Goal: Obtain resource: Download file/media

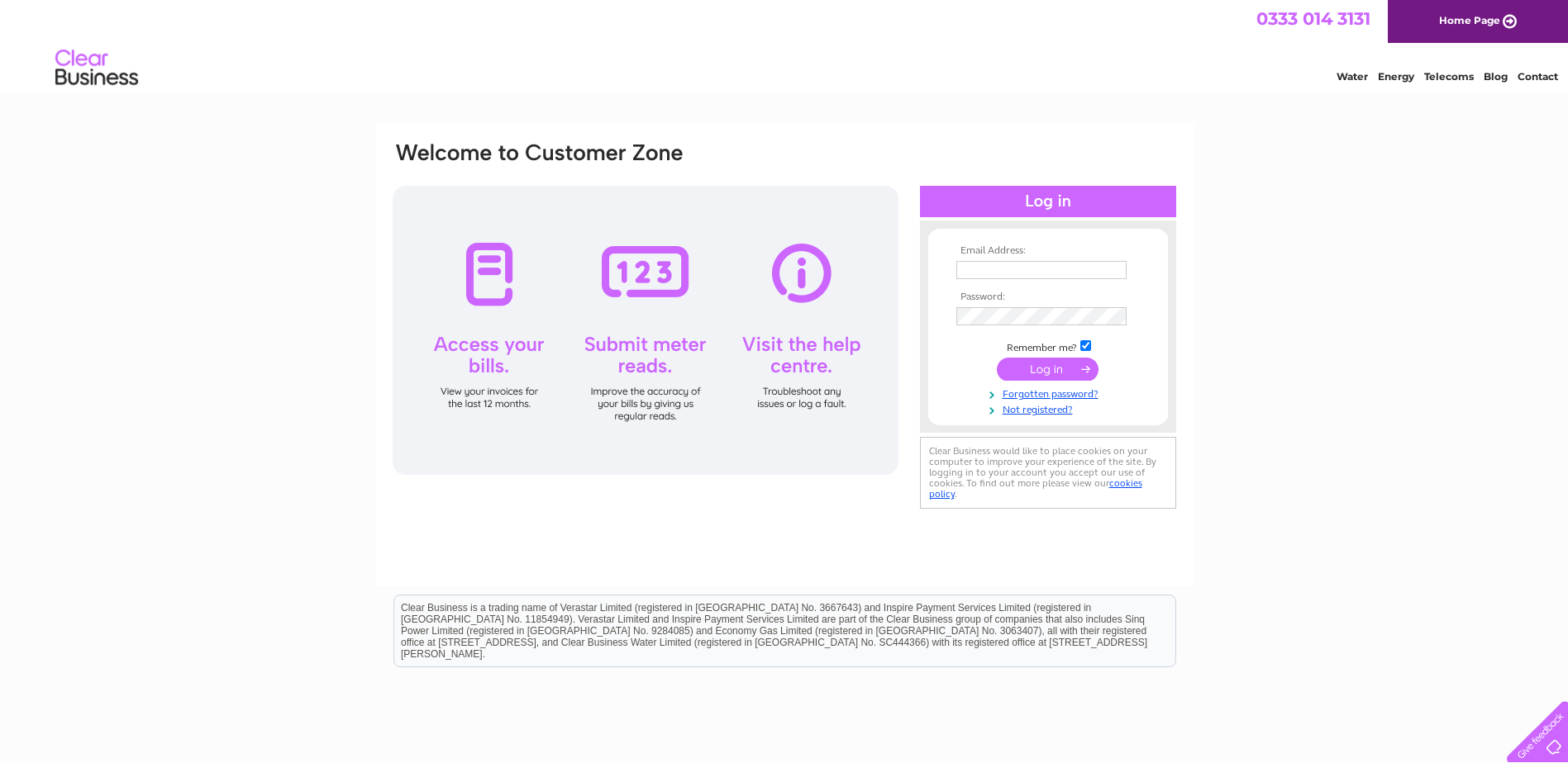
click at [994, 271] on input "text" at bounding box center [1041, 270] width 170 height 18
type input "accounts@roemex.com"
click at [1060, 367] on input "submit" at bounding box center [1047, 371] width 102 height 24
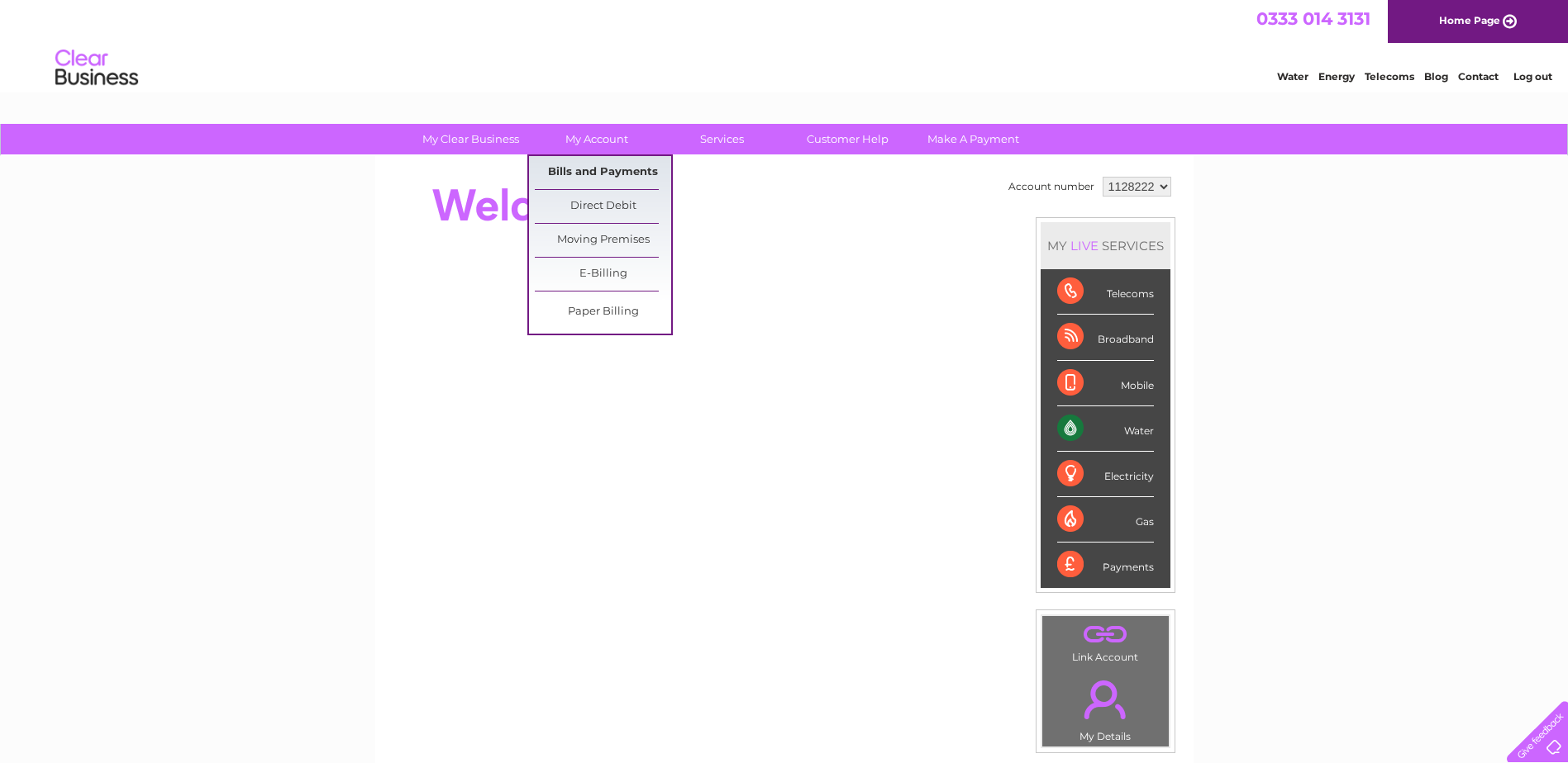
click at [621, 168] on link "Bills and Payments" at bounding box center [603, 172] width 136 height 33
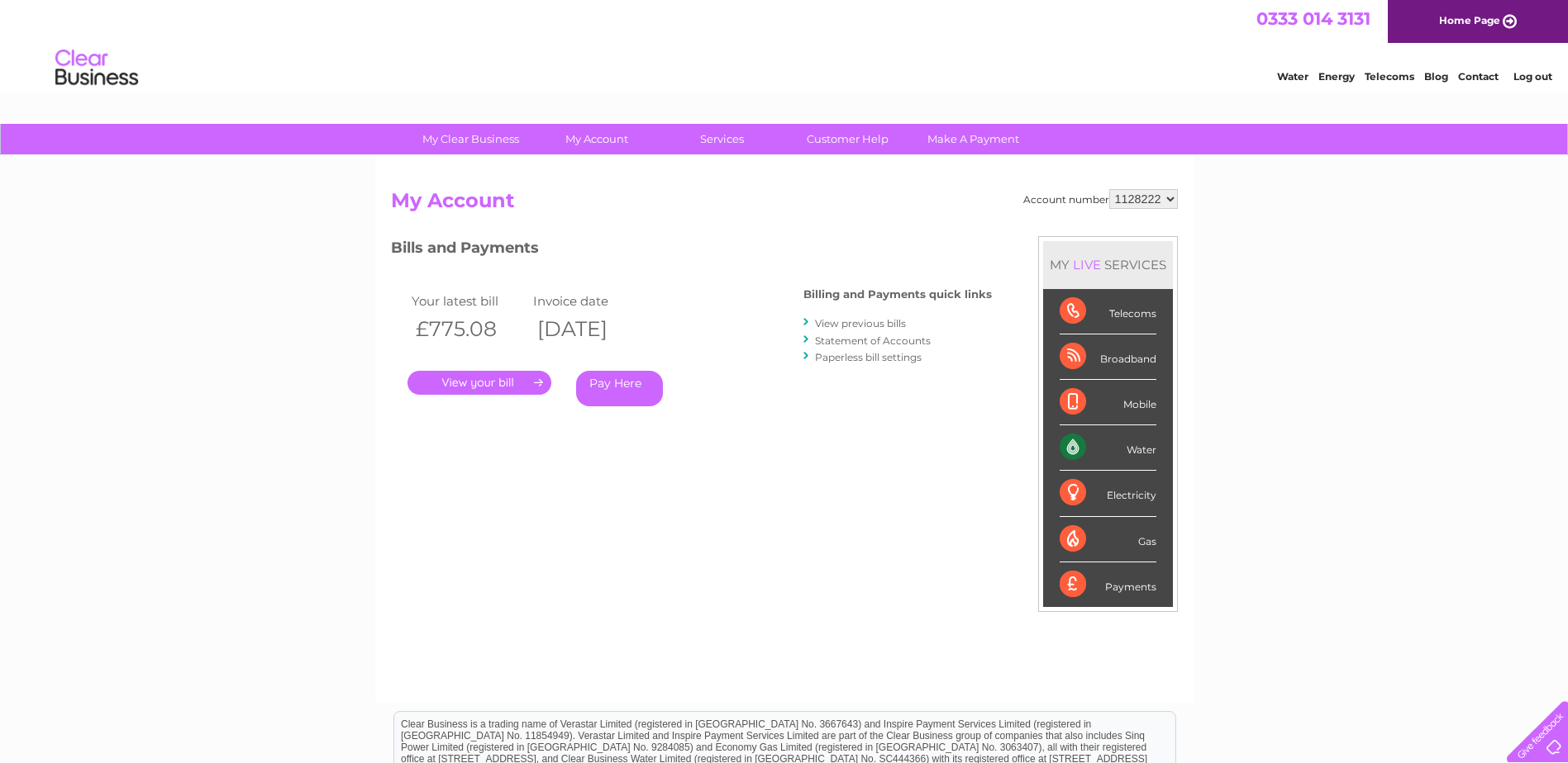
click at [534, 386] on link "." at bounding box center [479, 383] width 144 height 24
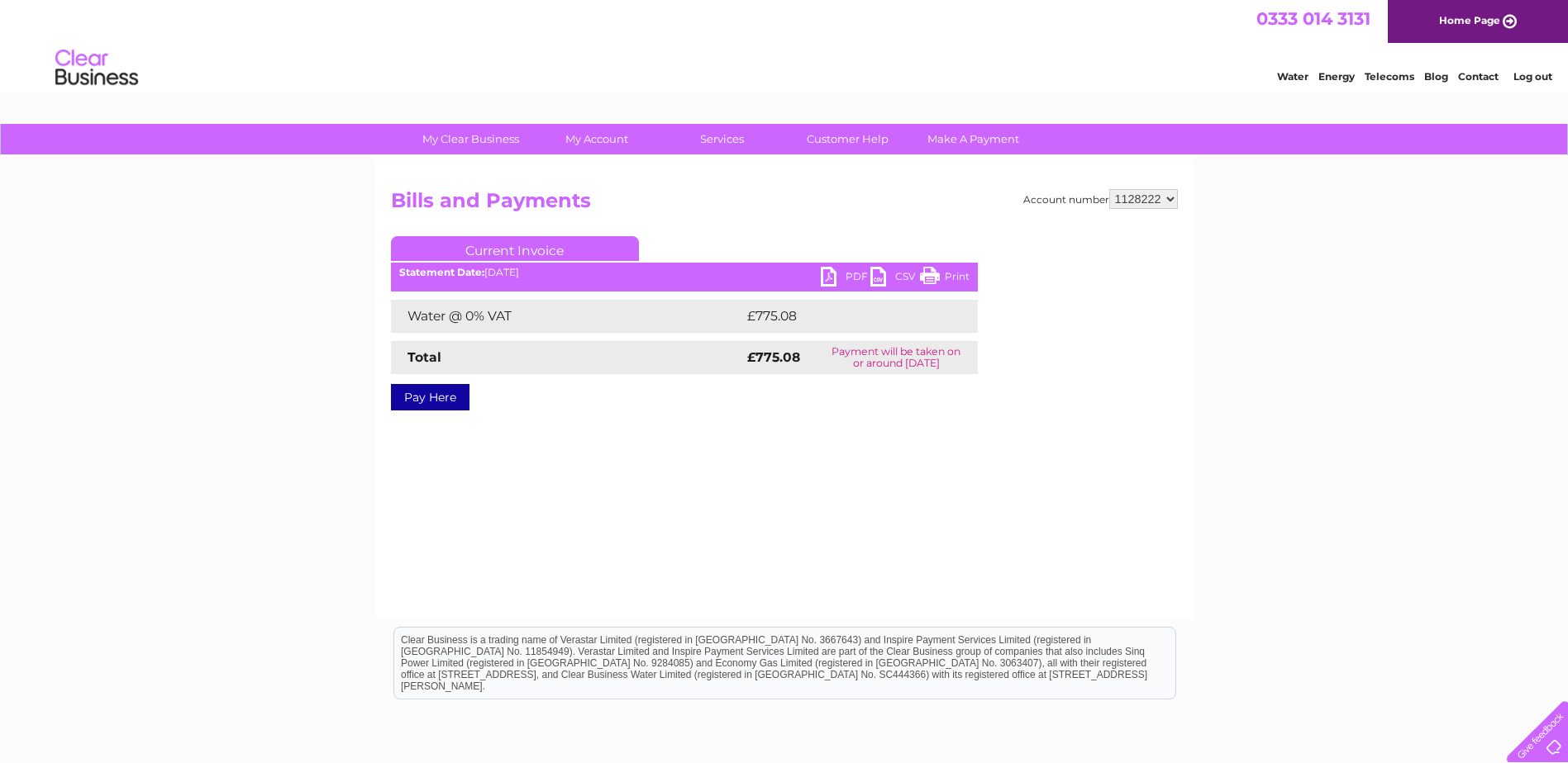
click at [848, 270] on link "PDF" at bounding box center [845, 279] width 50 height 24
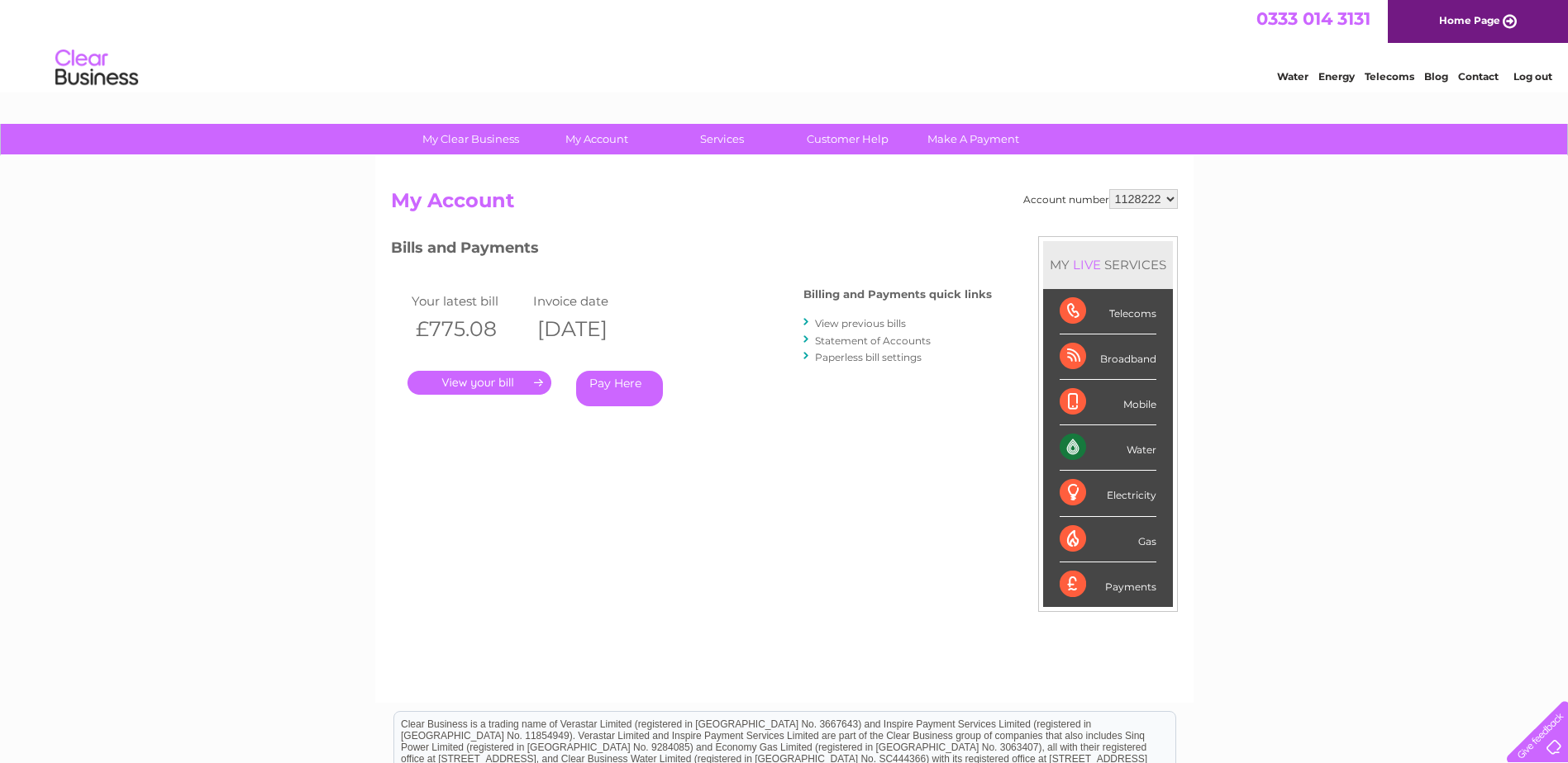
click at [873, 326] on link "View previous bills" at bounding box center [860, 323] width 91 height 13
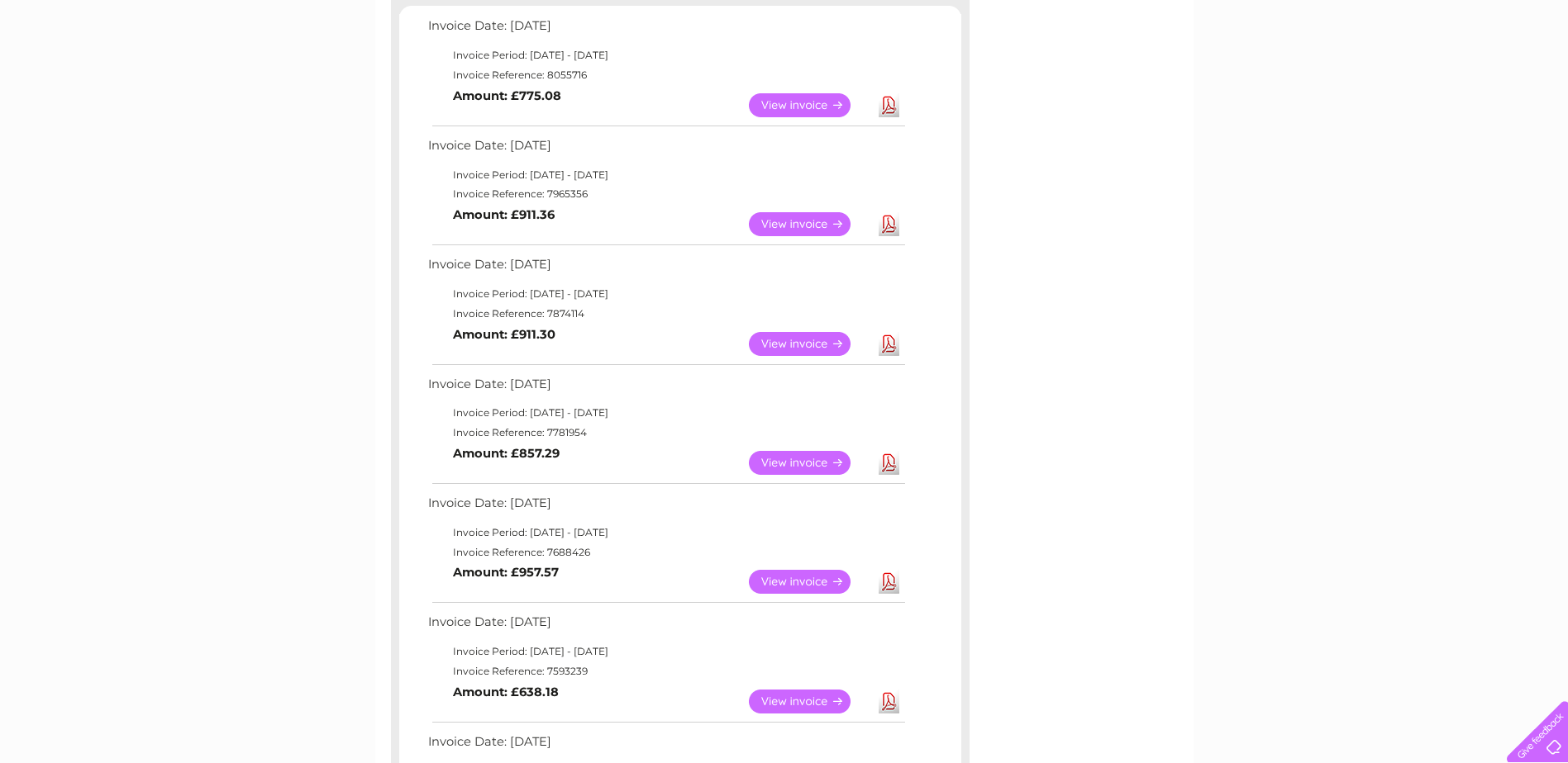
scroll to position [331, 0]
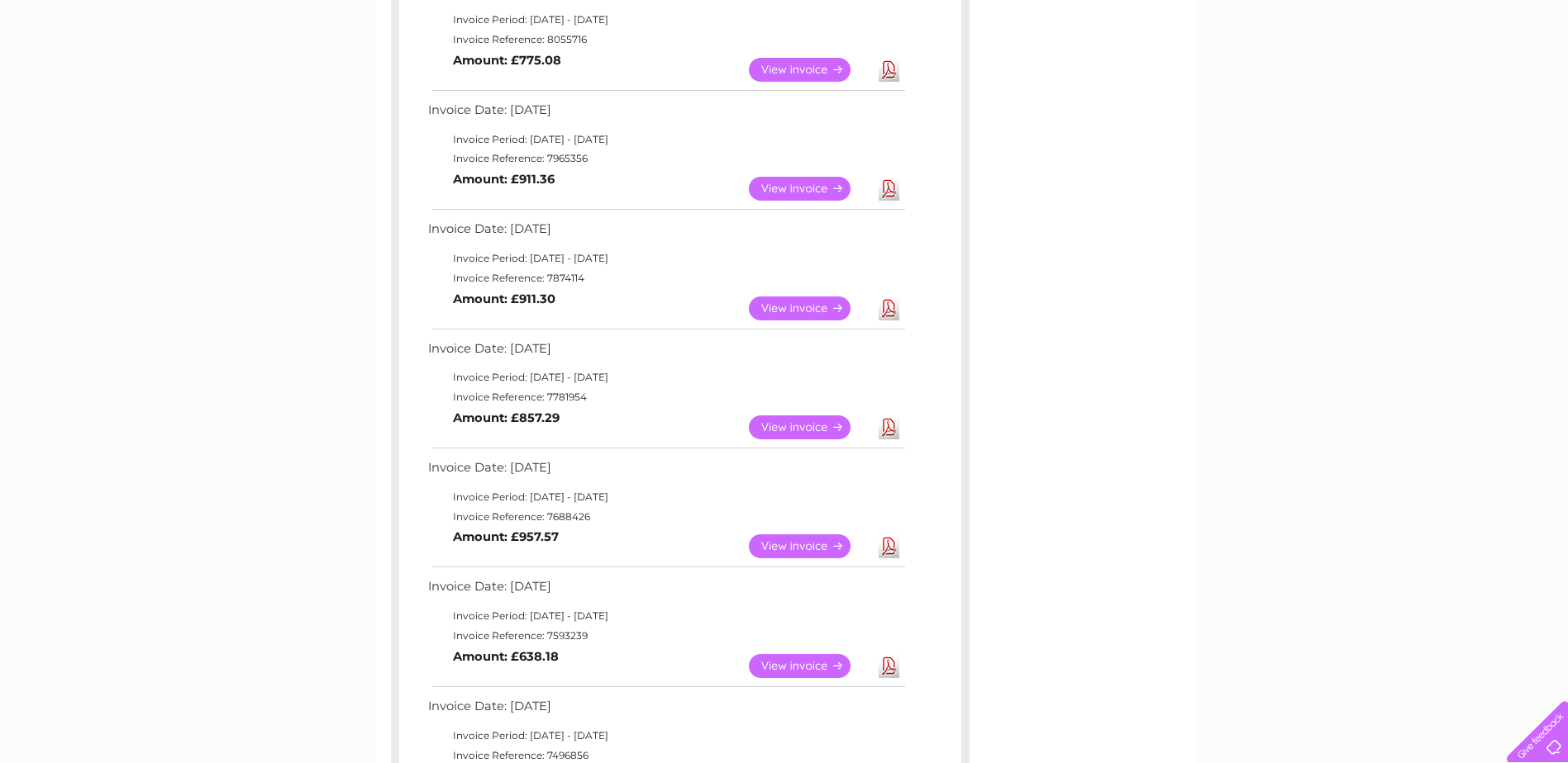
click at [799, 667] on link "View" at bounding box center [809, 666] width 122 height 24
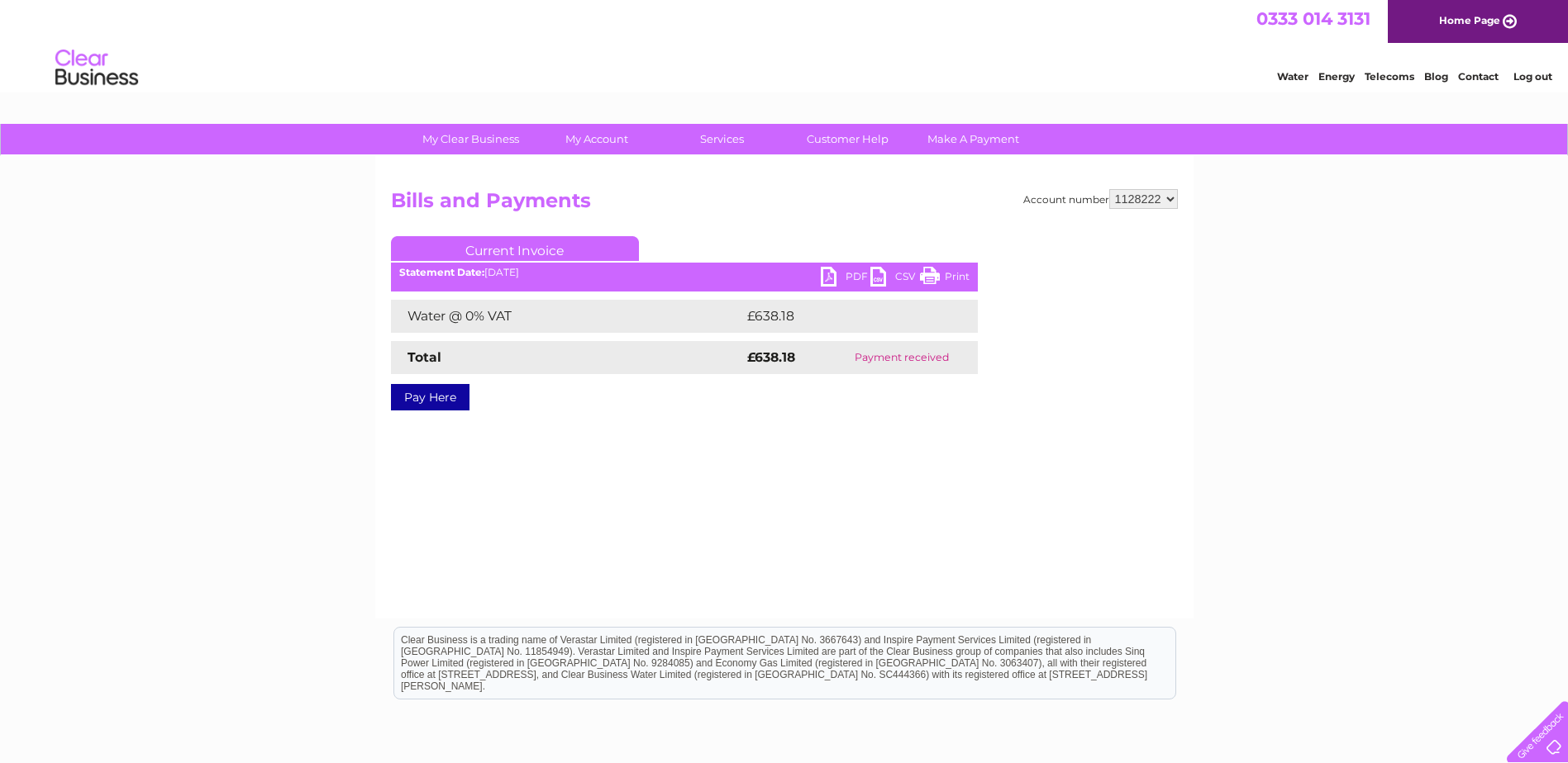
click at [837, 269] on link "PDF" at bounding box center [845, 279] width 50 height 24
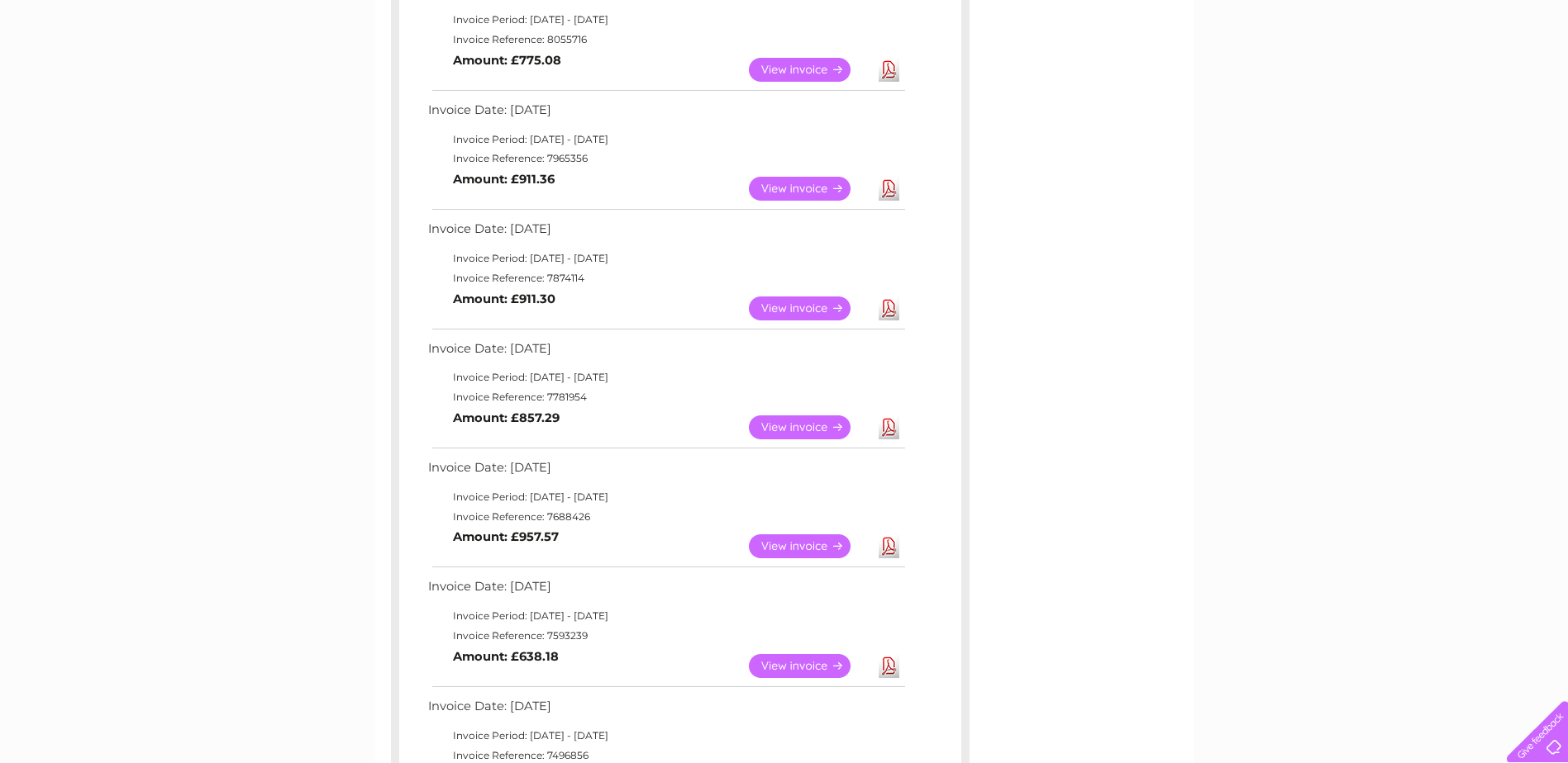
click at [895, 314] on link "Download" at bounding box center [889, 308] width 21 height 24
click at [892, 184] on link "Download" at bounding box center [889, 189] width 21 height 24
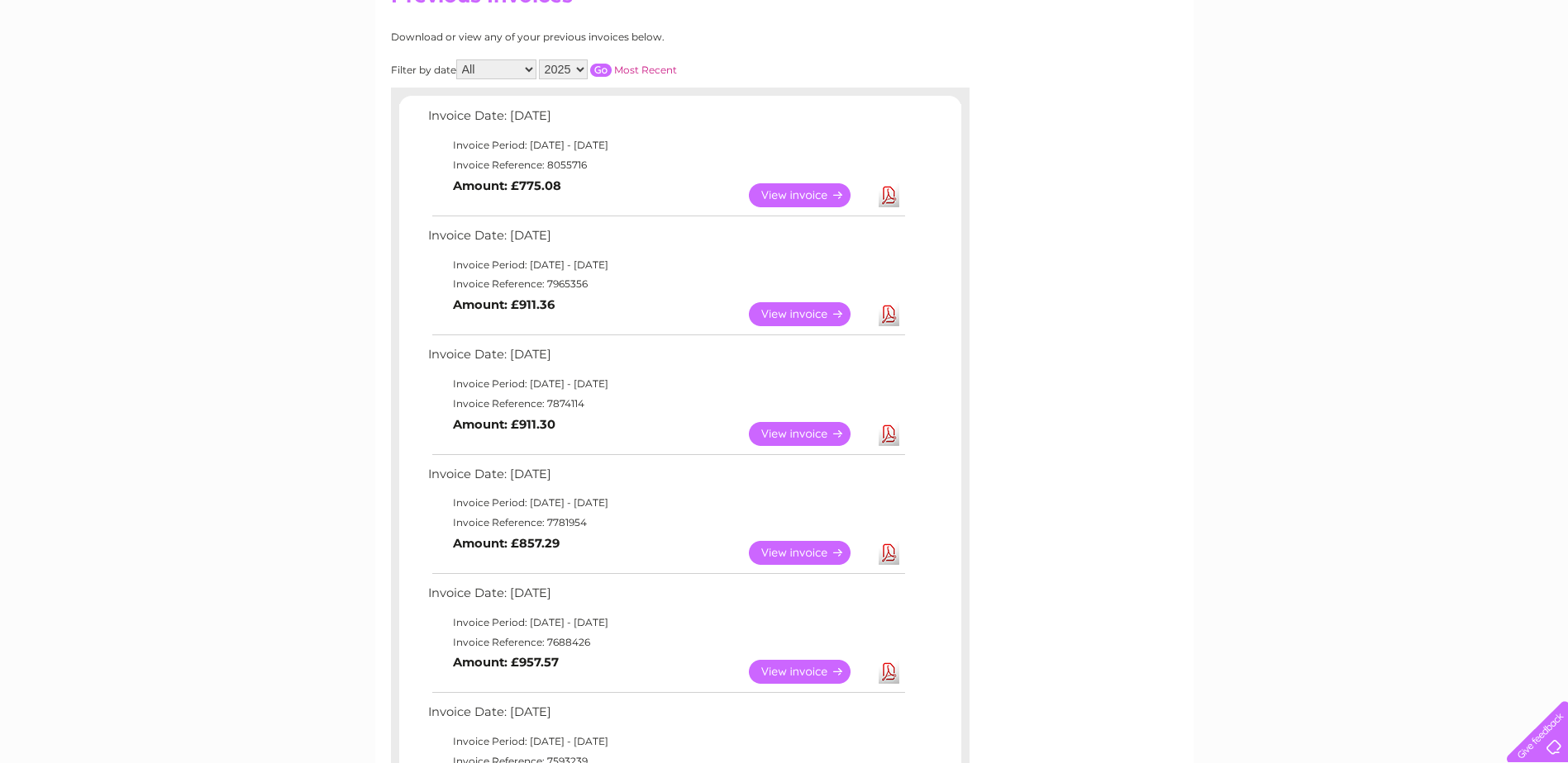
scroll to position [165, 0]
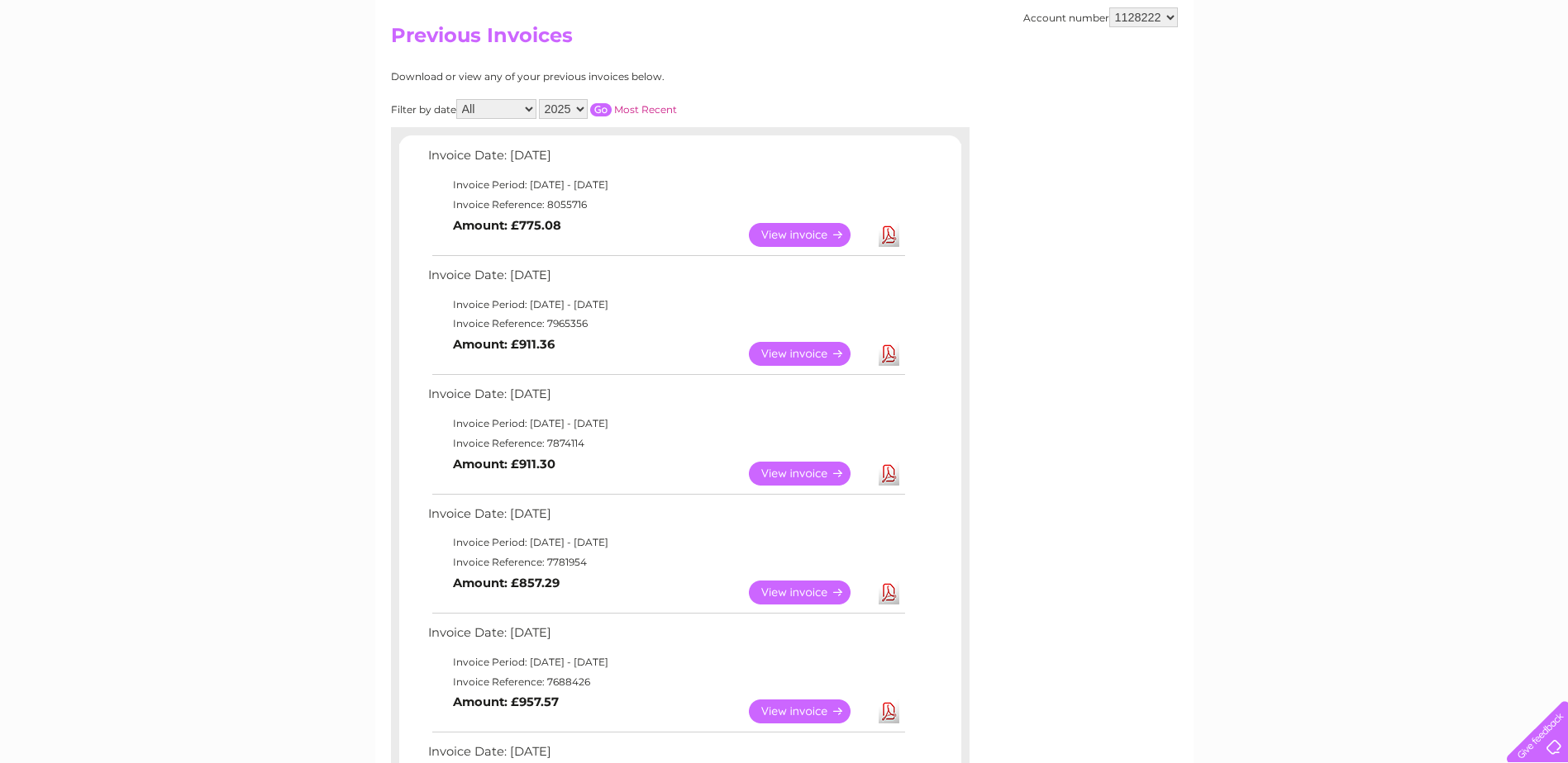
click at [883, 590] on link "Download" at bounding box center [889, 593] width 21 height 24
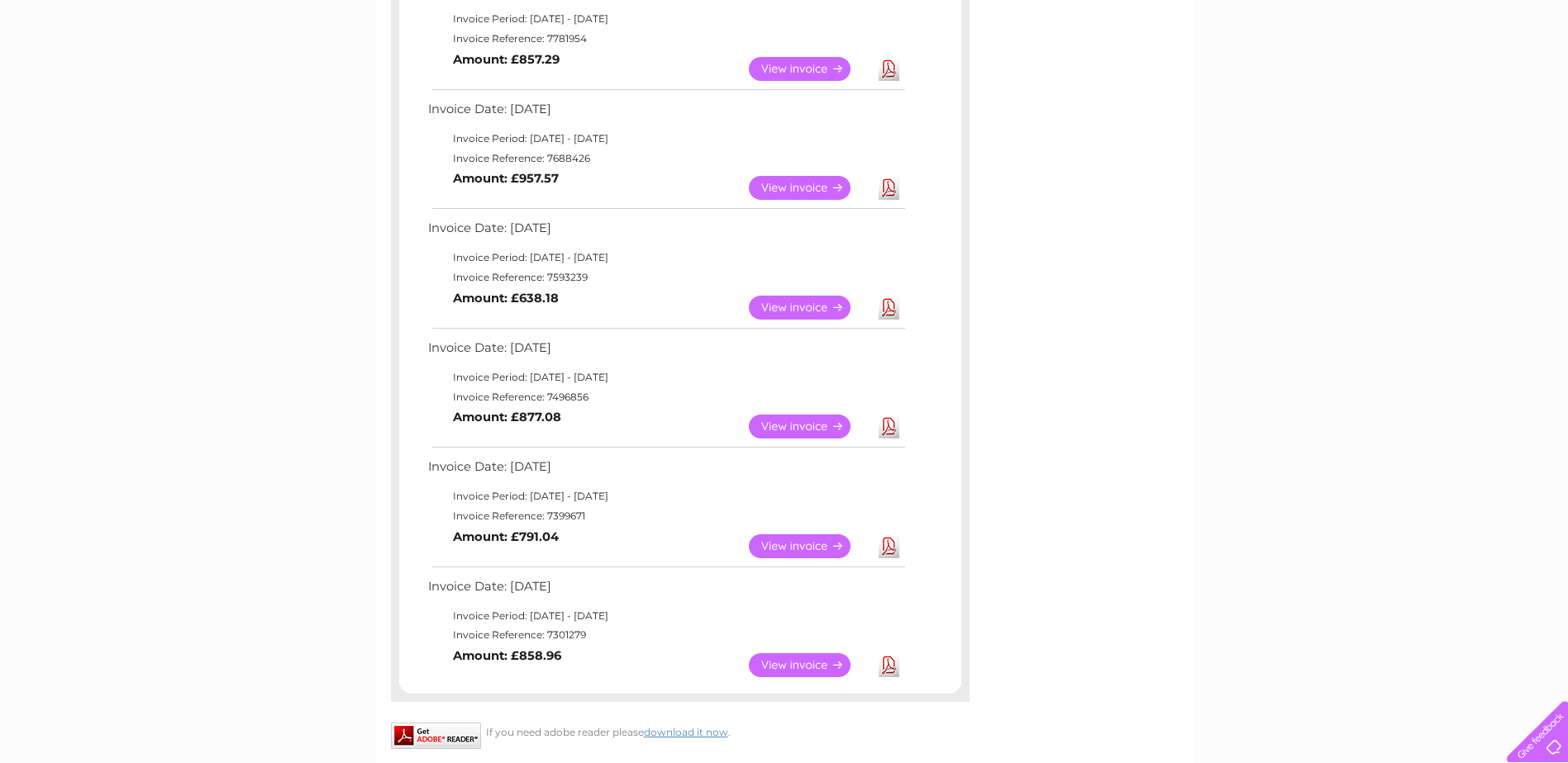
scroll to position [991, 0]
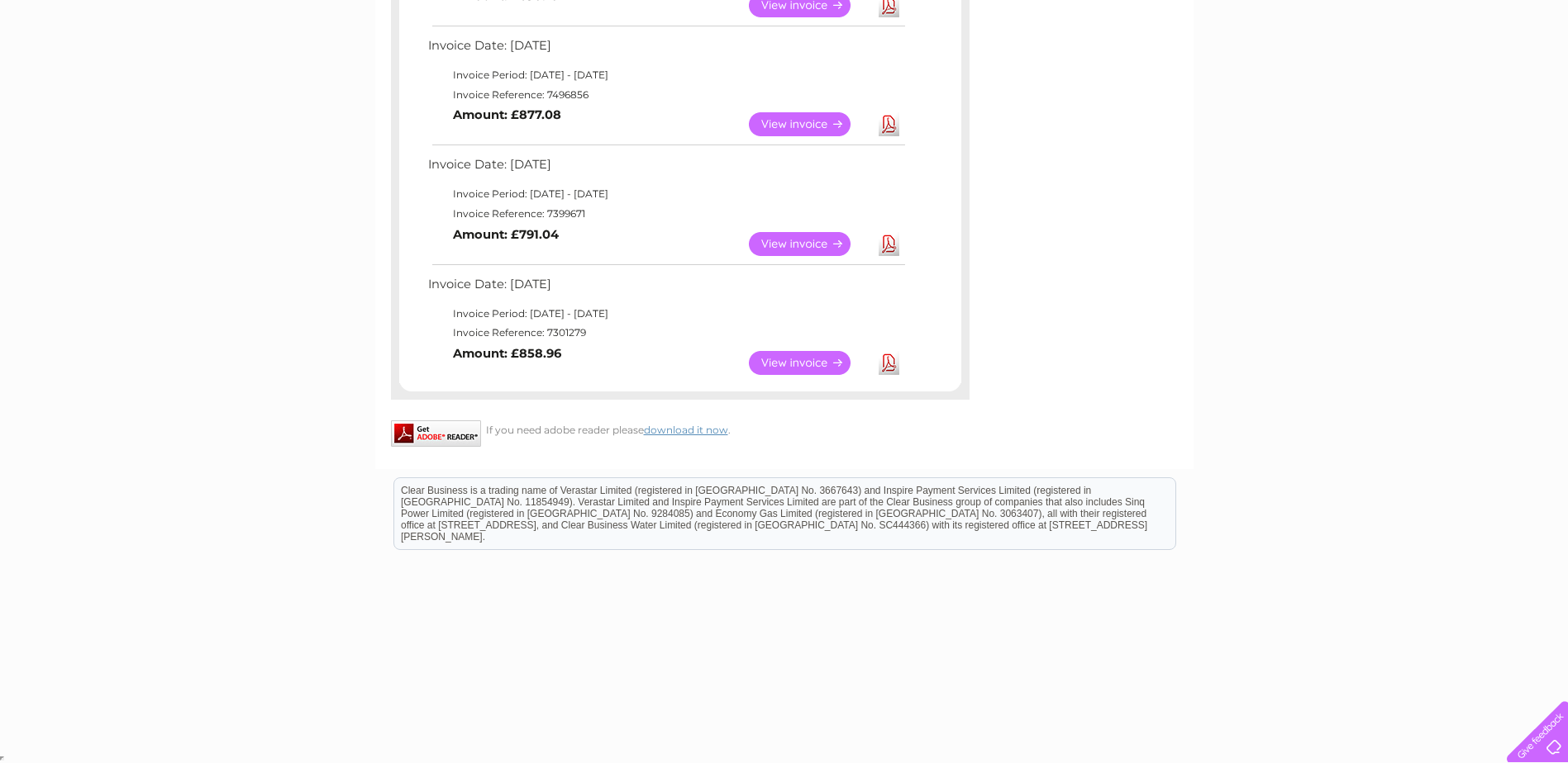
click at [879, 365] on link "Download" at bounding box center [889, 363] width 21 height 24
click at [819, 239] on link "View" at bounding box center [809, 243] width 122 height 24
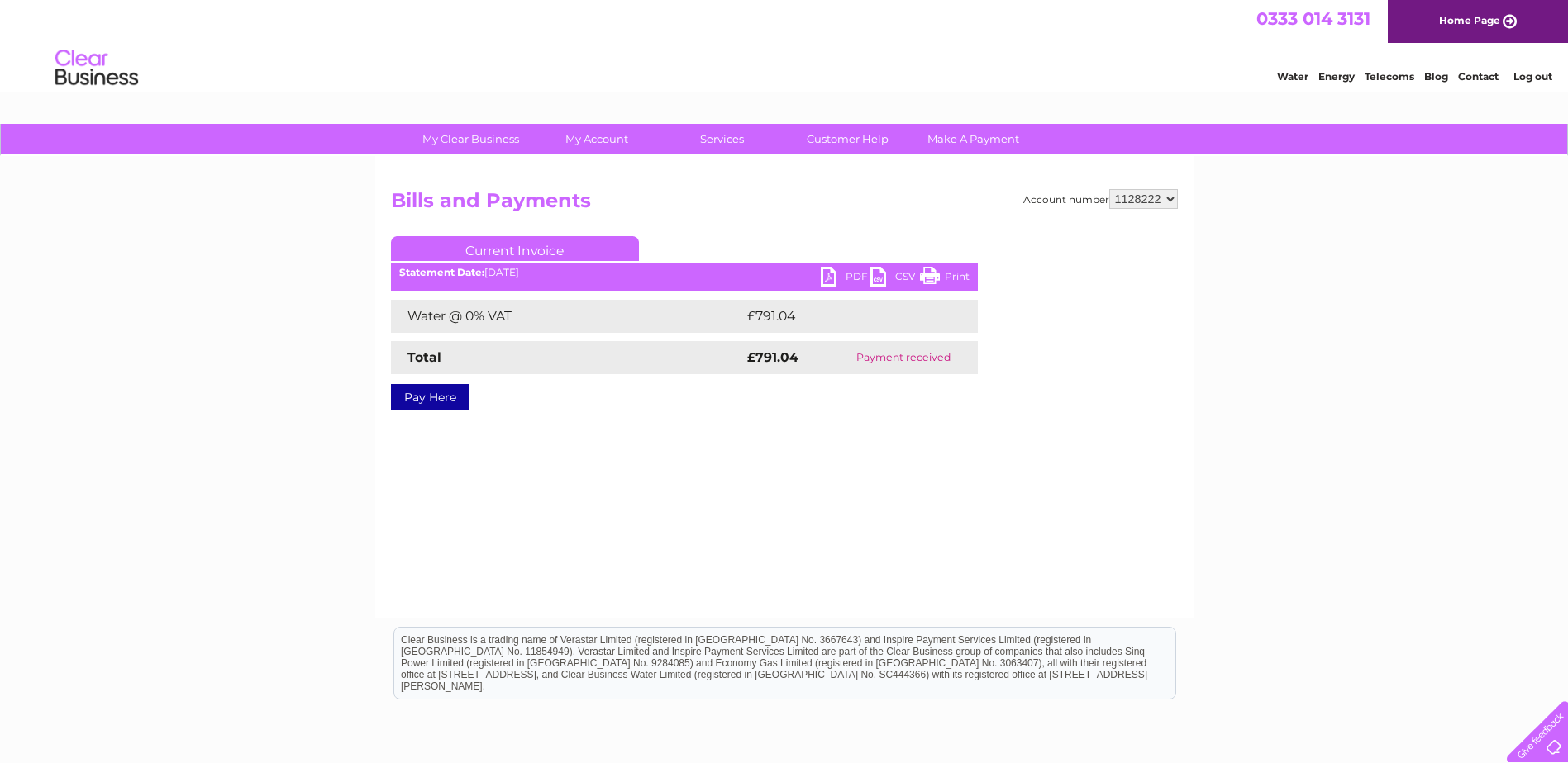
click at [838, 273] on link "PDF" at bounding box center [845, 279] width 50 height 24
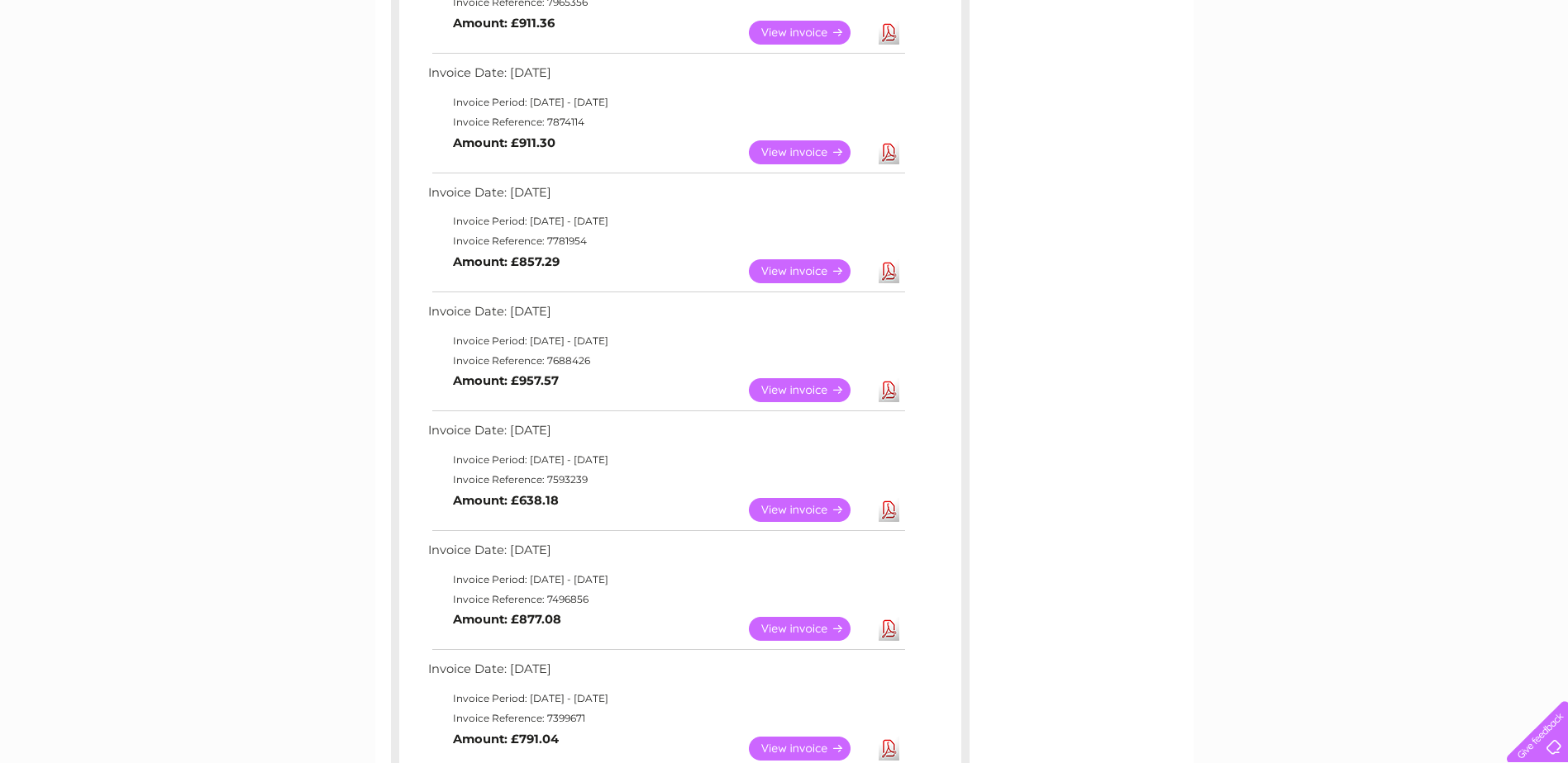
scroll to position [413, 0]
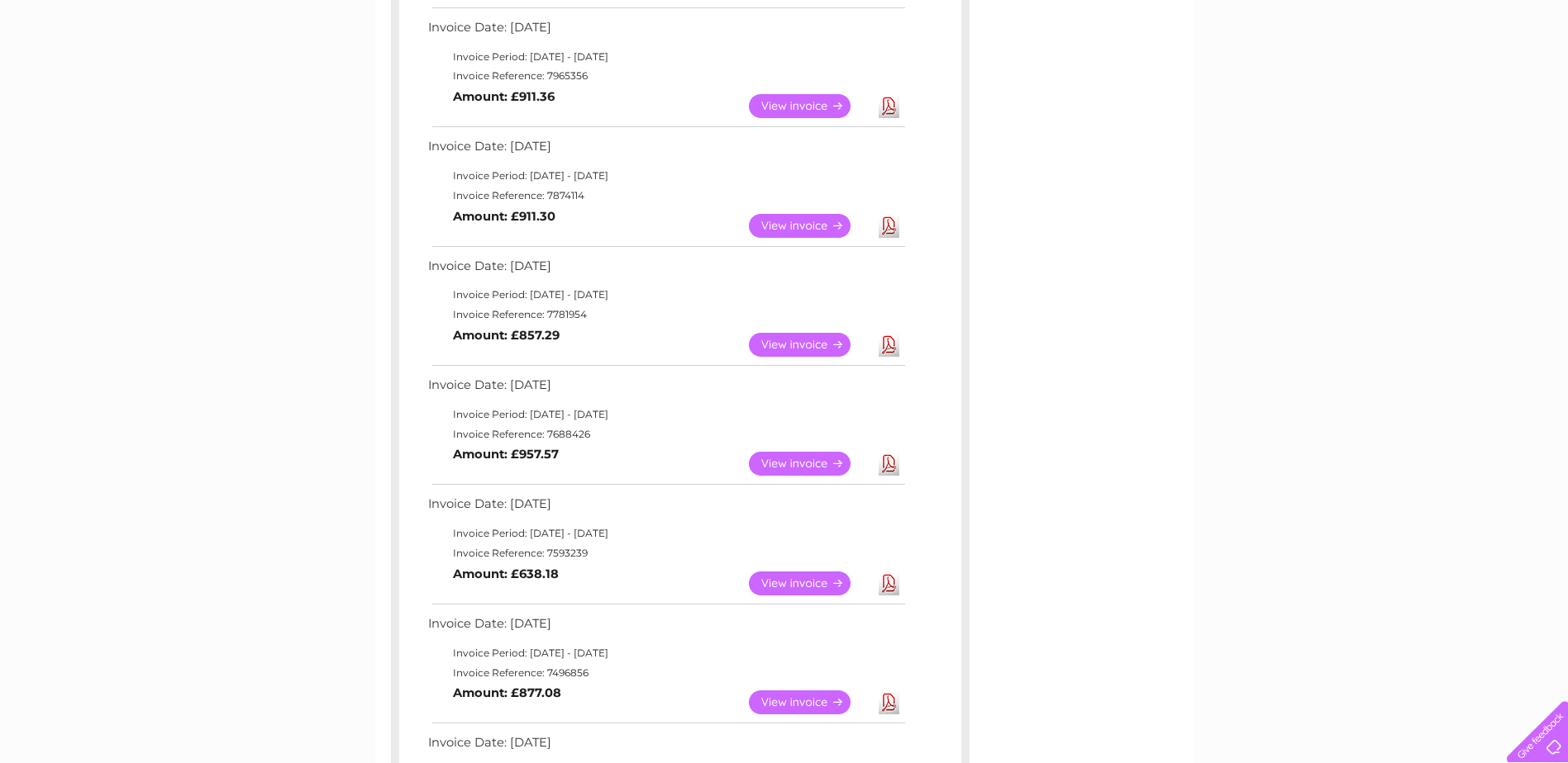
click at [791, 460] on link "View" at bounding box center [809, 463] width 122 height 24
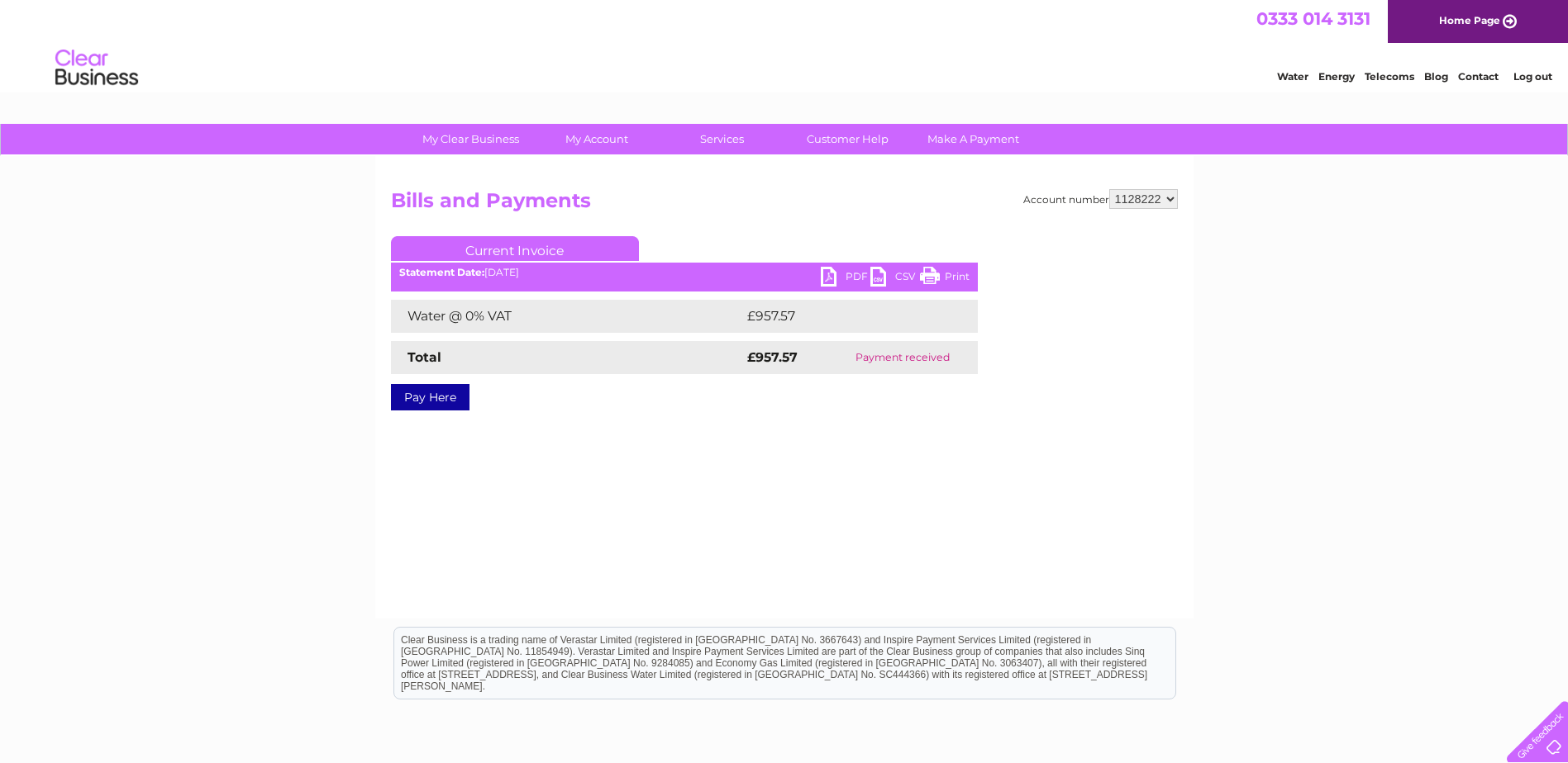
click at [824, 280] on link "PDF" at bounding box center [845, 279] width 50 height 24
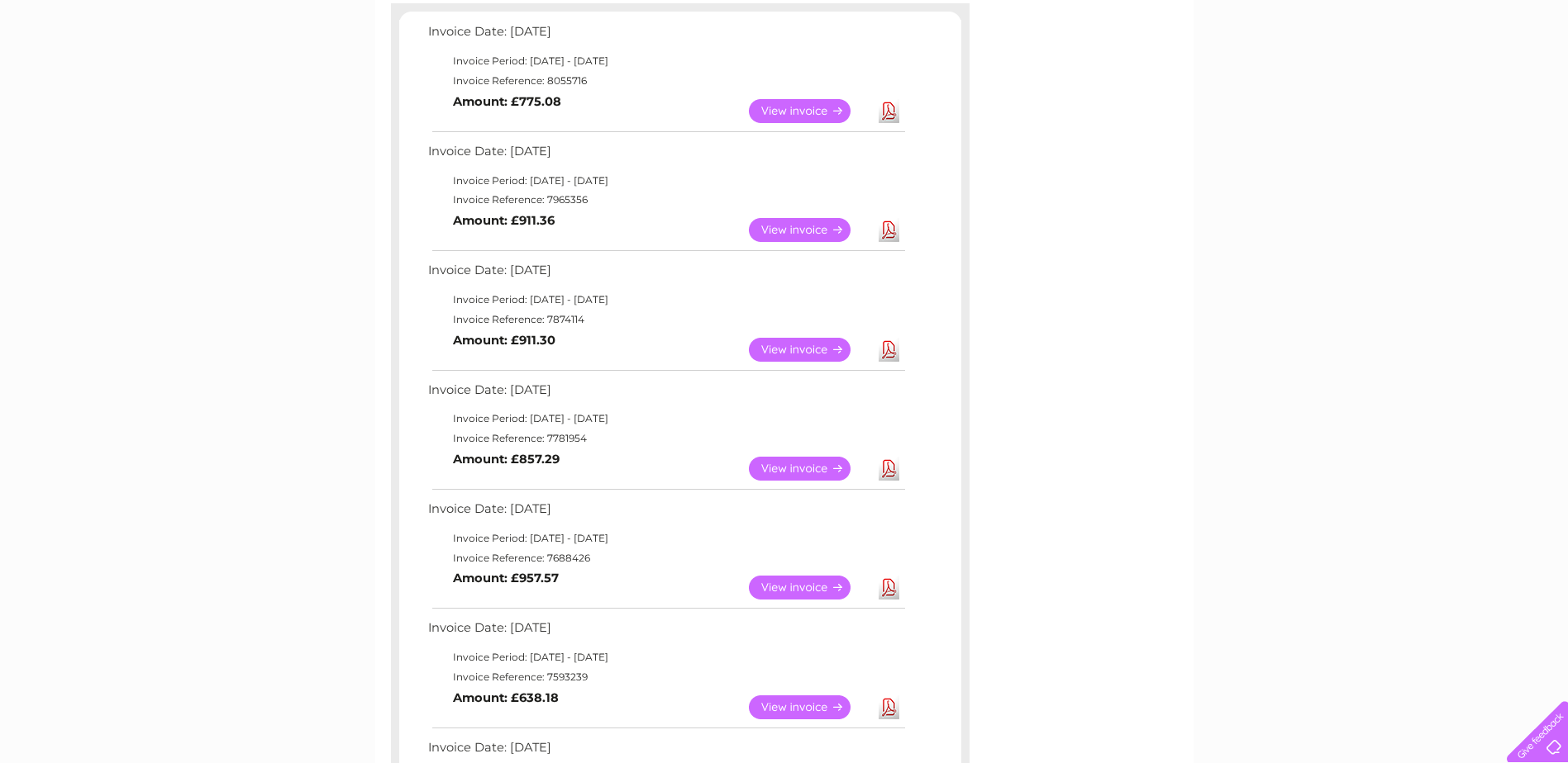
scroll to position [248, 0]
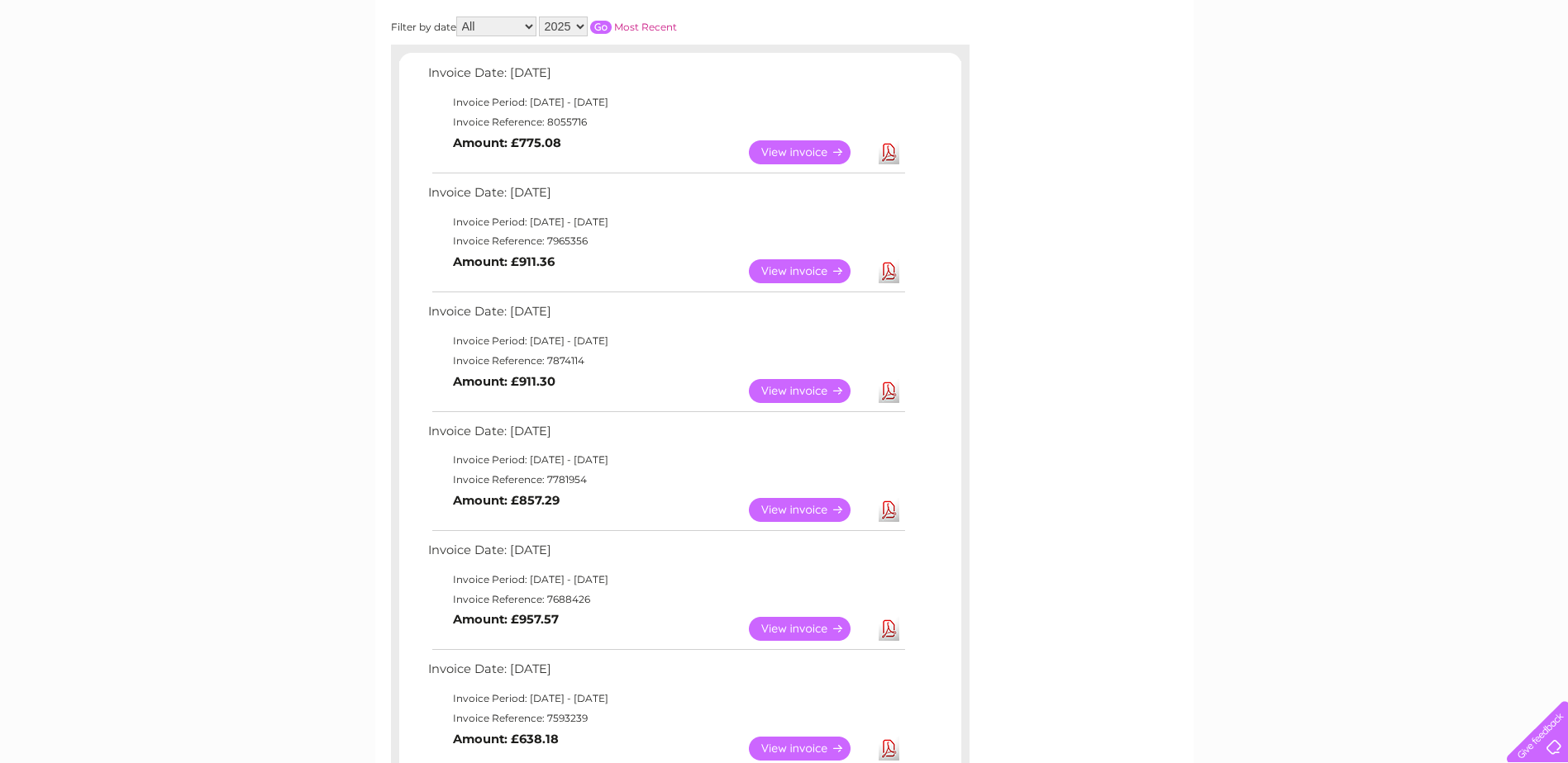
click at [793, 511] on link "View" at bounding box center [809, 510] width 122 height 24
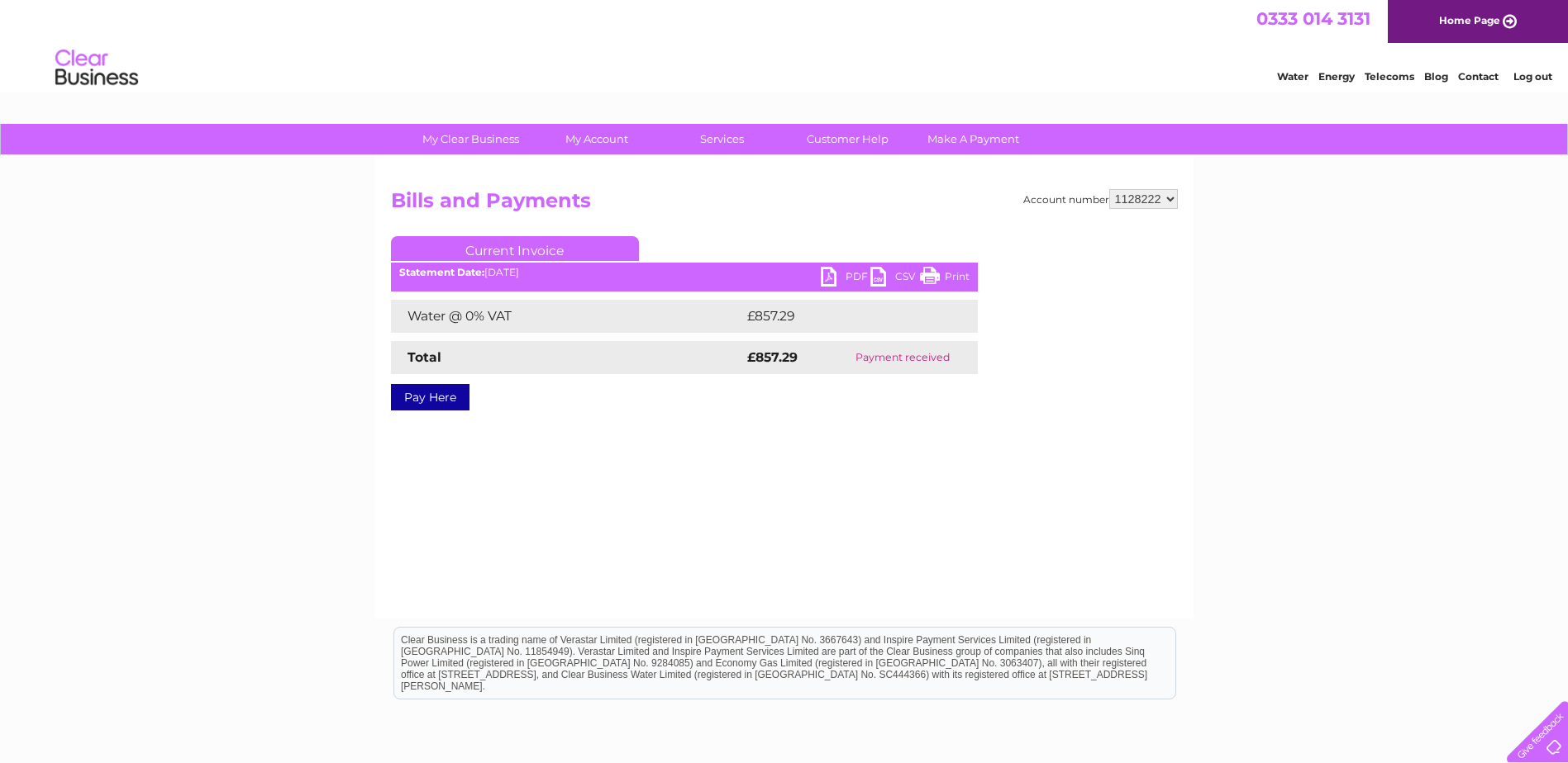
click at [833, 274] on link "PDF" at bounding box center [845, 279] width 50 height 24
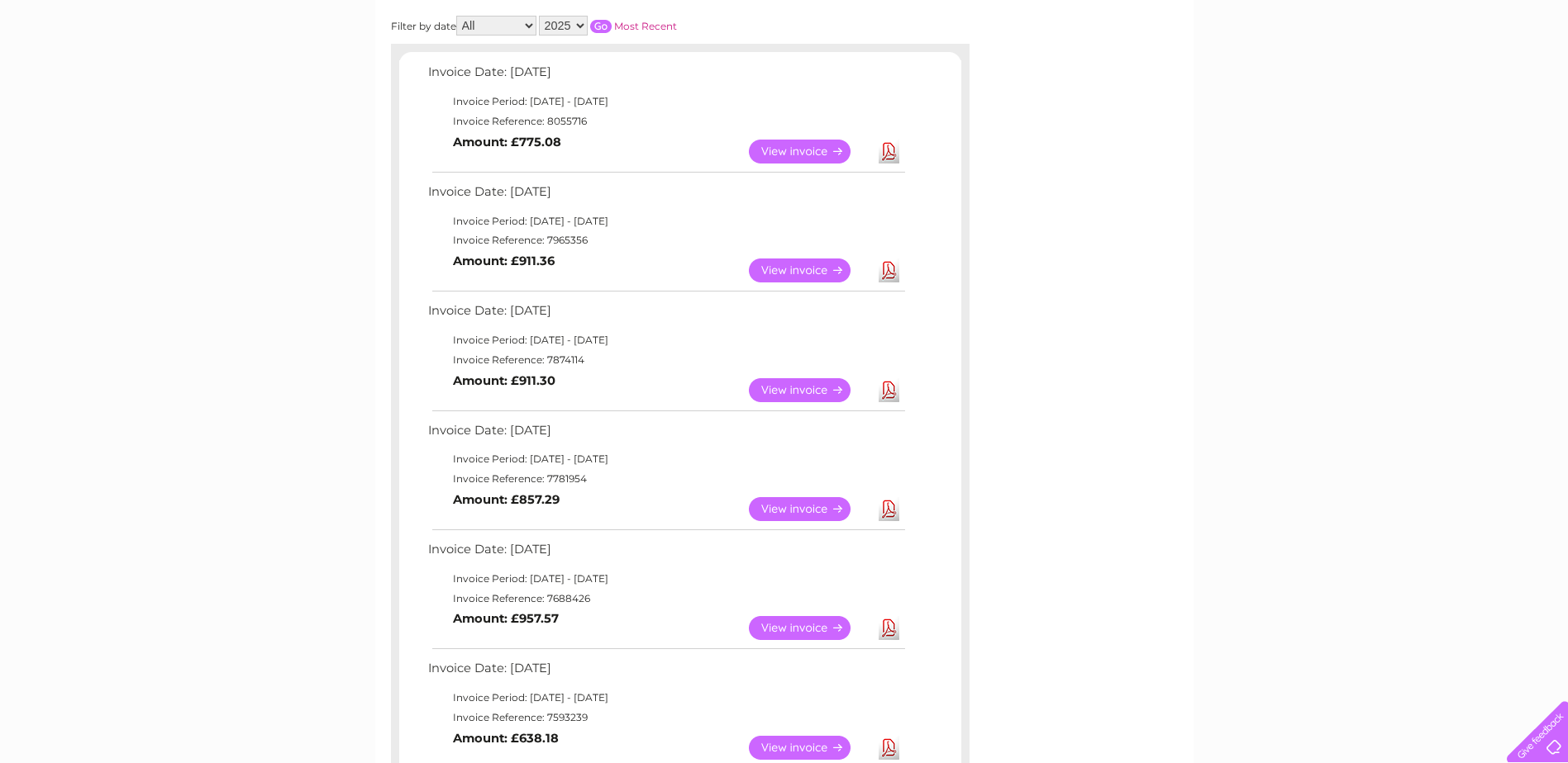
click at [781, 394] on link "View" at bounding box center [809, 390] width 122 height 24
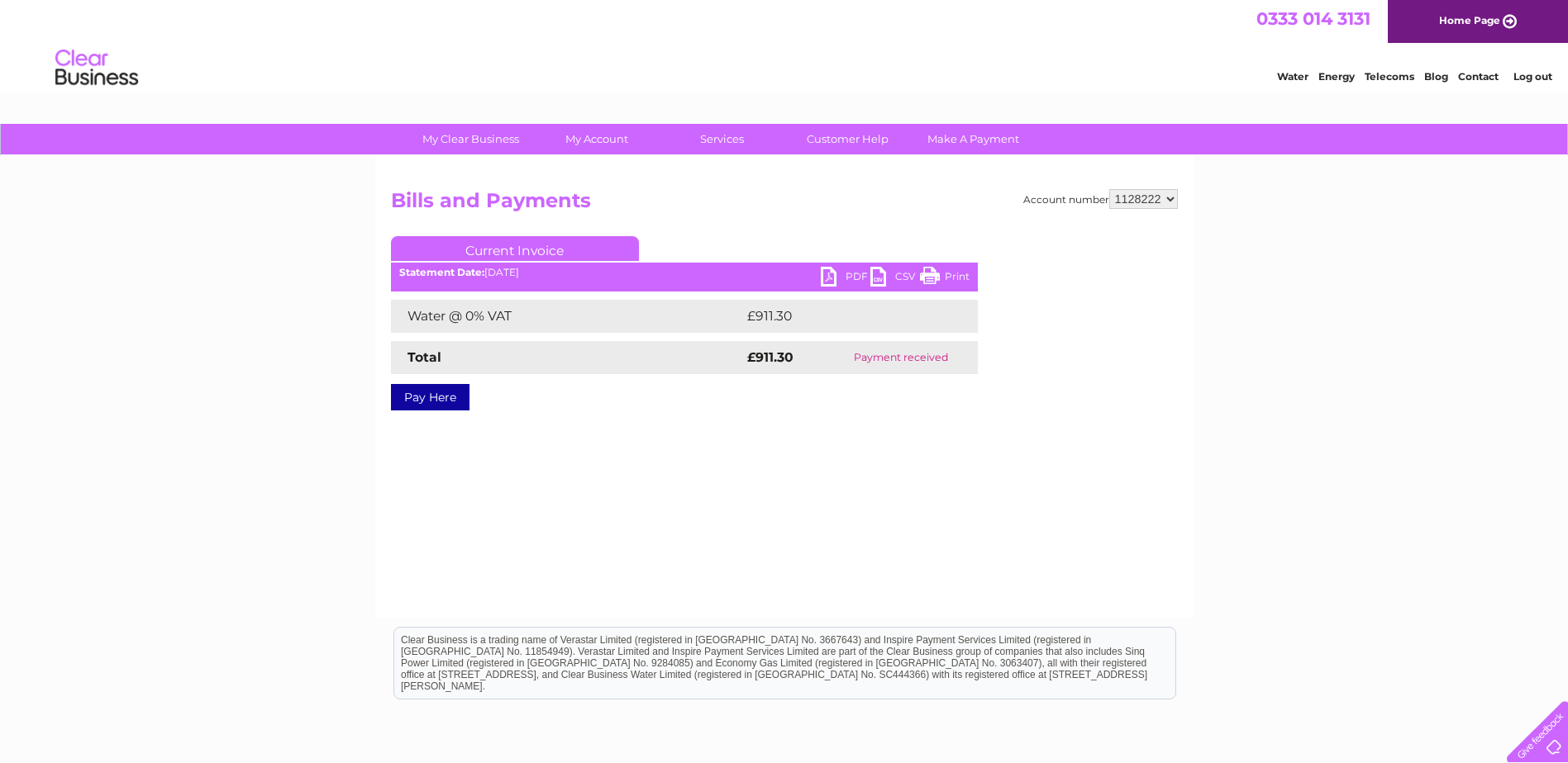
click at [838, 274] on link "PDF" at bounding box center [845, 279] width 50 height 24
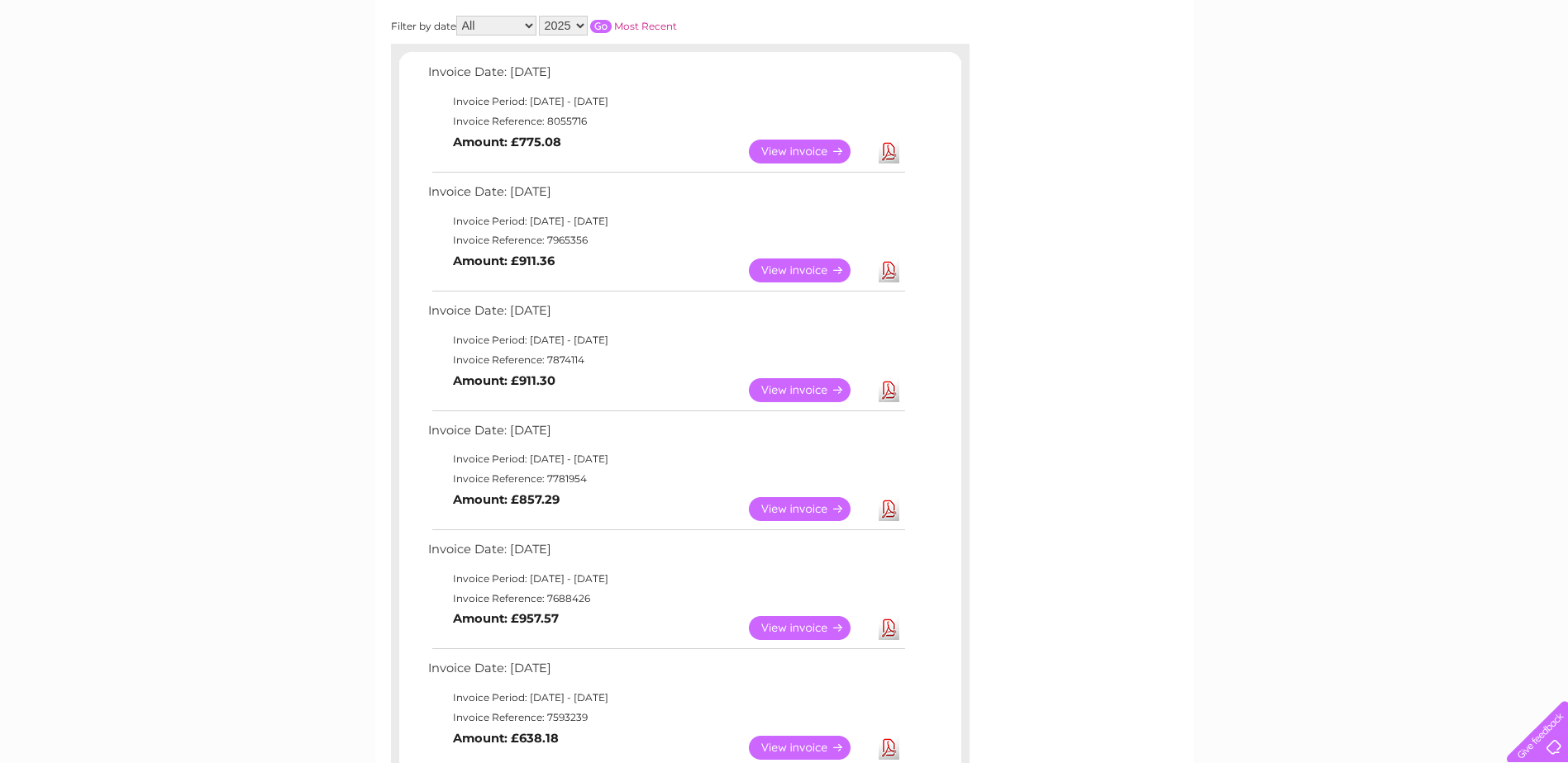
click at [797, 274] on link "View" at bounding box center [809, 270] width 122 height 24
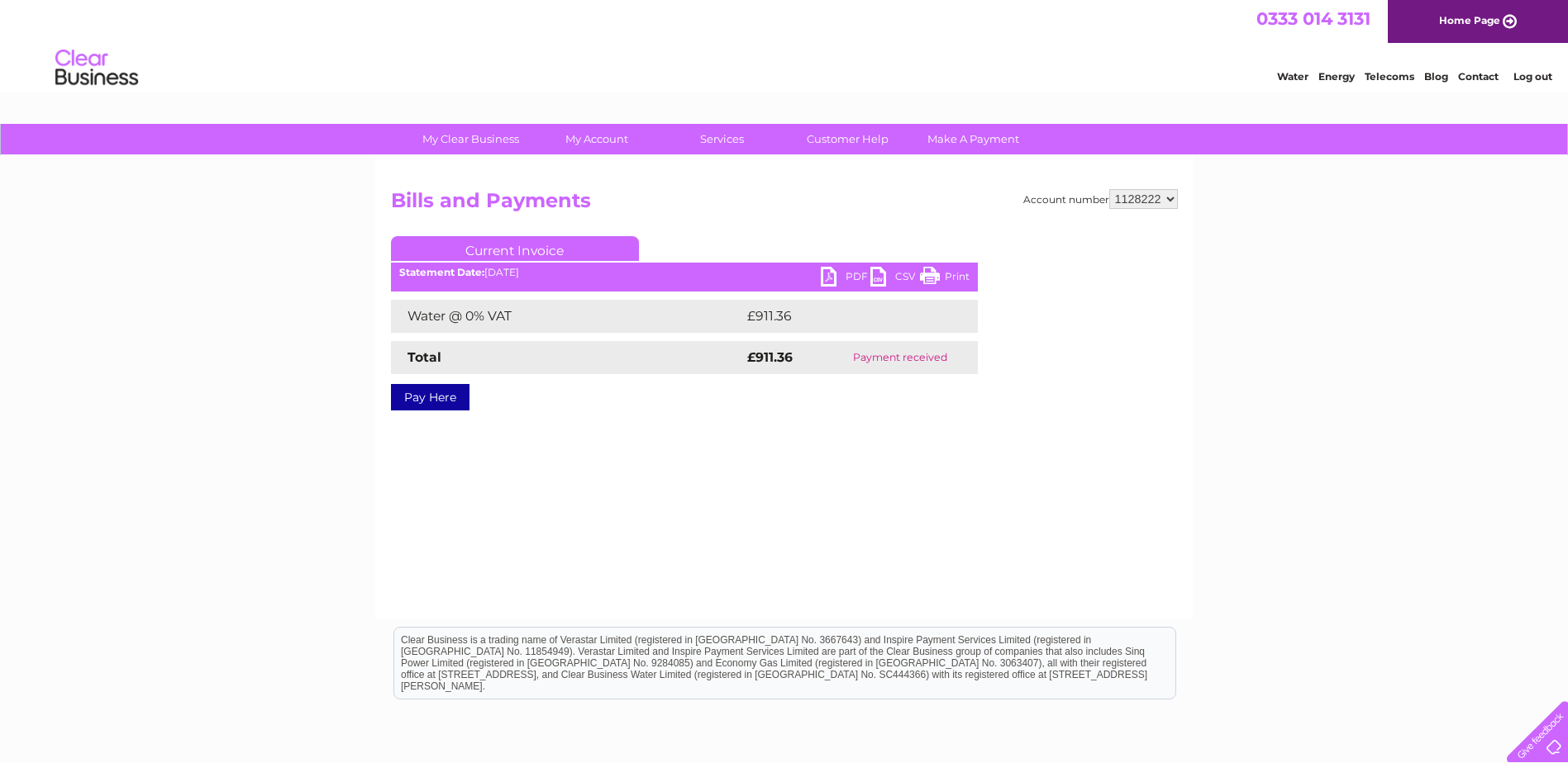
click at [845, 276] on link "PDF" at bounding box center [845, 279] width 50 height 24
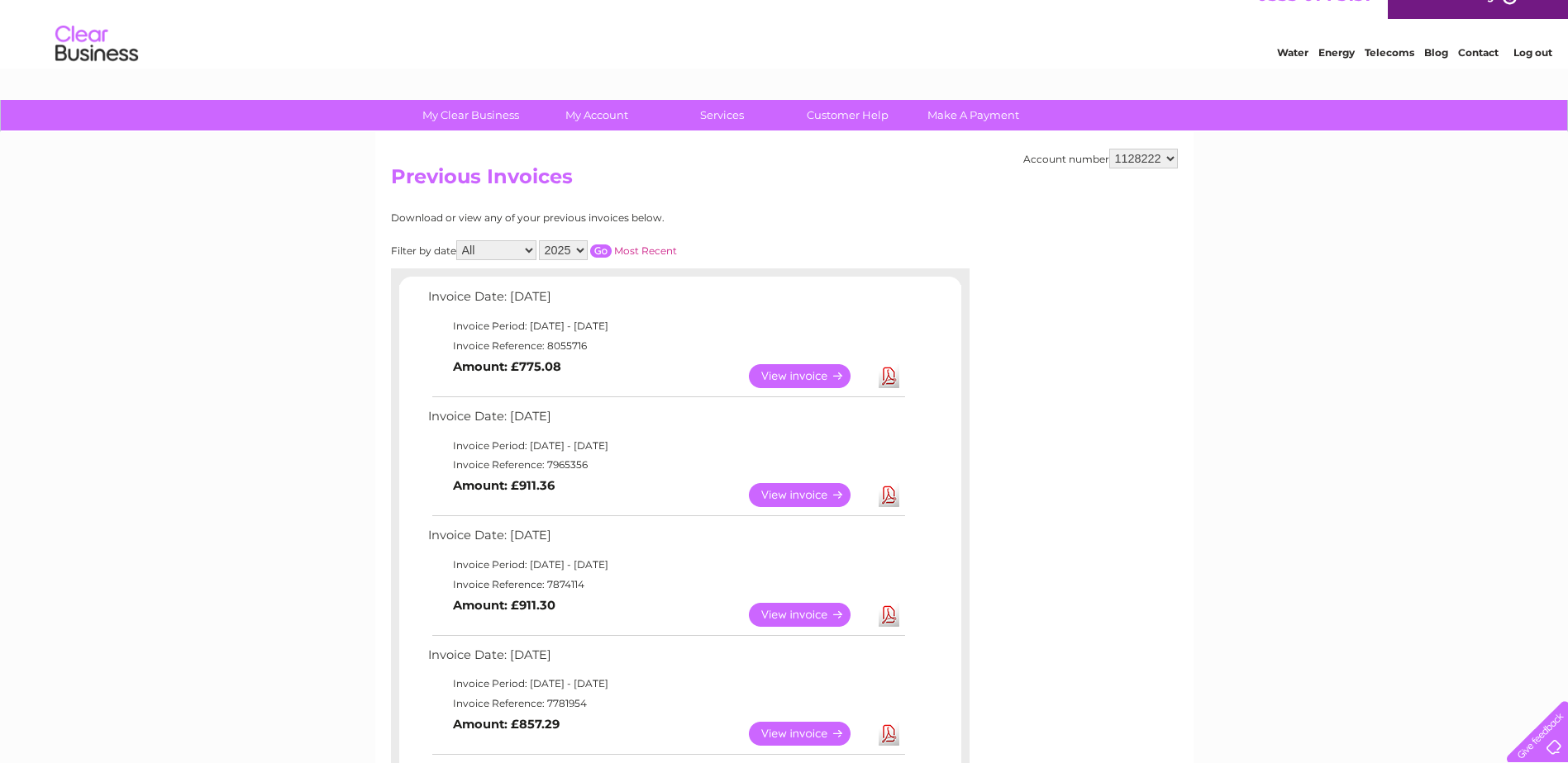
scroll to position [1, 0]
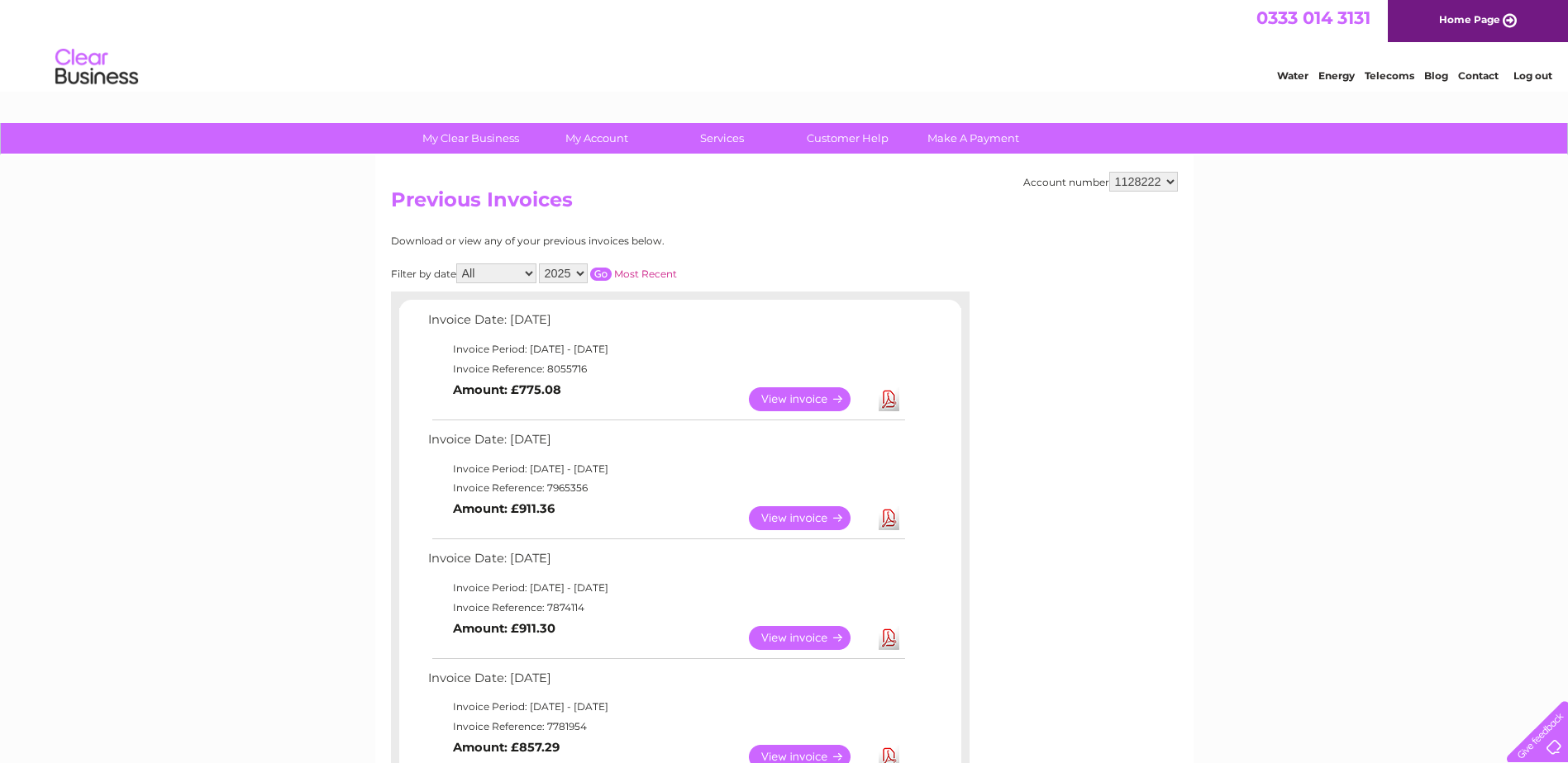
click at [815, 390] on link "View" at bounding box center [809, 399] width 122 height 24
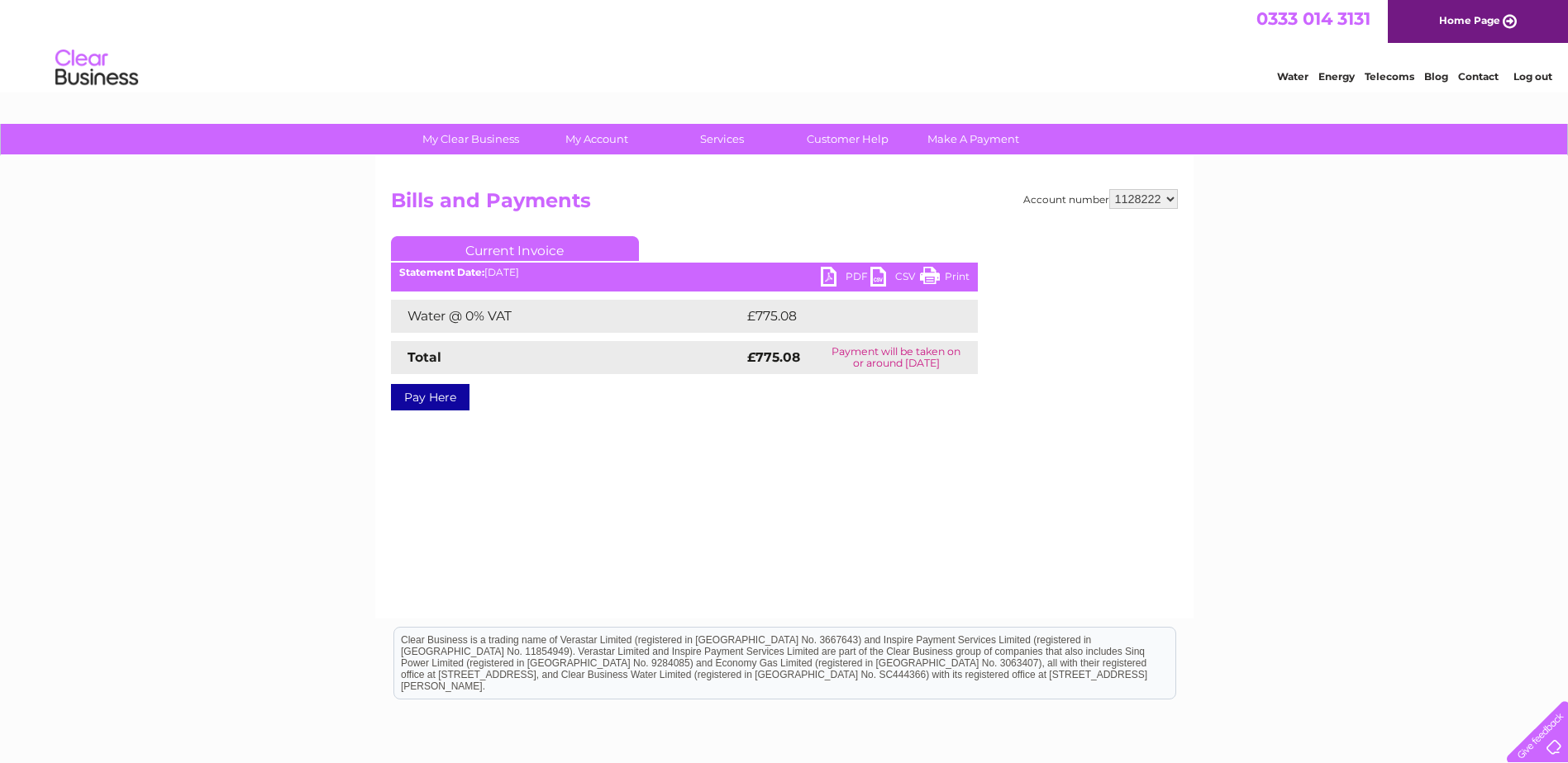
click at [831, 279] on link "PDF" at bounding box center [845, 279] width 50 height 24
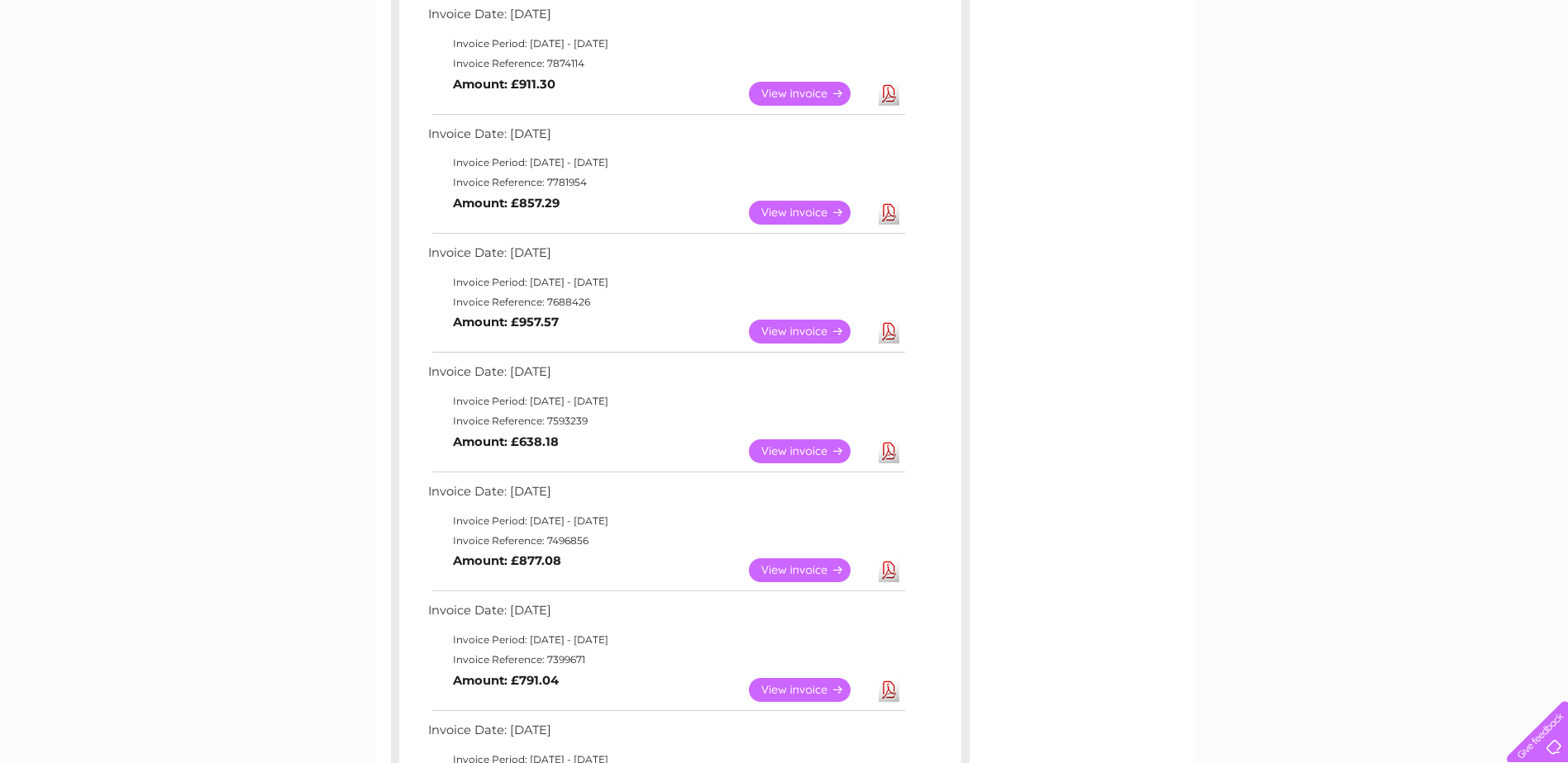
scroll to position [496, 0]
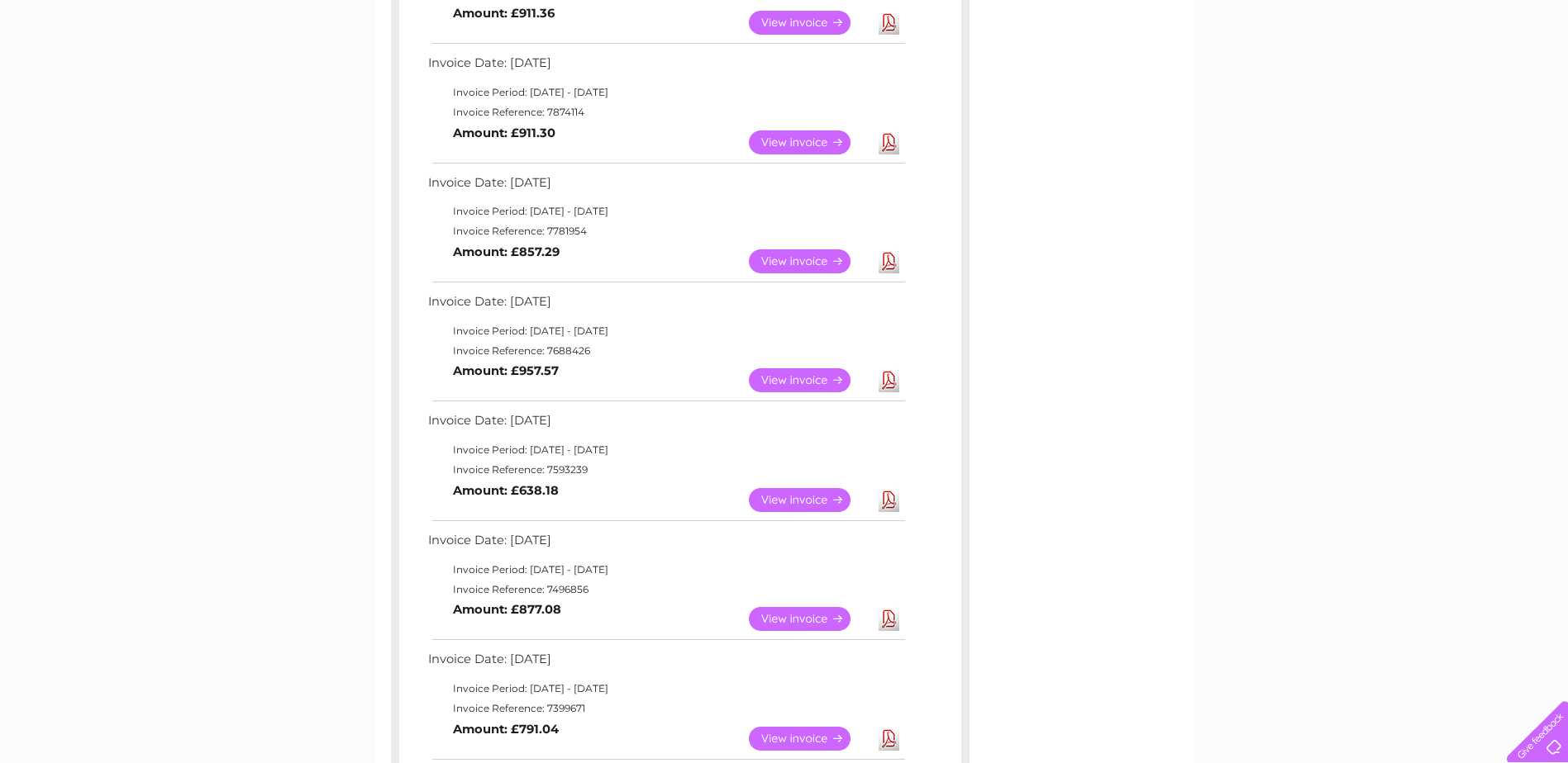
click at [784, 386] on link "View" at bounding box center [809, 380] width 122 height 24
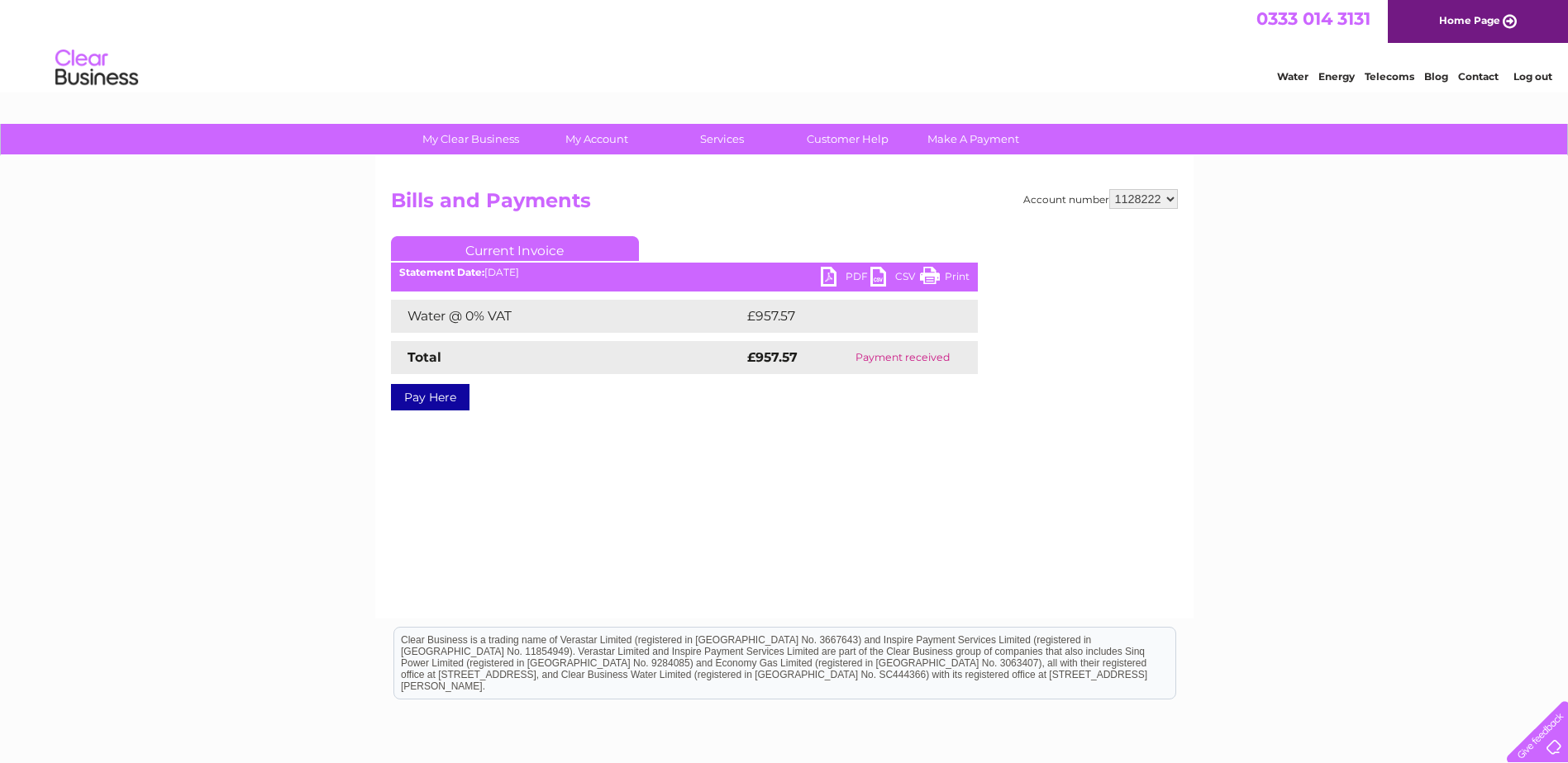
click at [845, 280] on link "PDF" at bounding box center [845, 279] width 50 height 24
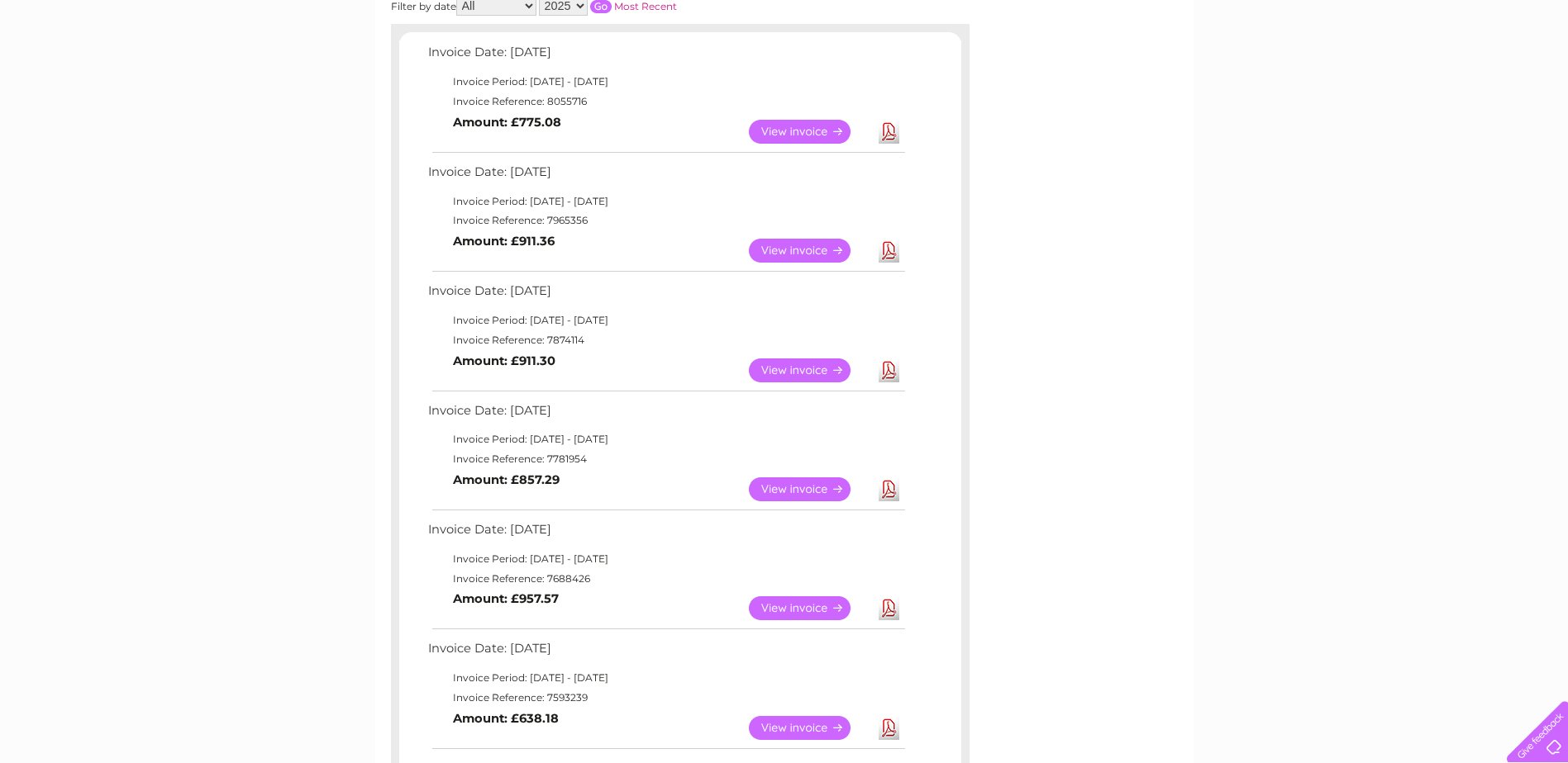
scroll to position [1, 0]
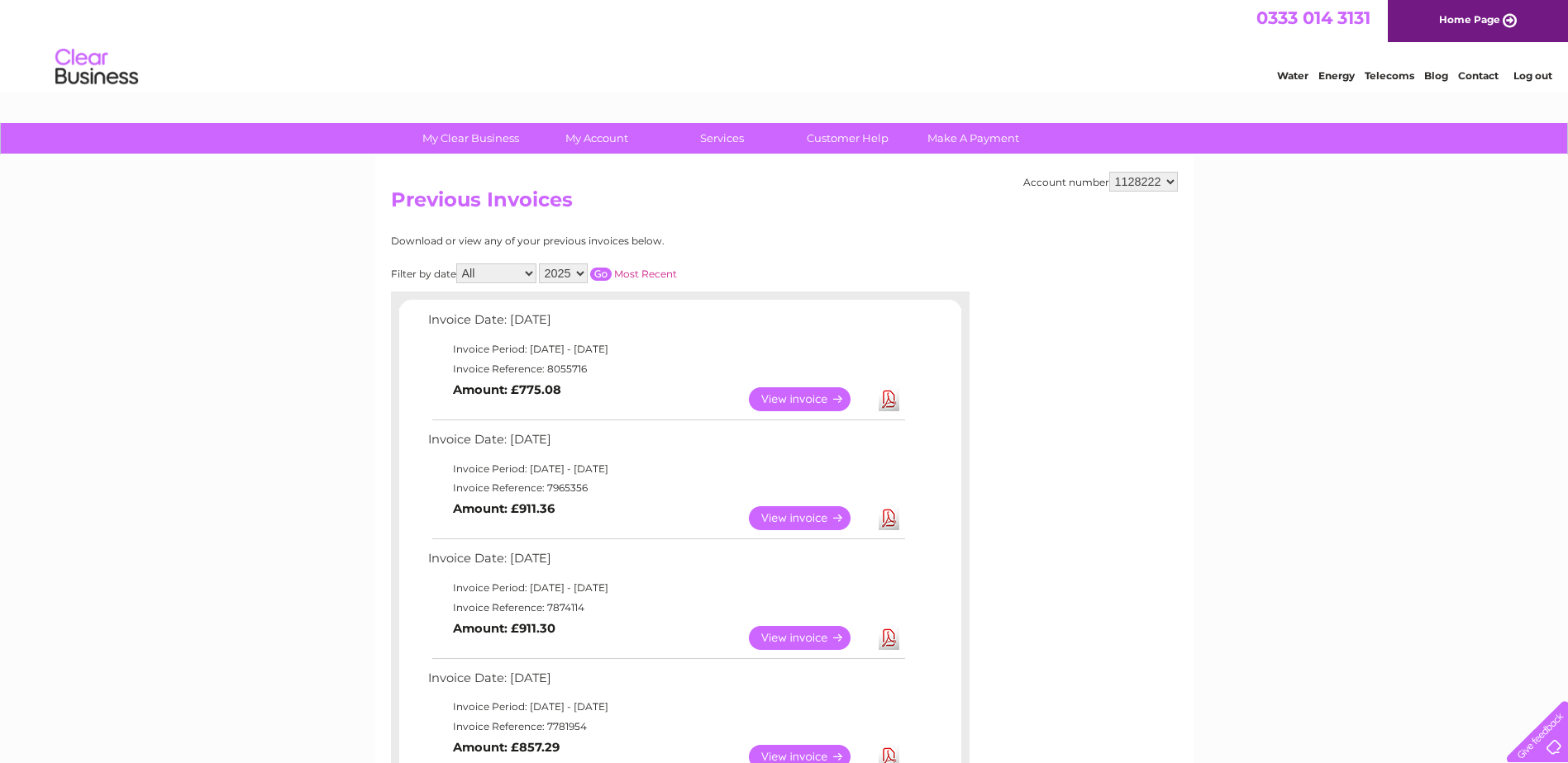
click at [825, 391] on link "View" at bounding box center [809, 399] width 122 height 24
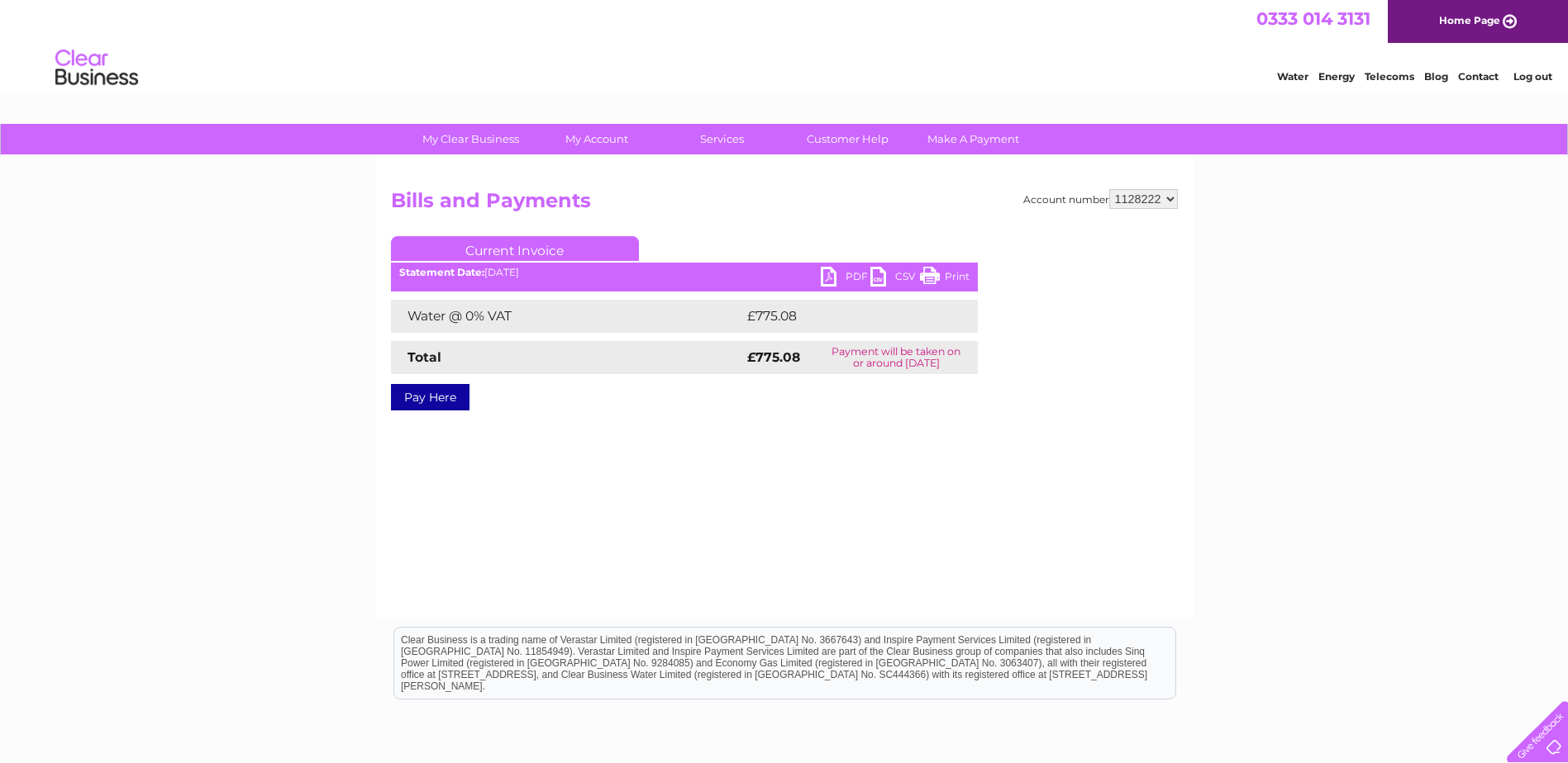
click at [837, 278] on link "PDF" at bounding box center [845, 279] width 50 height 24
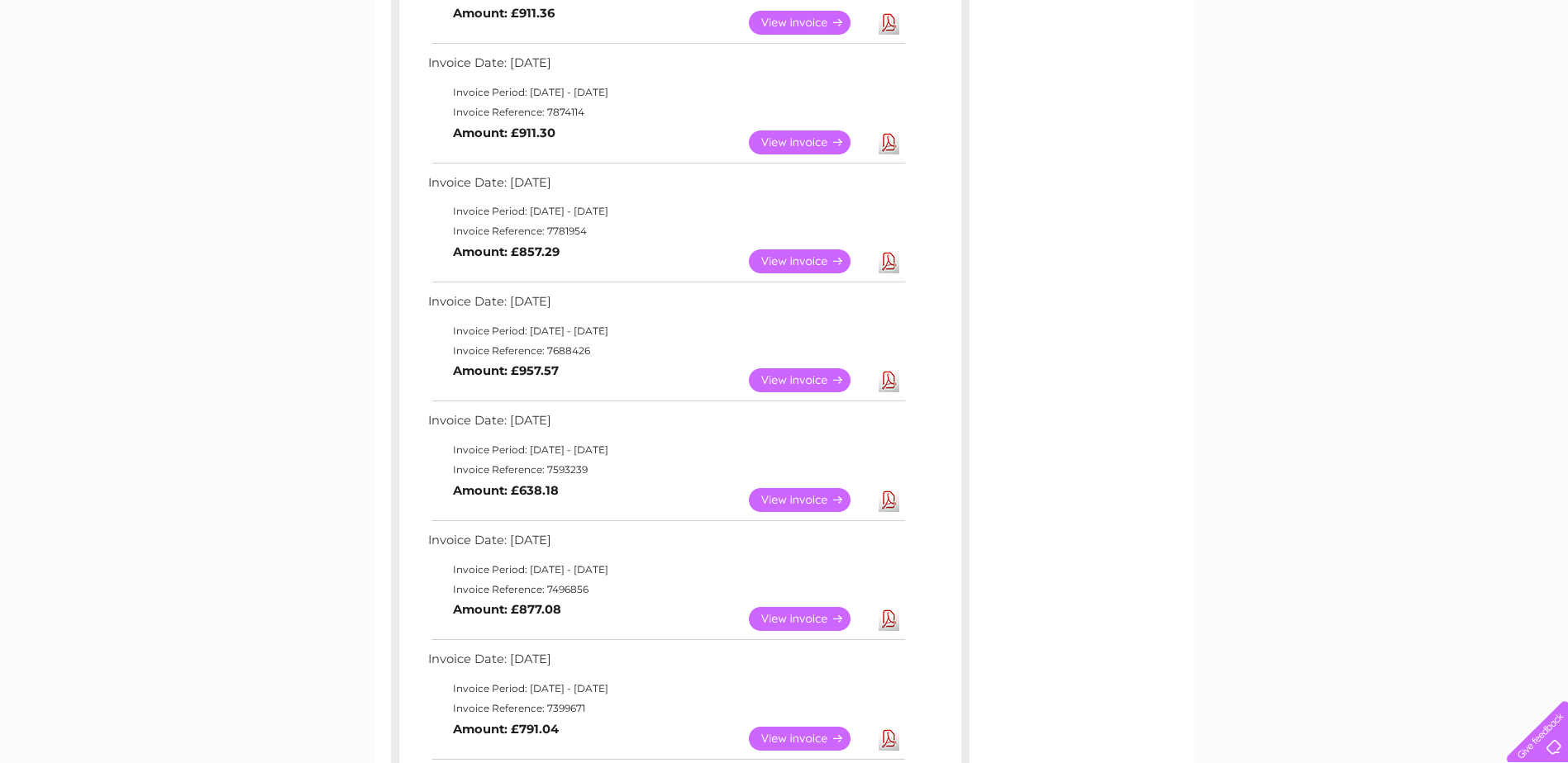
scroll to position [992, 0]
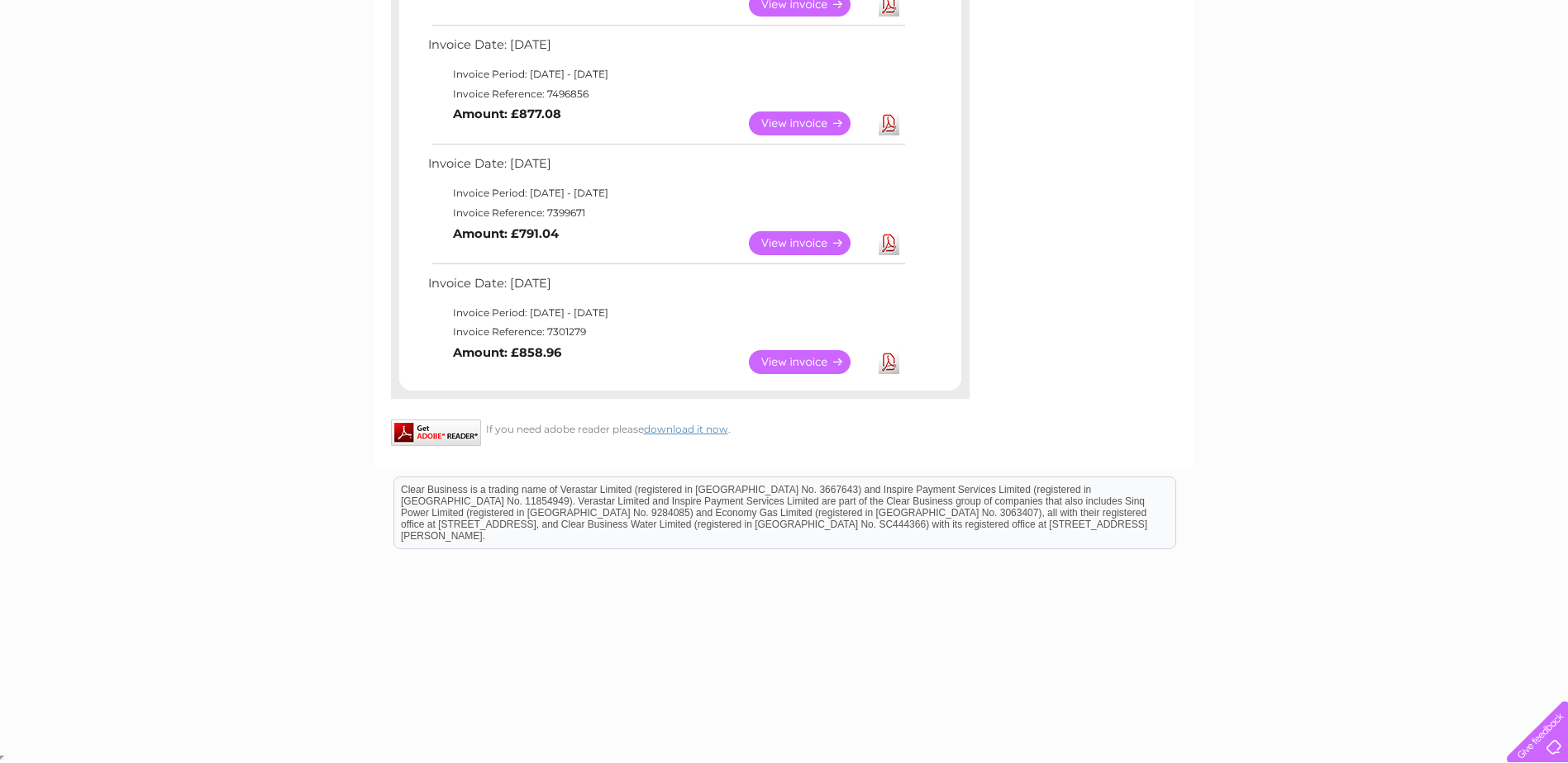
click at [794, 374] on link "View" at bounding box center [809, 362] width 122 height 24
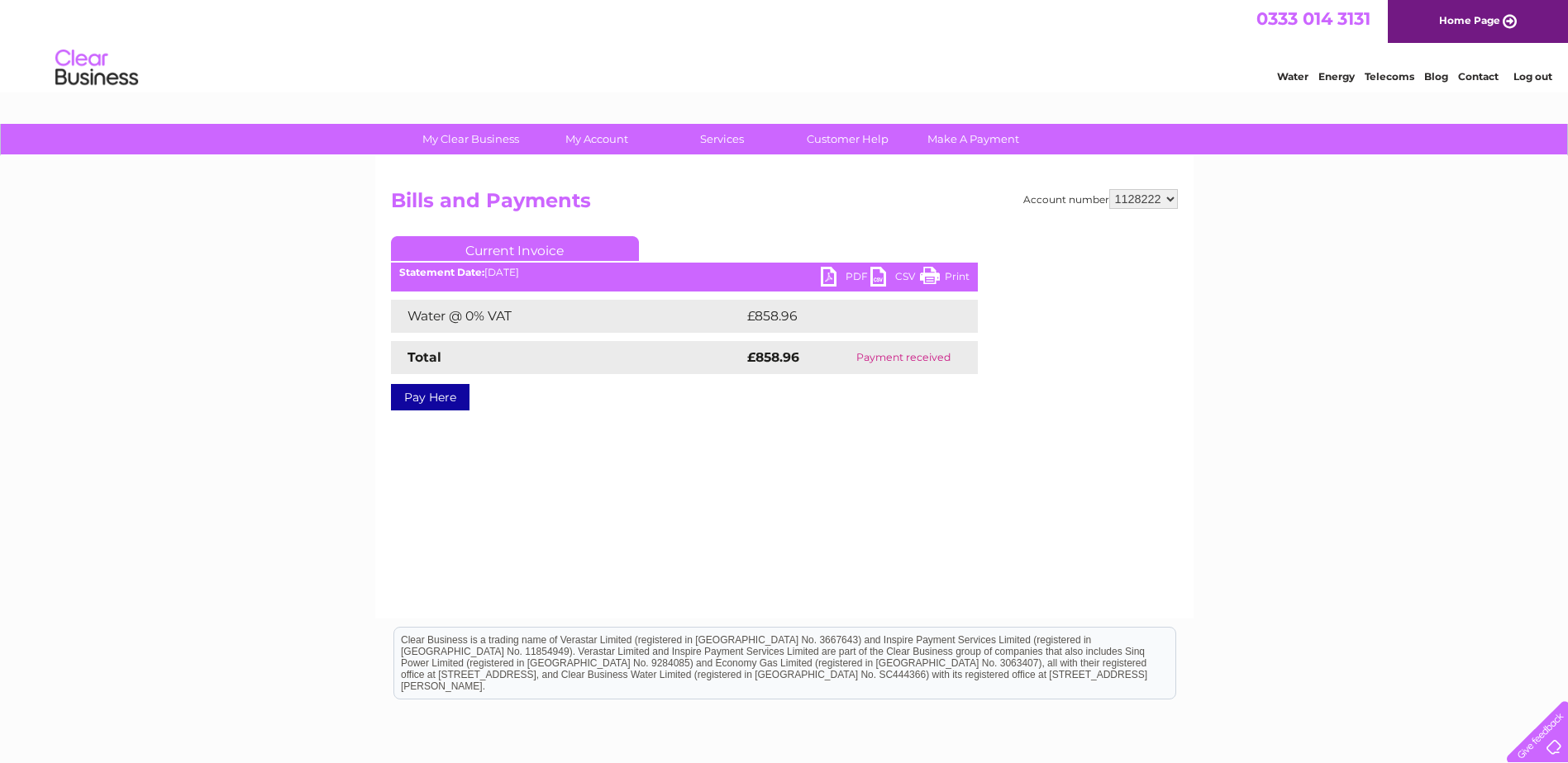
click at [835, 274] on link "PDF" at bounding box center [845, 279] width 50 height 24
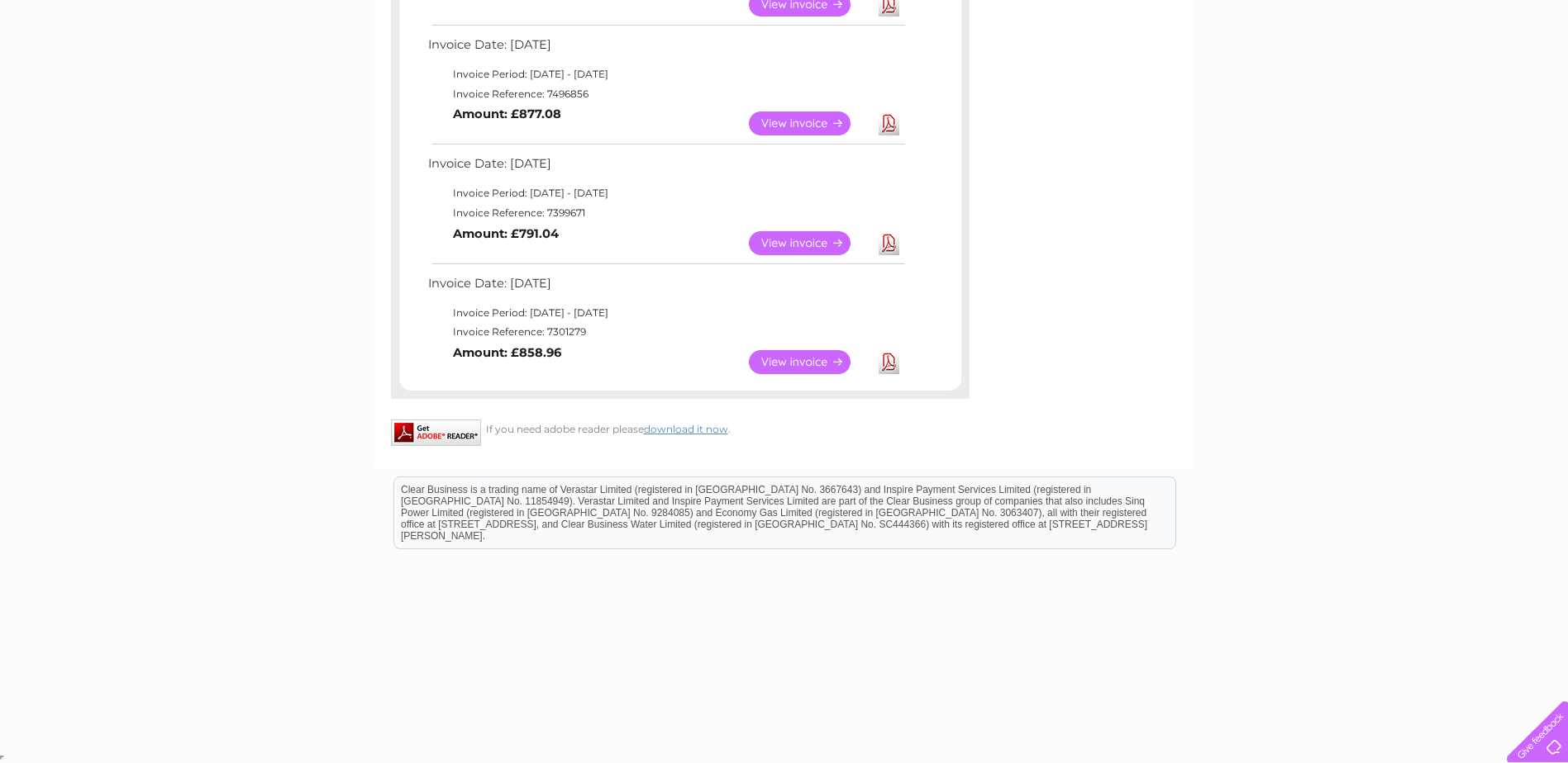
click at [827, 243] on link "View" at bounding box center [809, 243] width 122 height 24
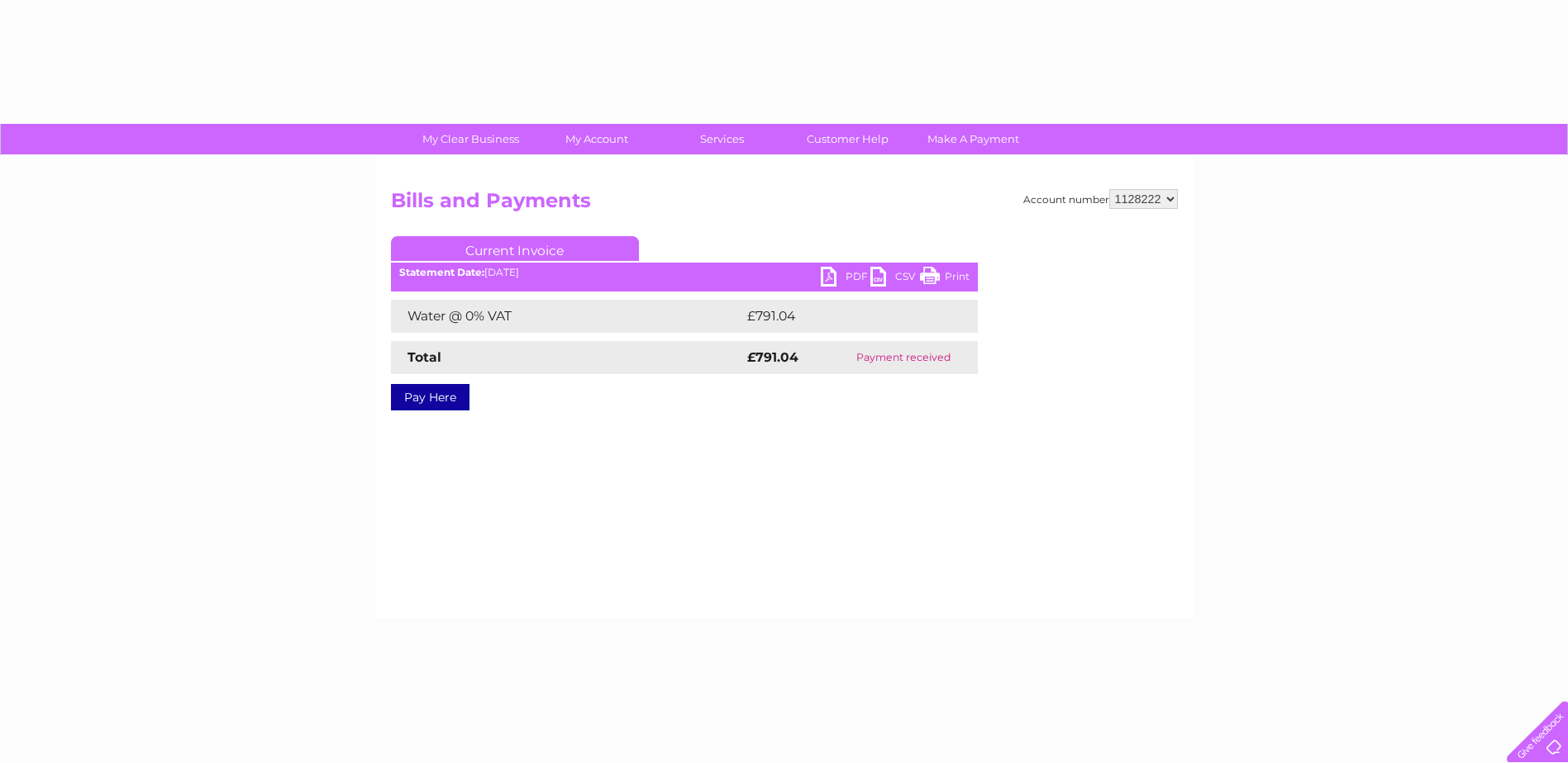
click at [831, 287] on link "PDF" at bounding box center [845, 279] width 50 height 24
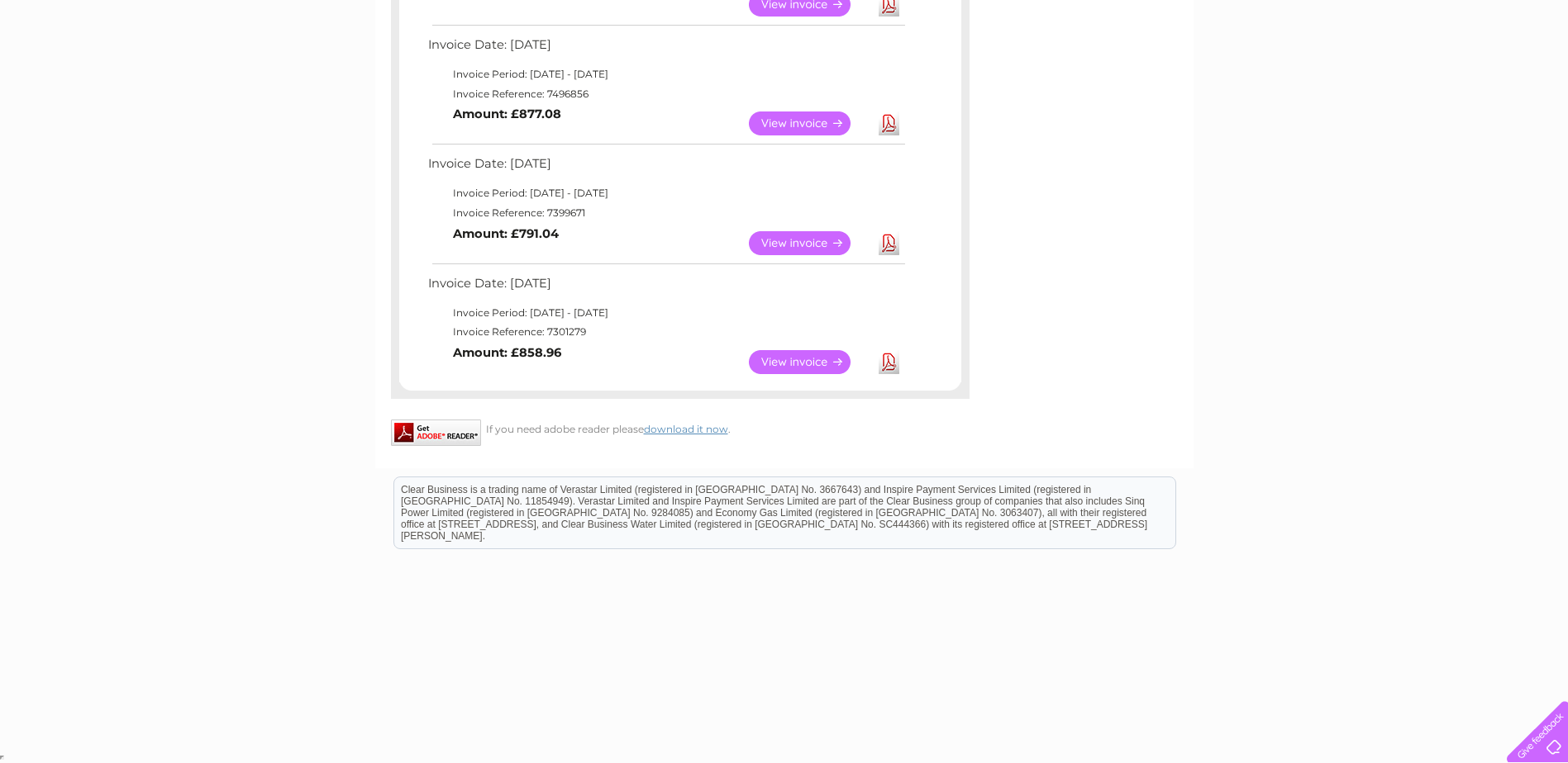
click at [781, 126] on link "View" at bounding box center [809, 123] width 122 height 24
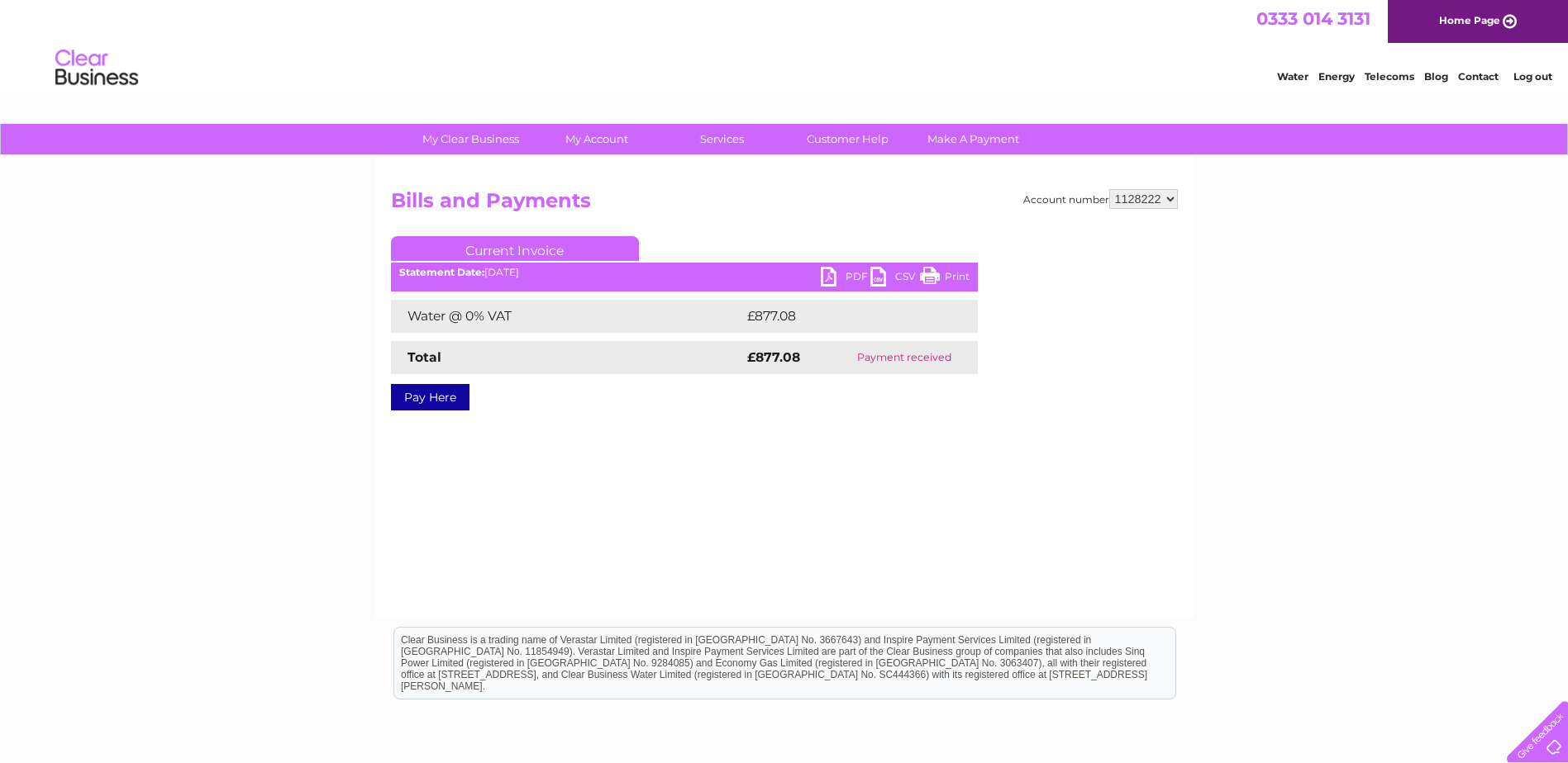
click at [832, 281] on link "PDF" at bounding box center [845, 279] width 50 height 24
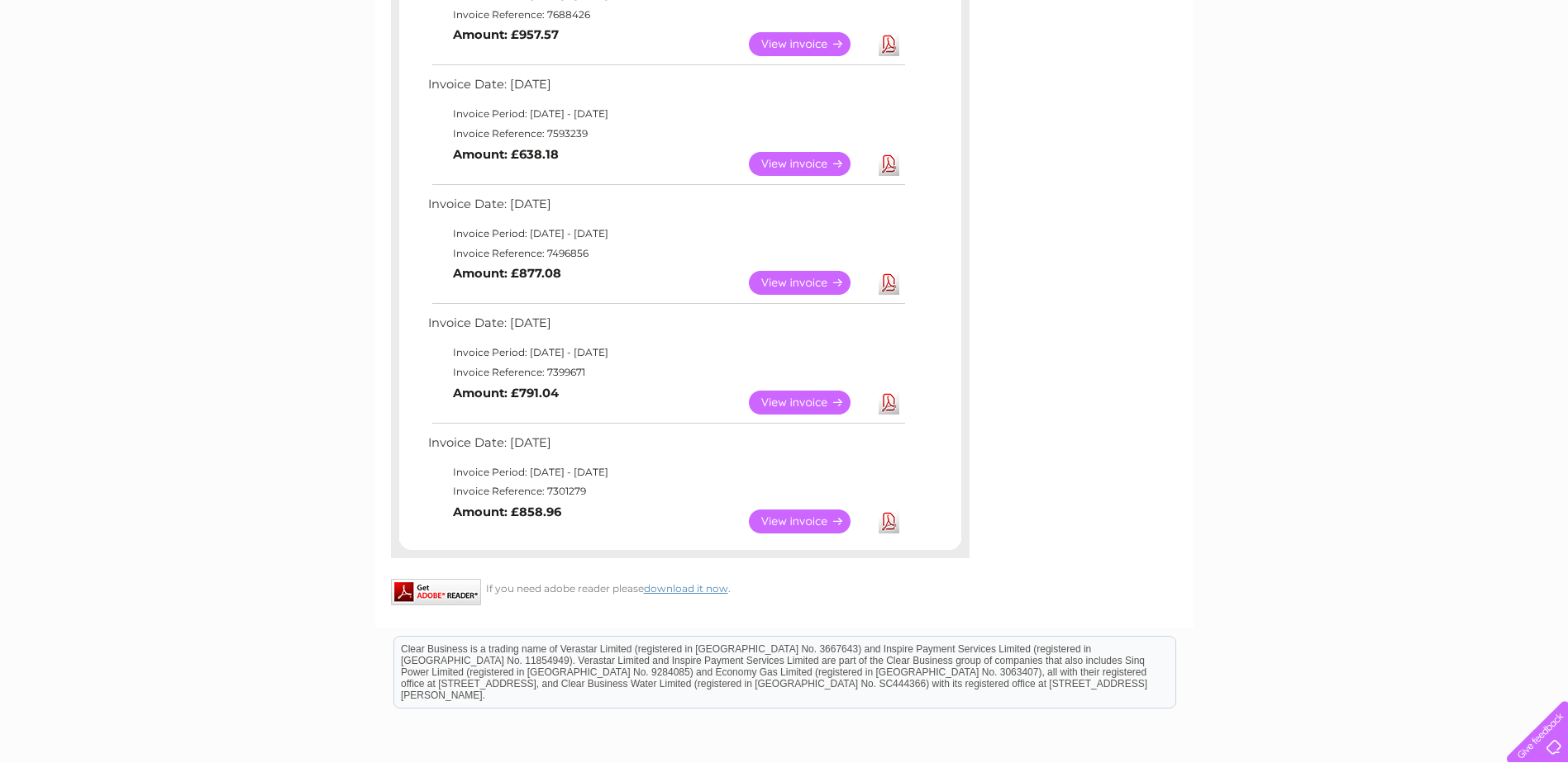
scroll to position [827, 0]
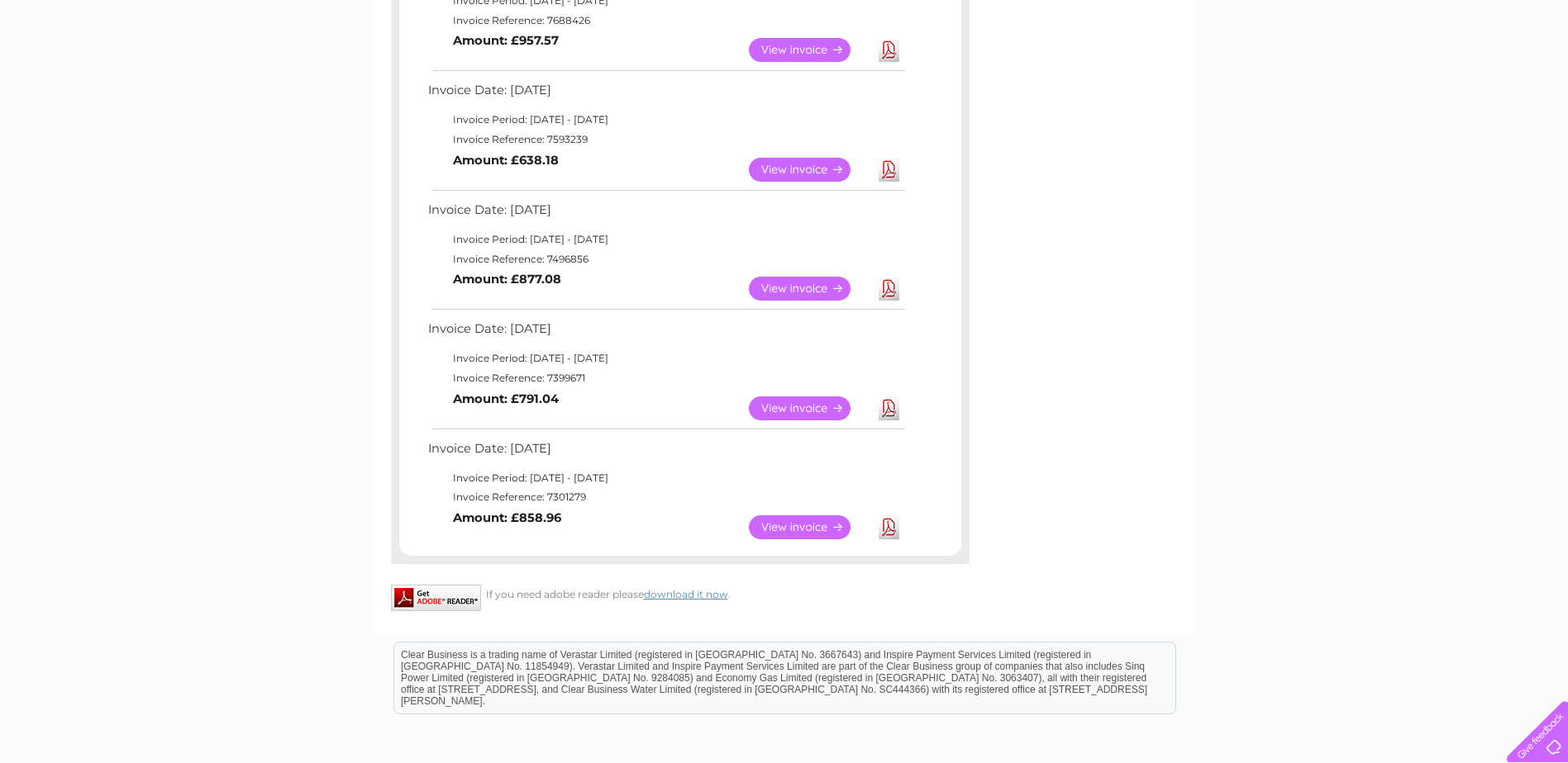
click at [801, 172] on link "View" at bounding box center [809, 170] width 122 height 24
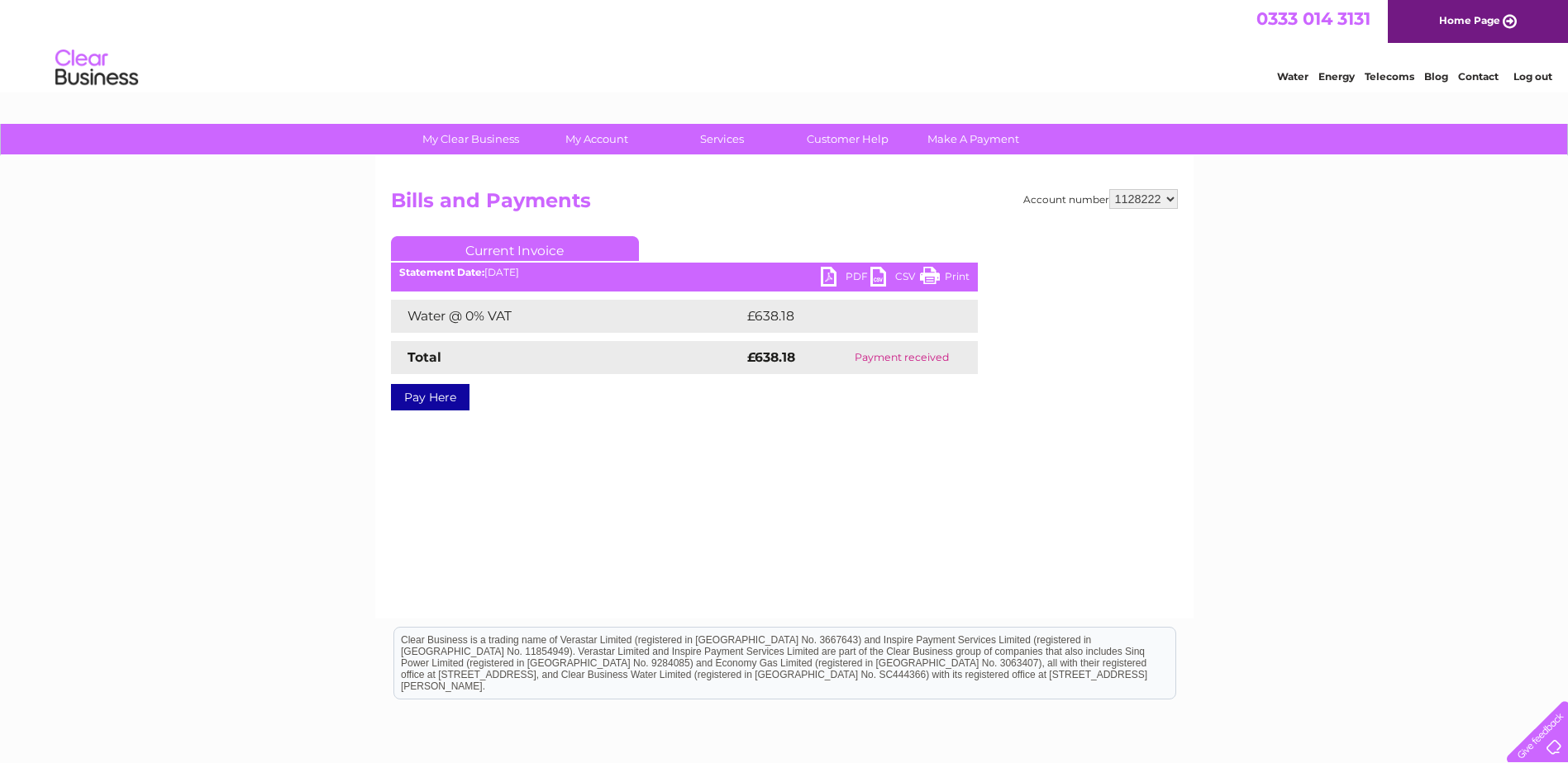
click at [848, 273] on link "PDF" at bounding box center [845, 279] width 50 height 24
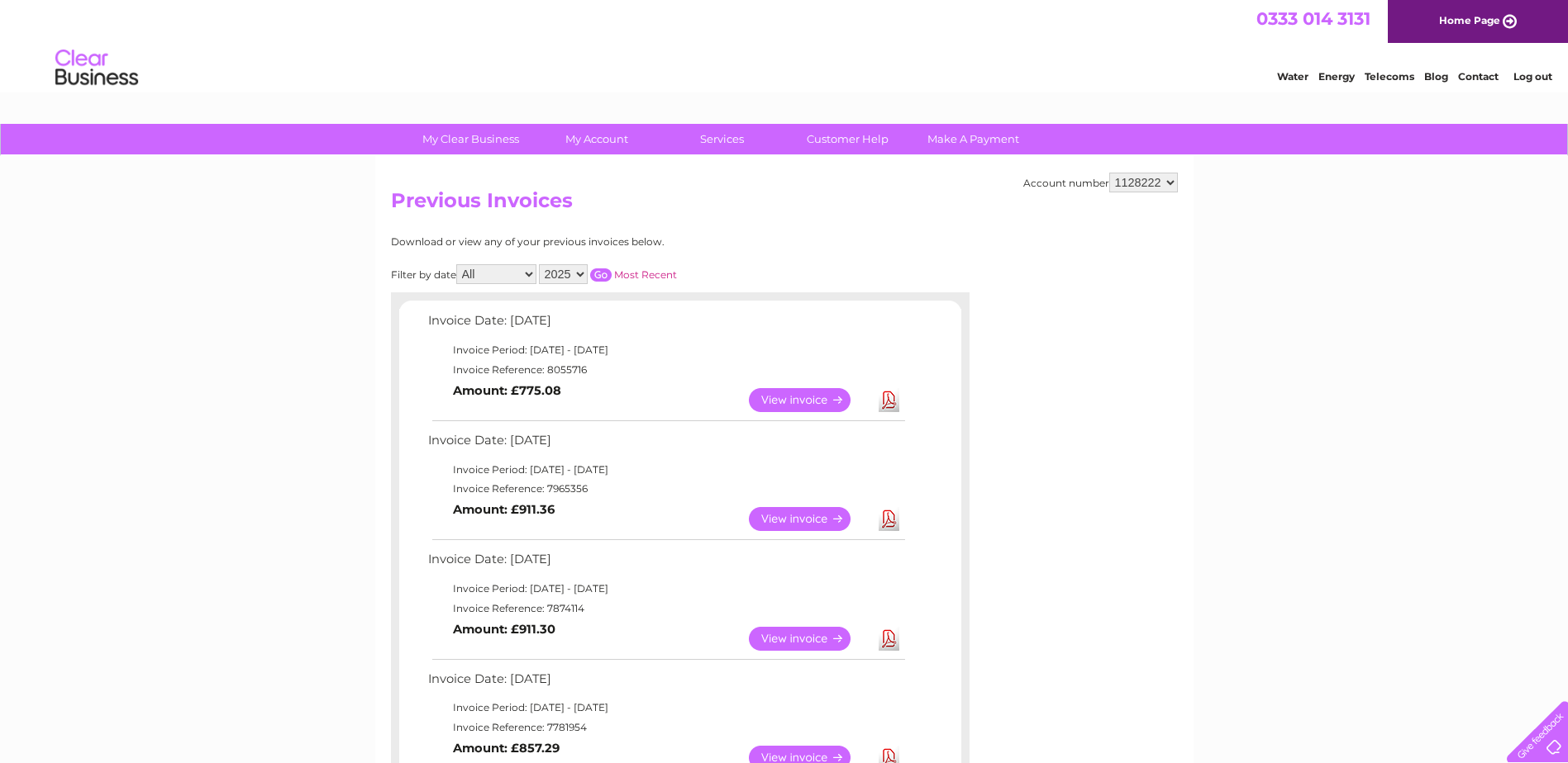
click at [823, 410] on link "View" at bounding box center [809, 400] width 122 height 24
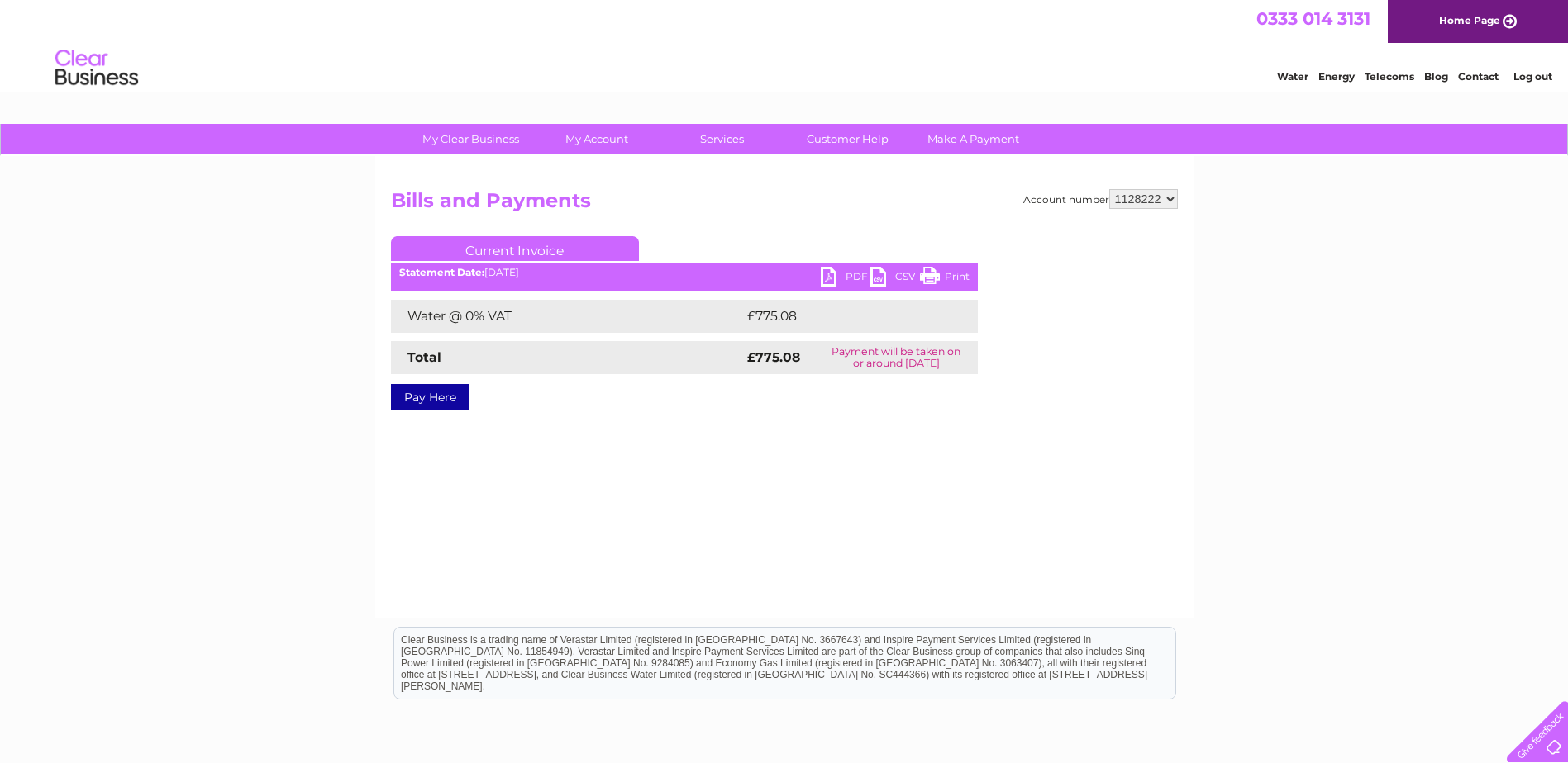
click at [844, 286] on link "PDF" at bounding box center [845, 279] width 50 height 24
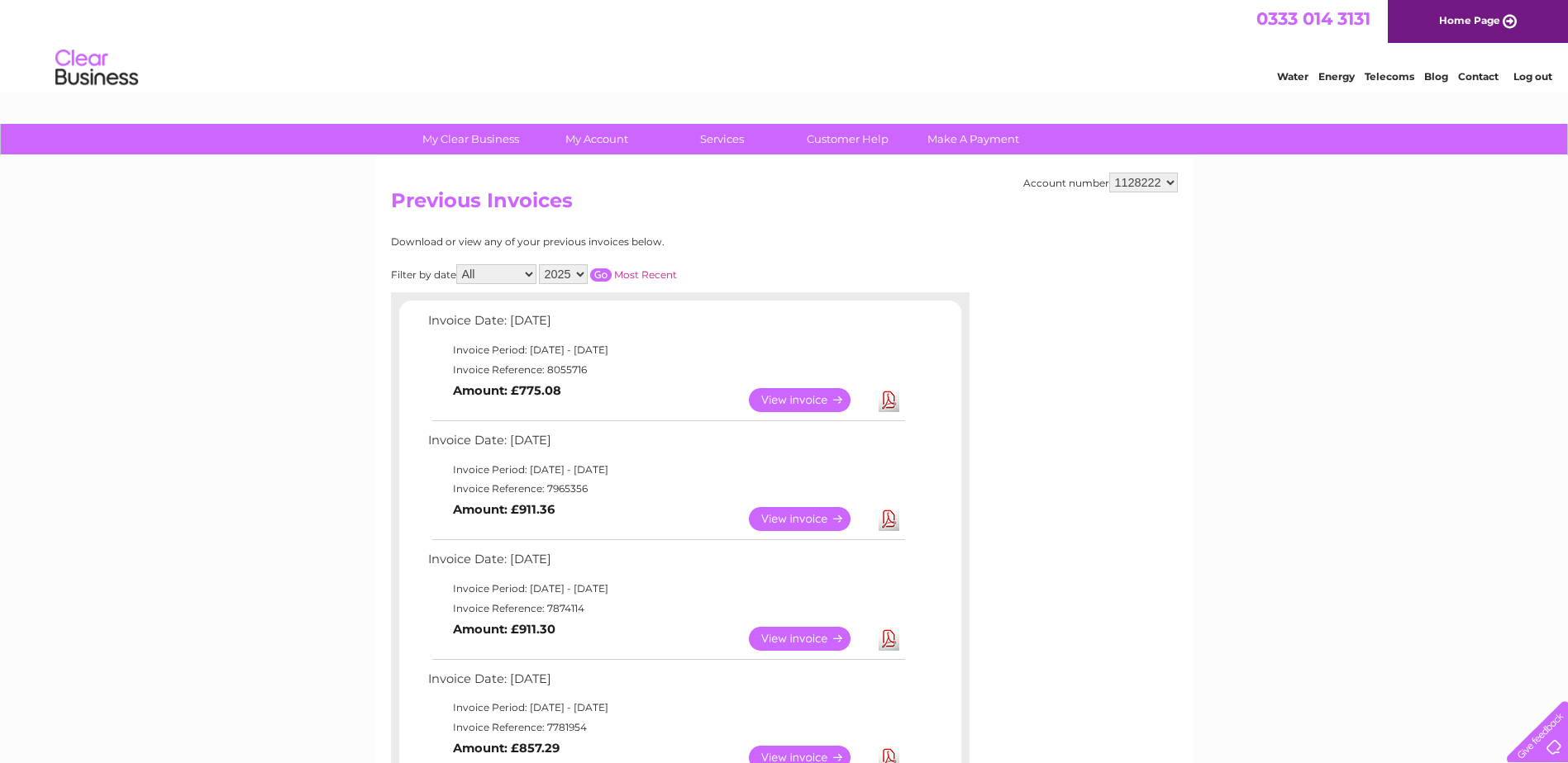
click at [777, 514] on link "View" at bounding box center [809, 519] width 122 height 24
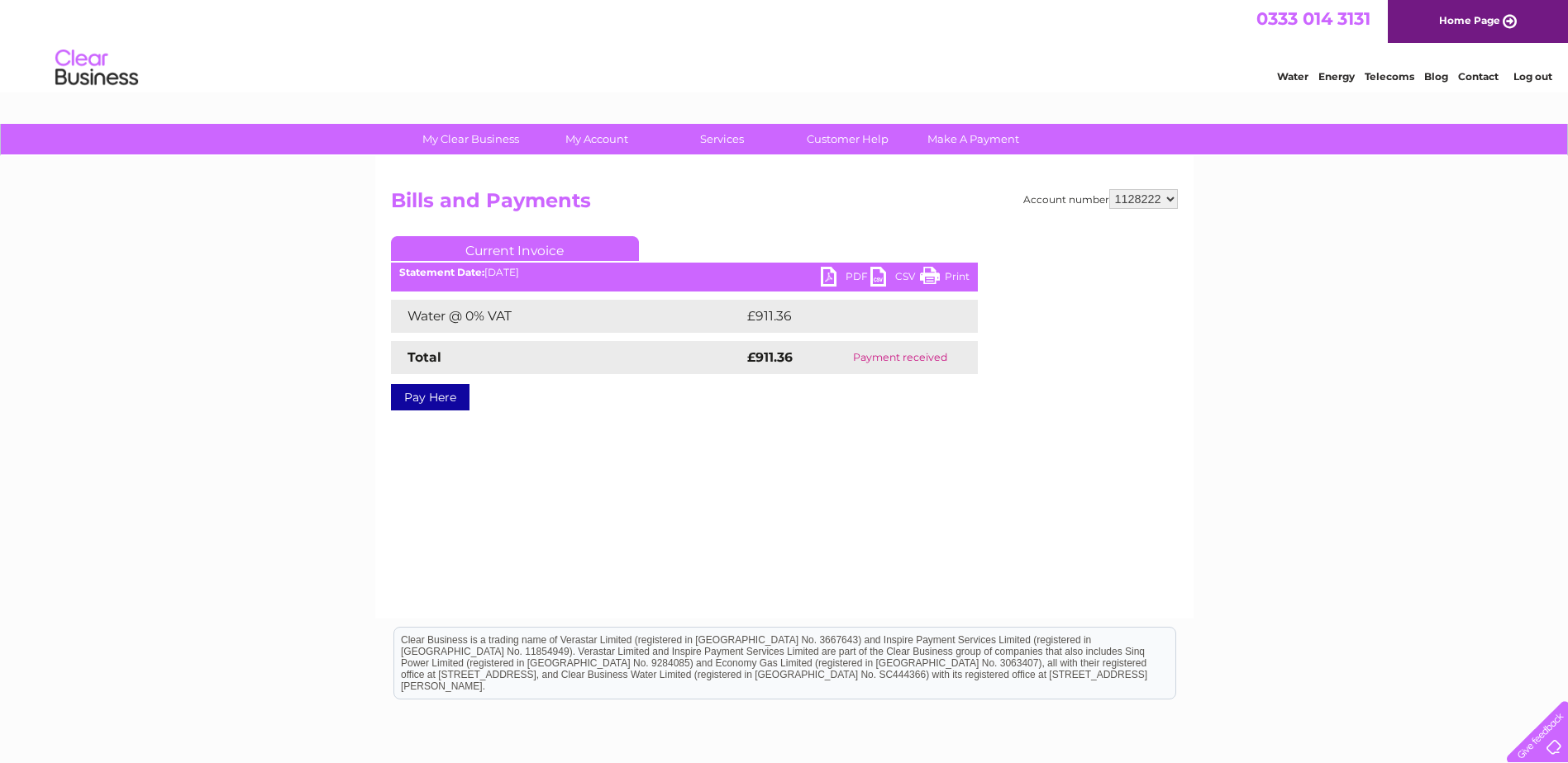
click at [847, 272] on link "PDF" at bounding box center [845, 279] width 50 height 24
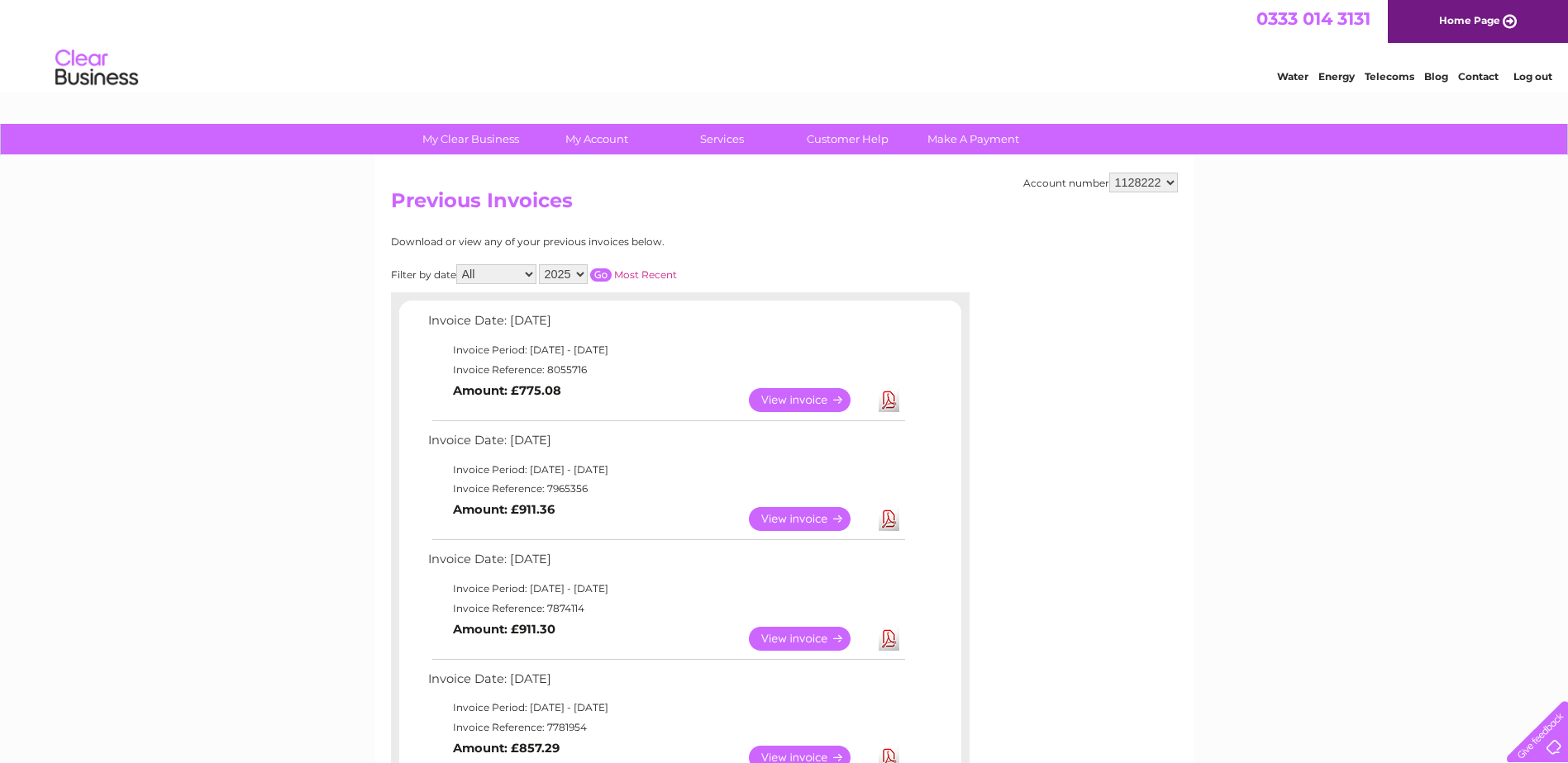
click at [758, 640] on link "View" at bounding box center [809, 639] width 122 height 24
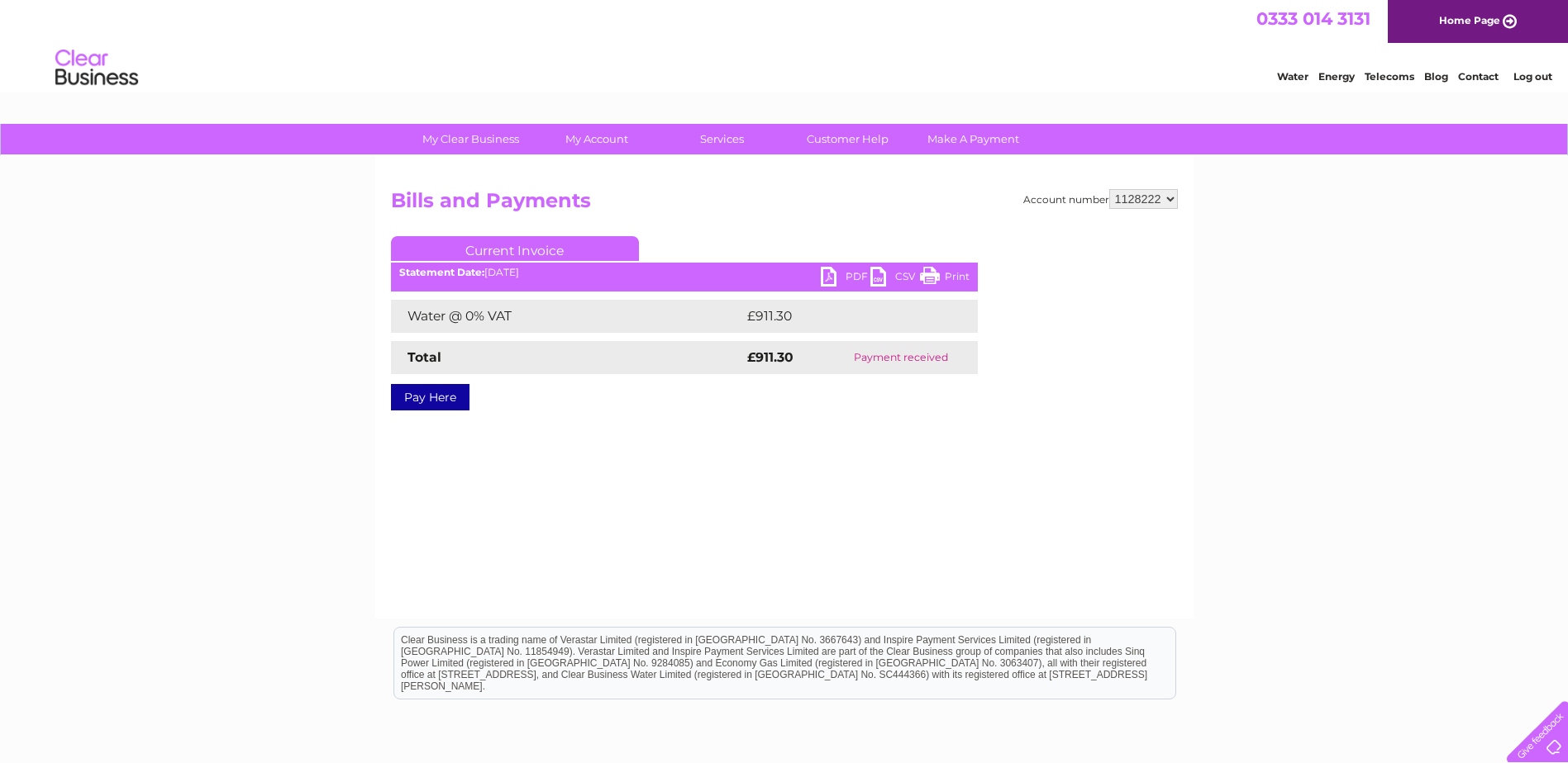
click at [832, 270] on link "PDF" at bounding box center [845, 279] width 50 height 24
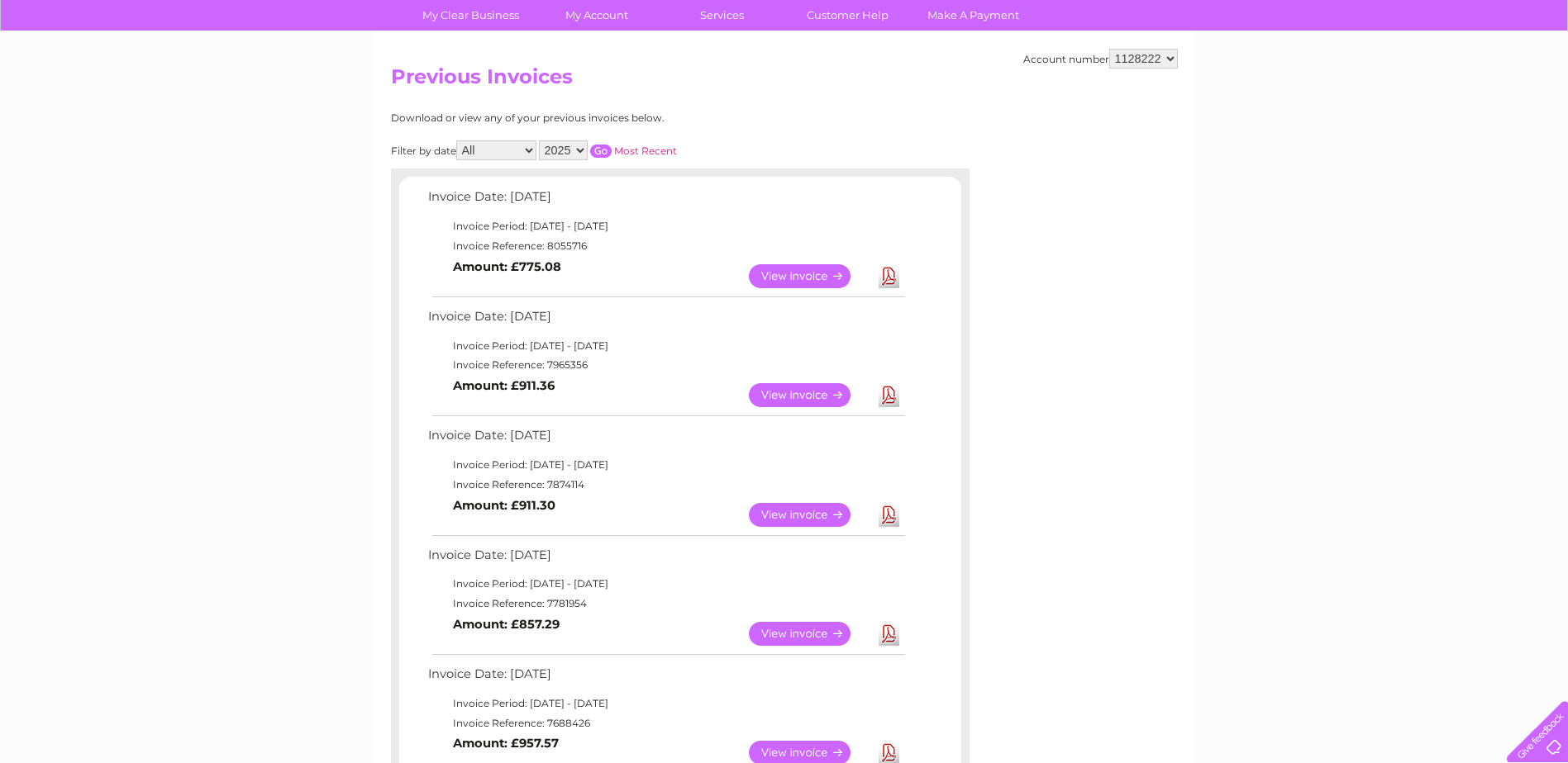
scroll to position [165, 0]
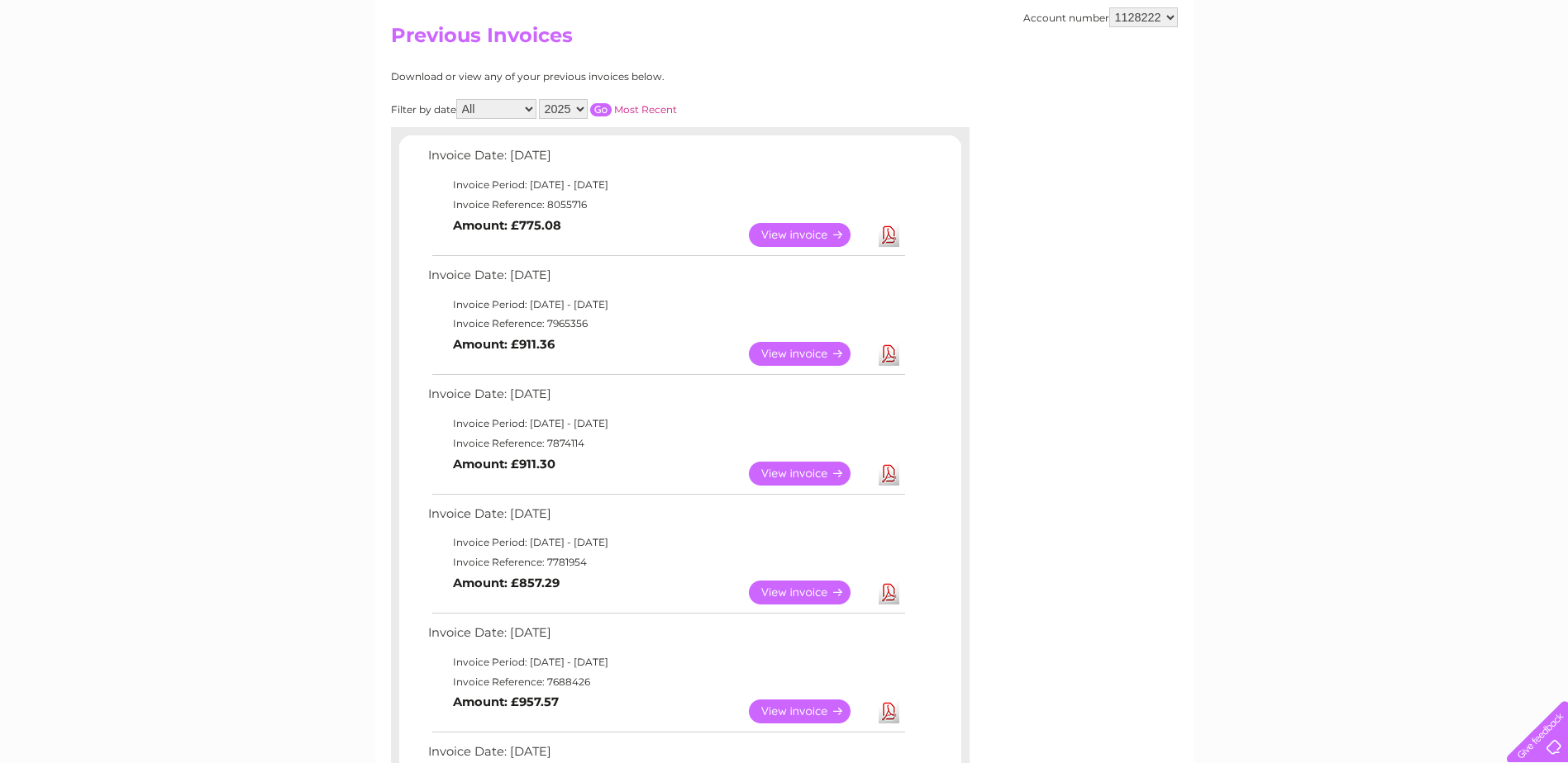
click at [790, 586] on link "View" at bounding box center [809, 593] width 122 height 24
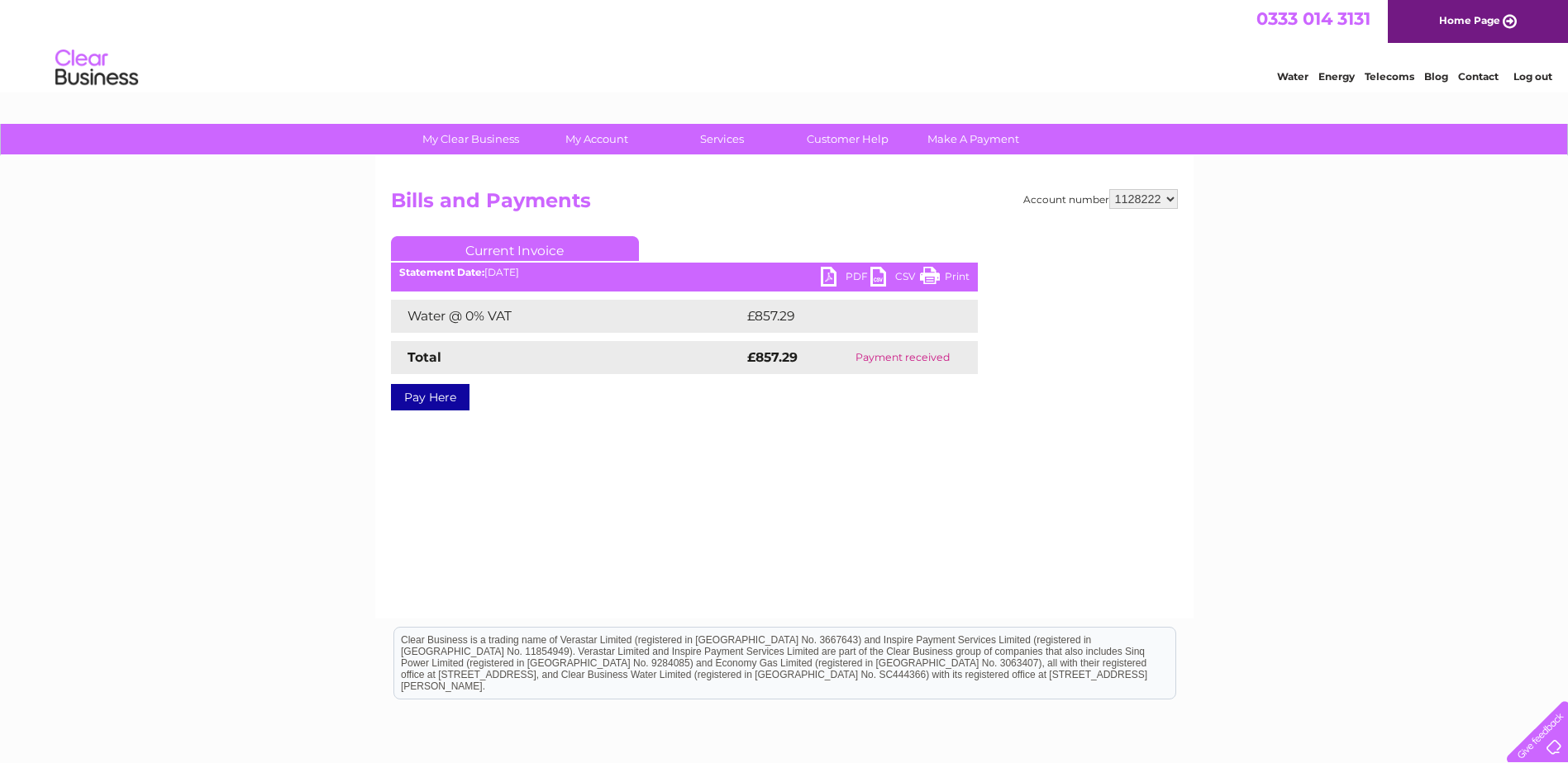
click at [851, 273] on link "PDF" at bounding box center [845, 279] width 50 height 24
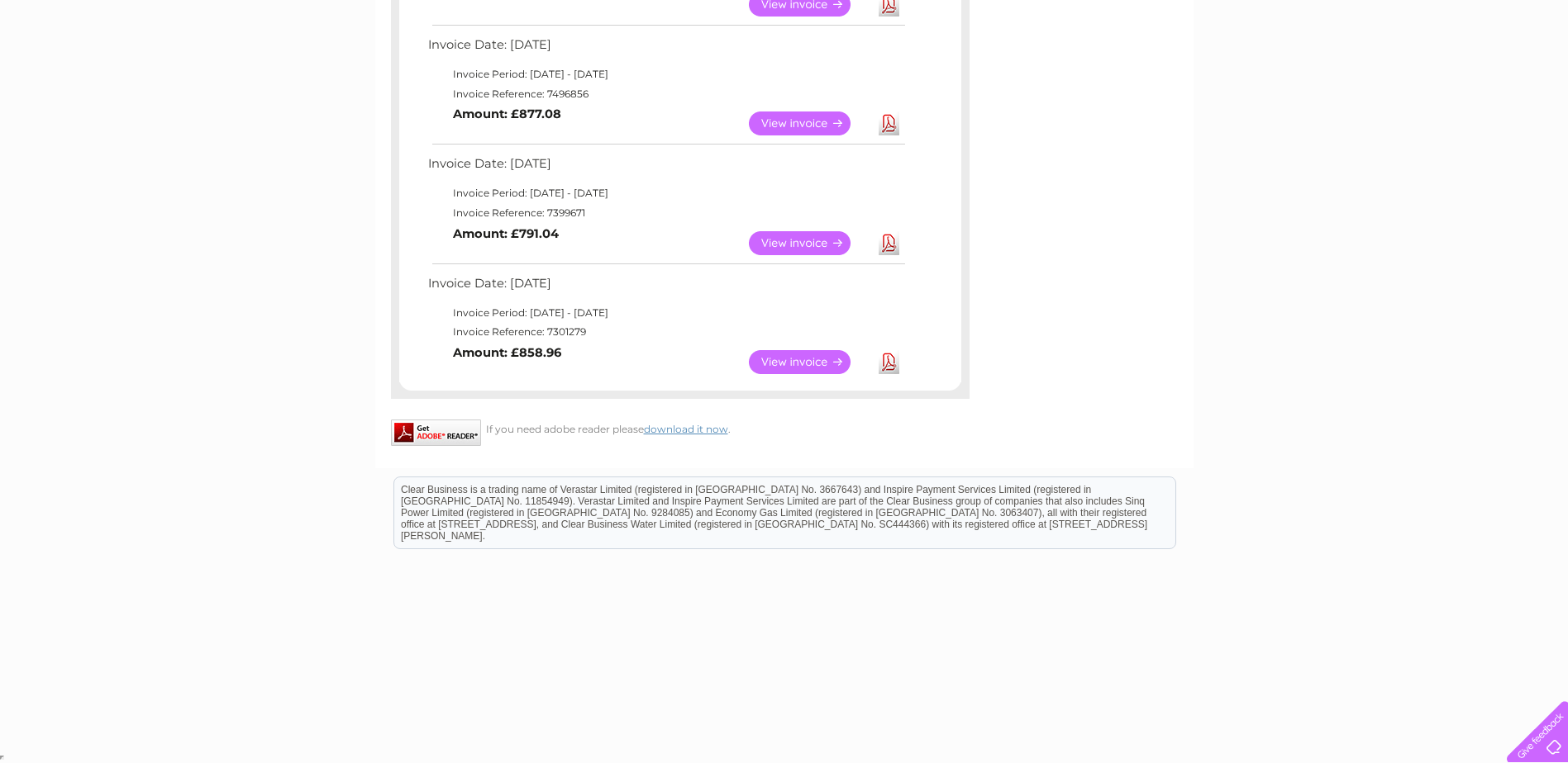
click at [800, 368] on link "View" at bounding box center [809, 362] width 122 height 24
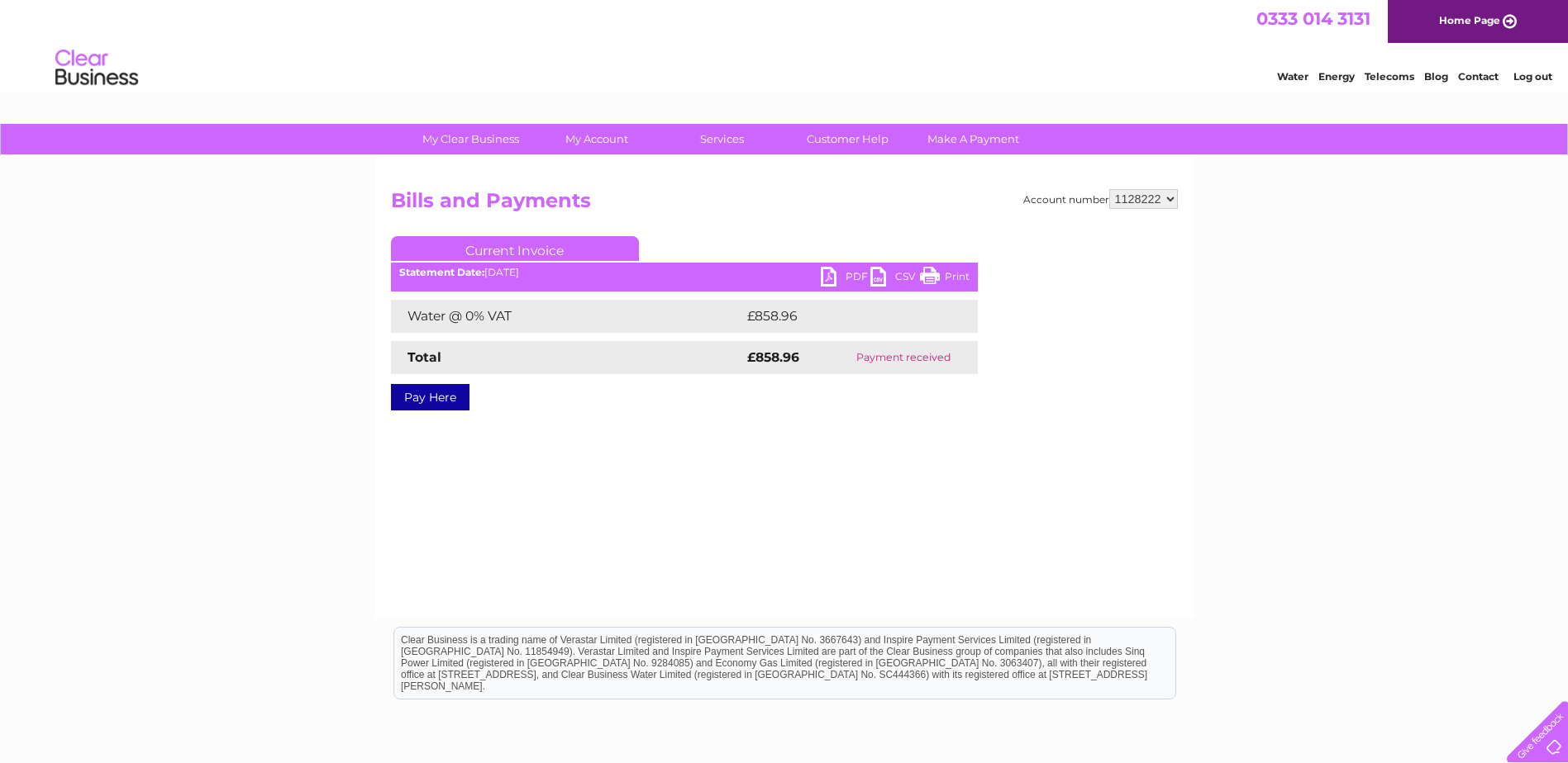
click at [831, 274] on link "PDF" at bounding box center [845, 279] width 50 height 24
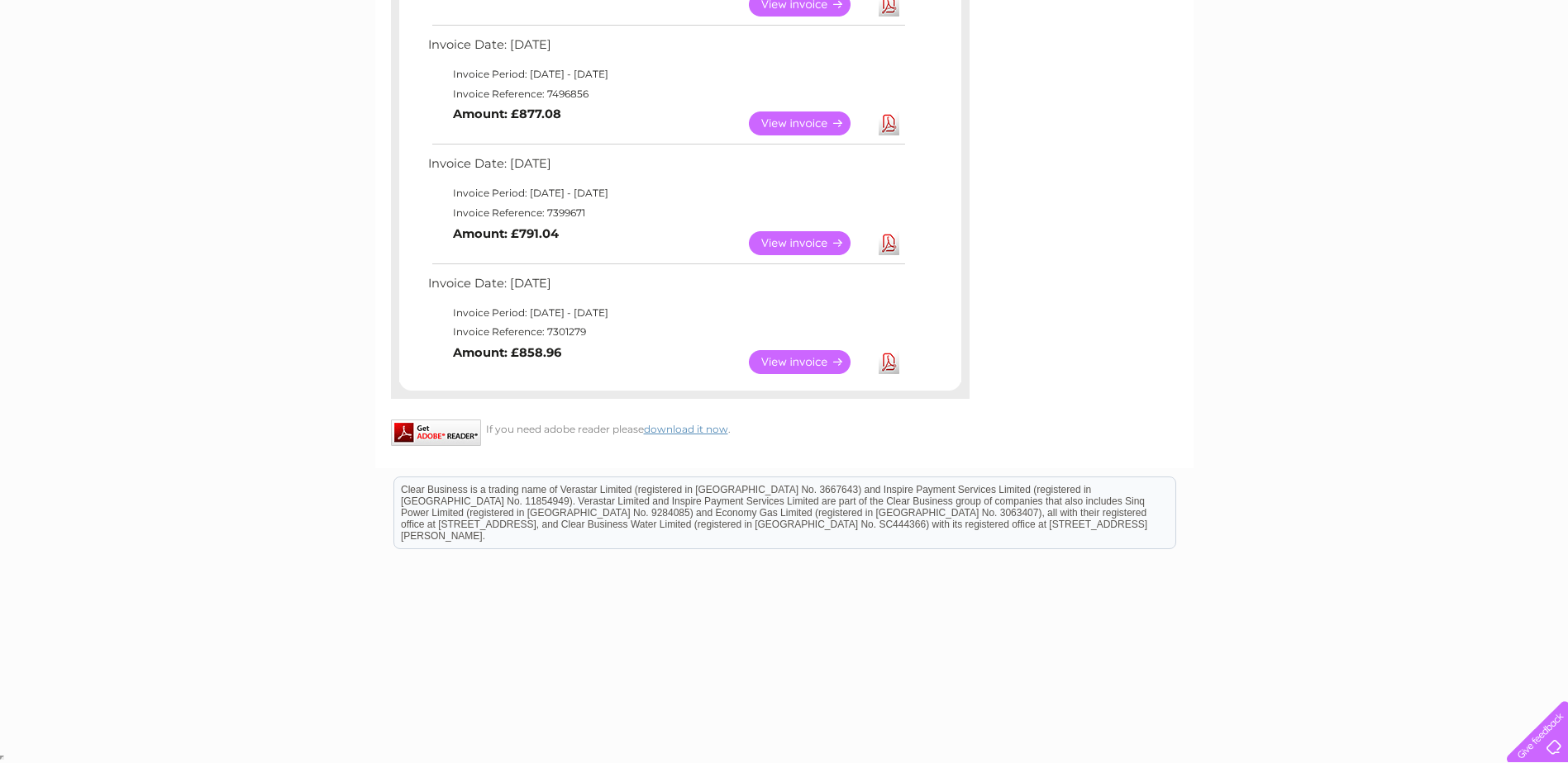
scroll to position [992, 0]
click at [782, 247] on link "View" at bounding box center [809, 243] width 122 height 24
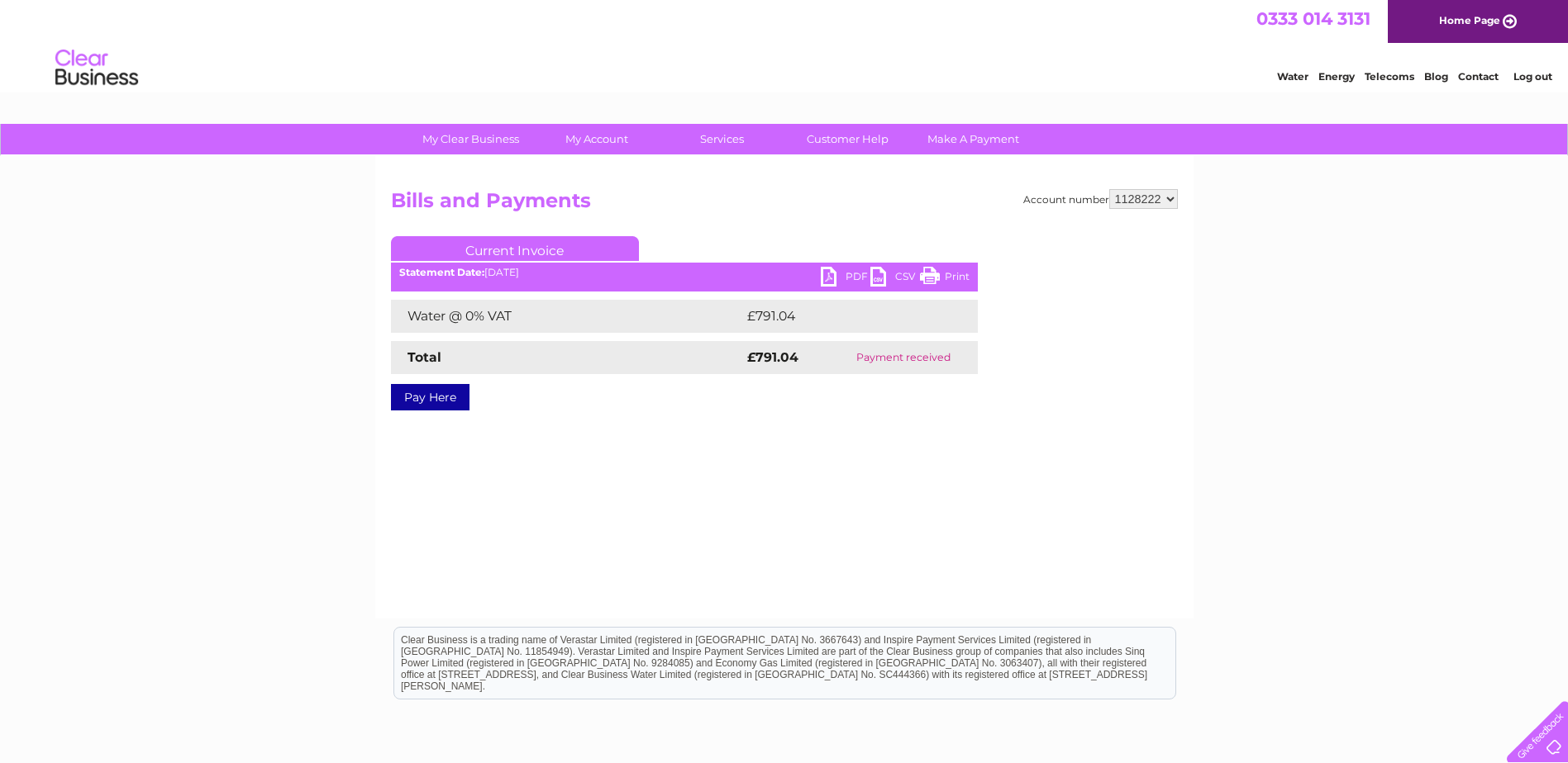
click at [847, 273] on link "PDF" at bounding box center [845, 279] width 50 height 24
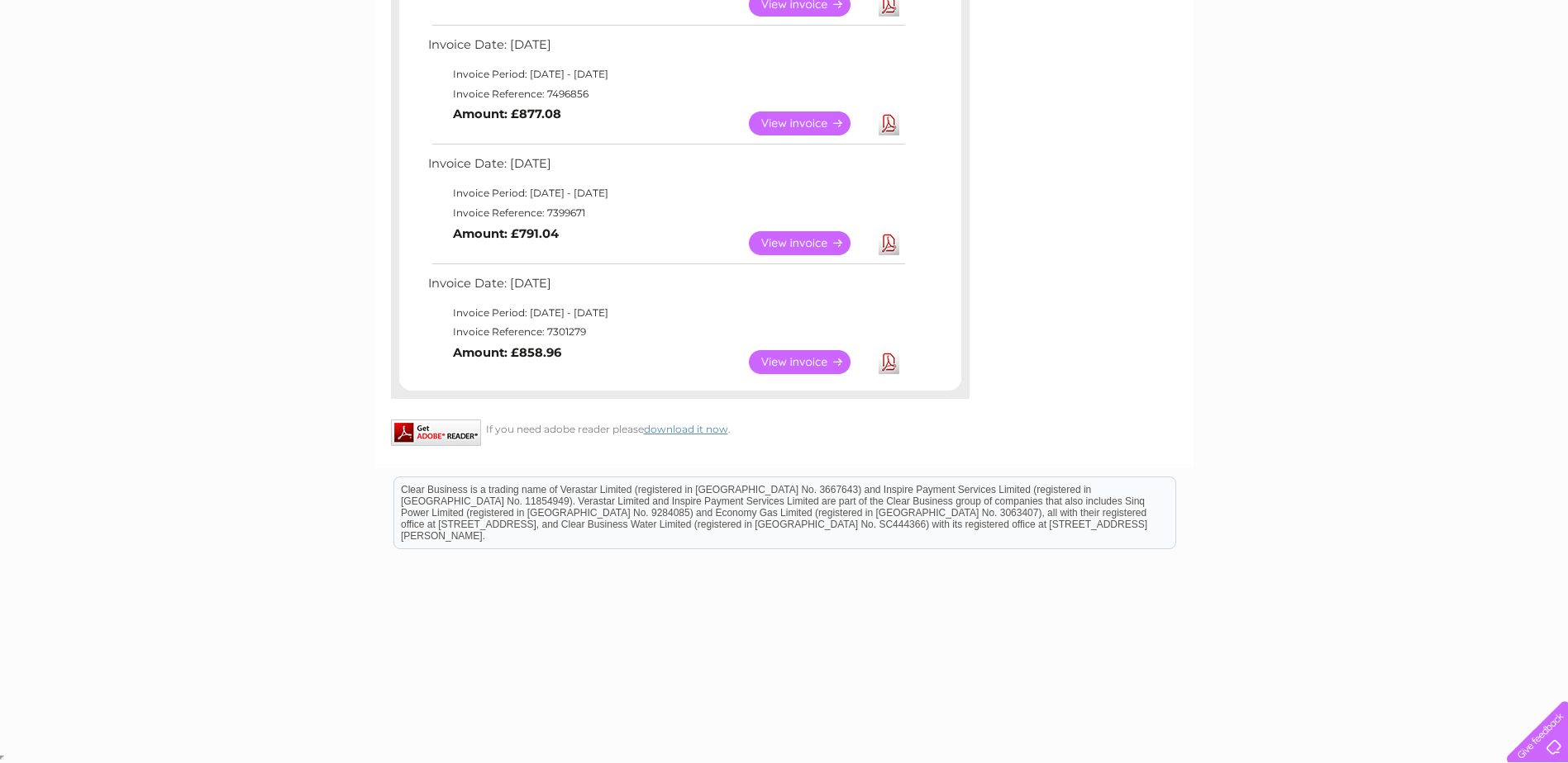
click at [811, 122] on link "View" at bounding box center [809, 123] width 122 height 24
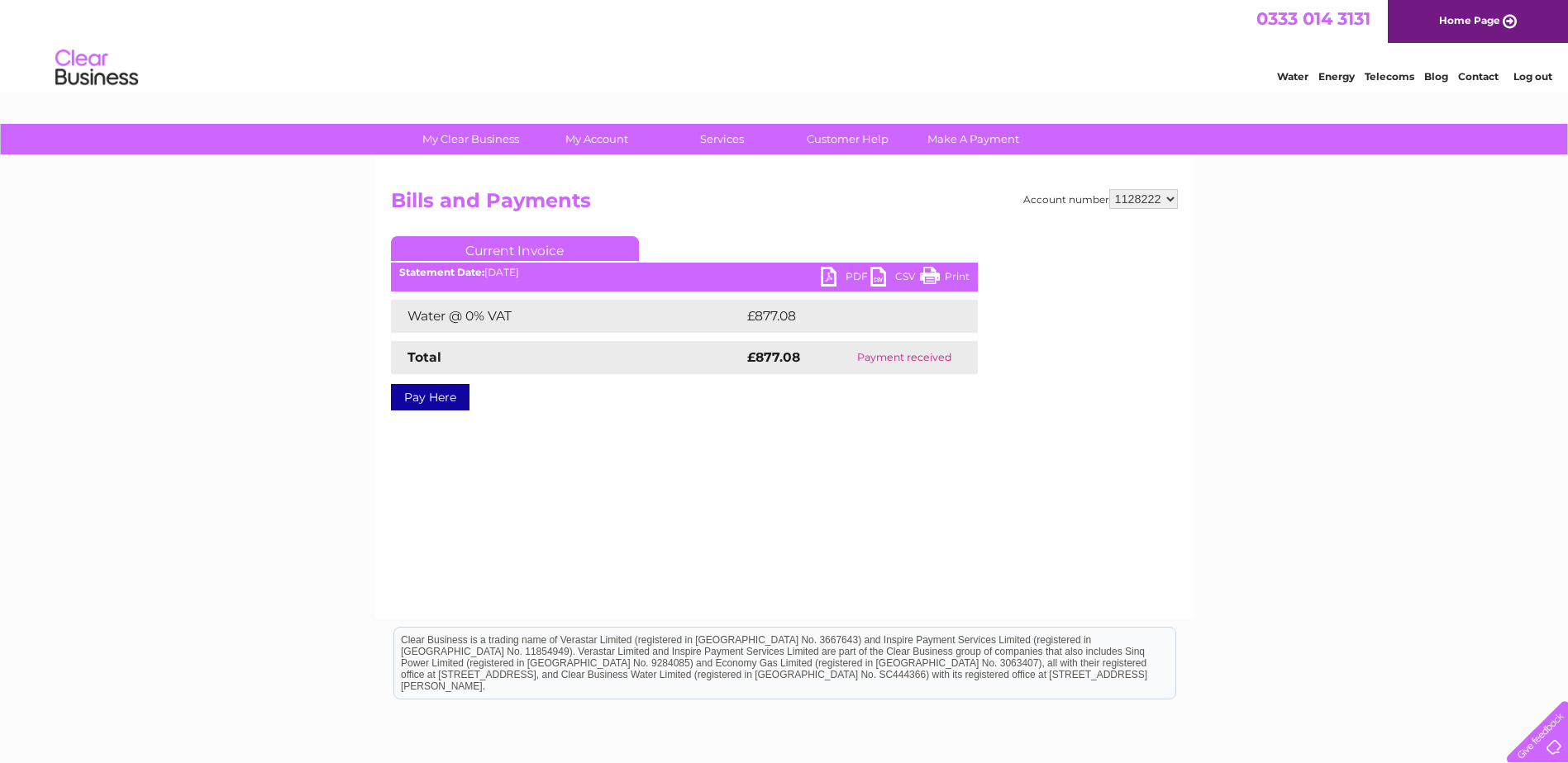
click at [846, 285] on link "PDF" at bounding box center [845, 279] width 50 height 24
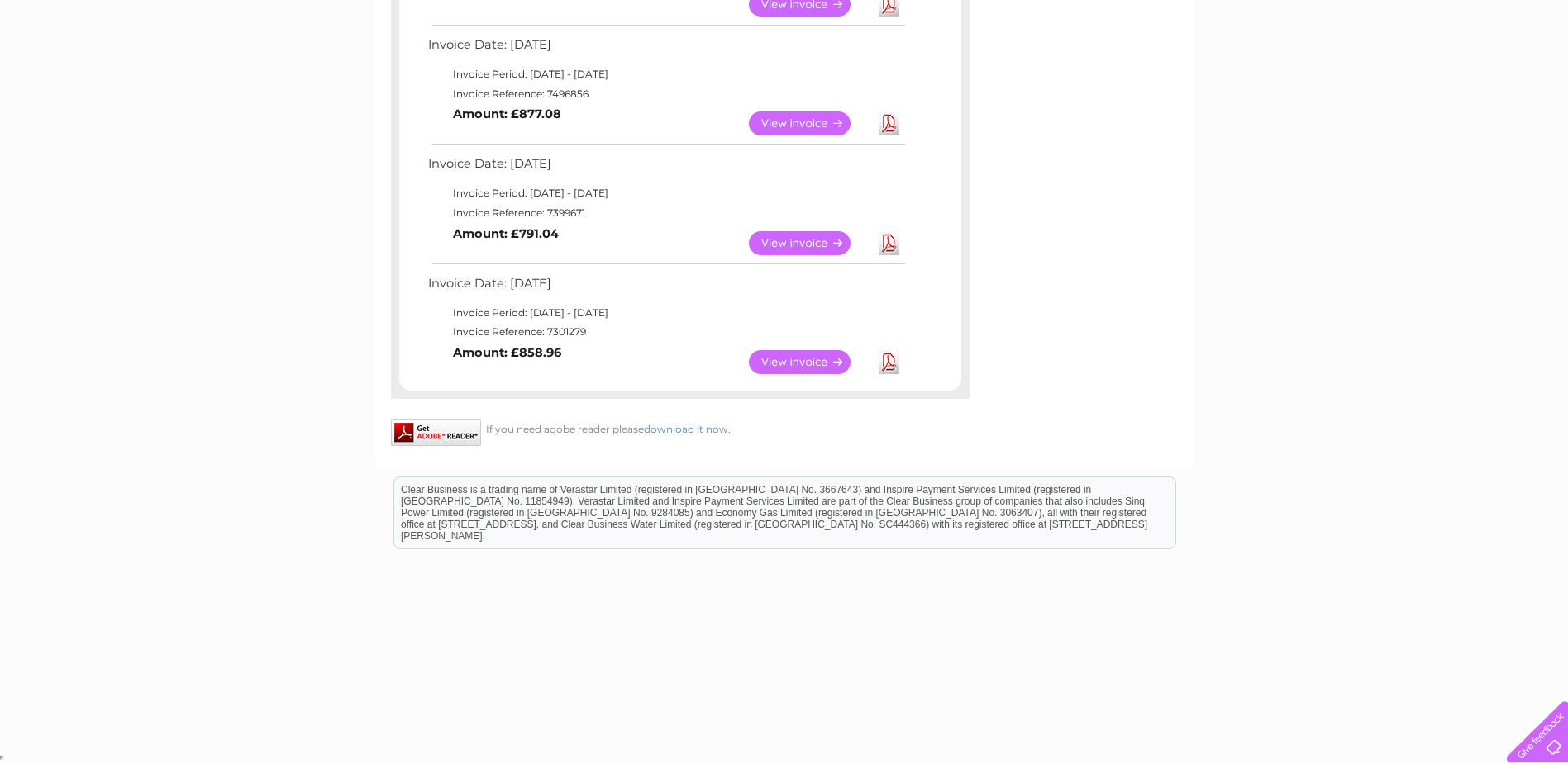
click at [806, 11] on link "View" at bounding box center [809, 4] width 122 height 24
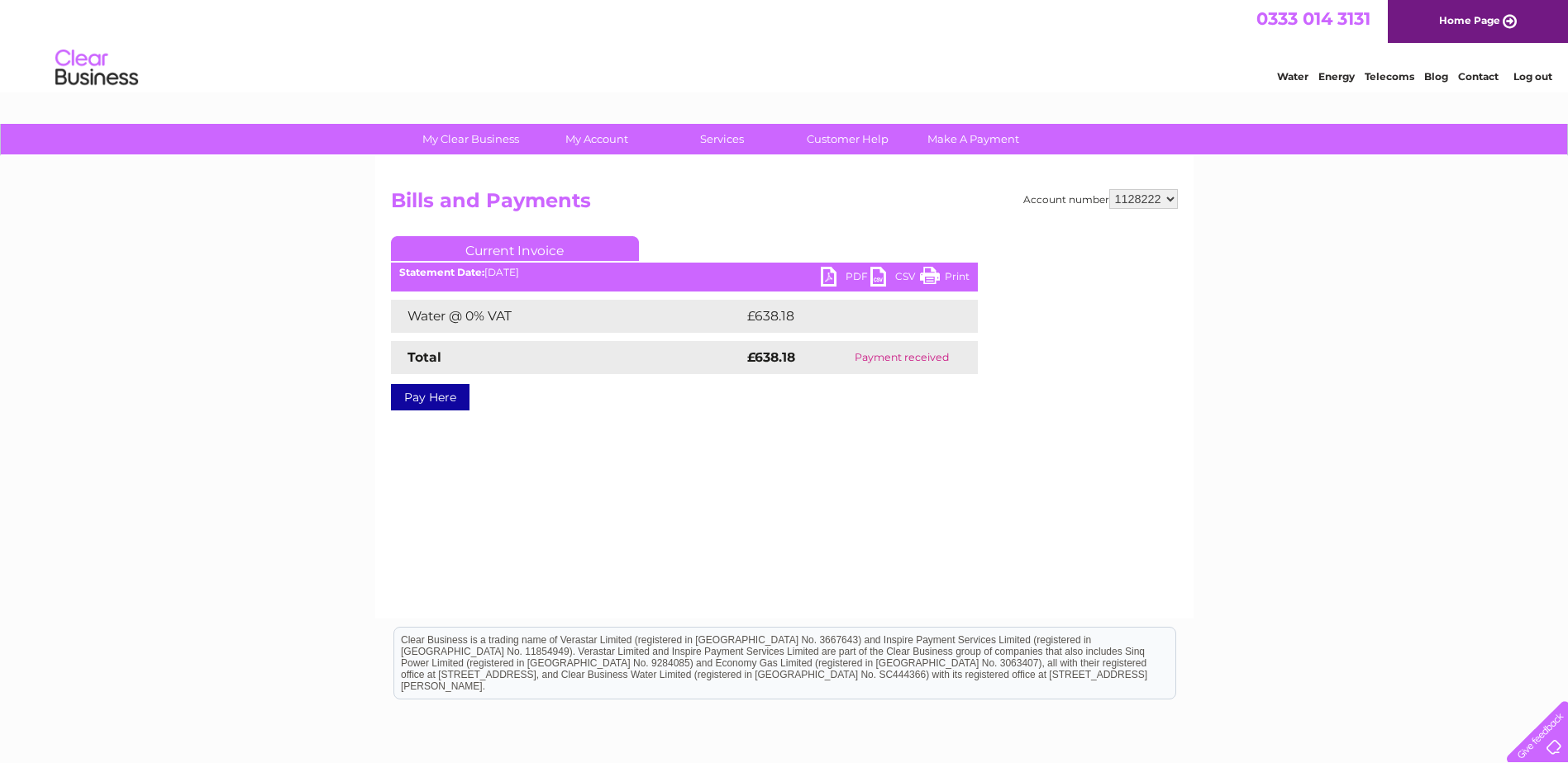
click at [852, 279] on link "PDF" at bounding box center [845, 279] width 50 height 24
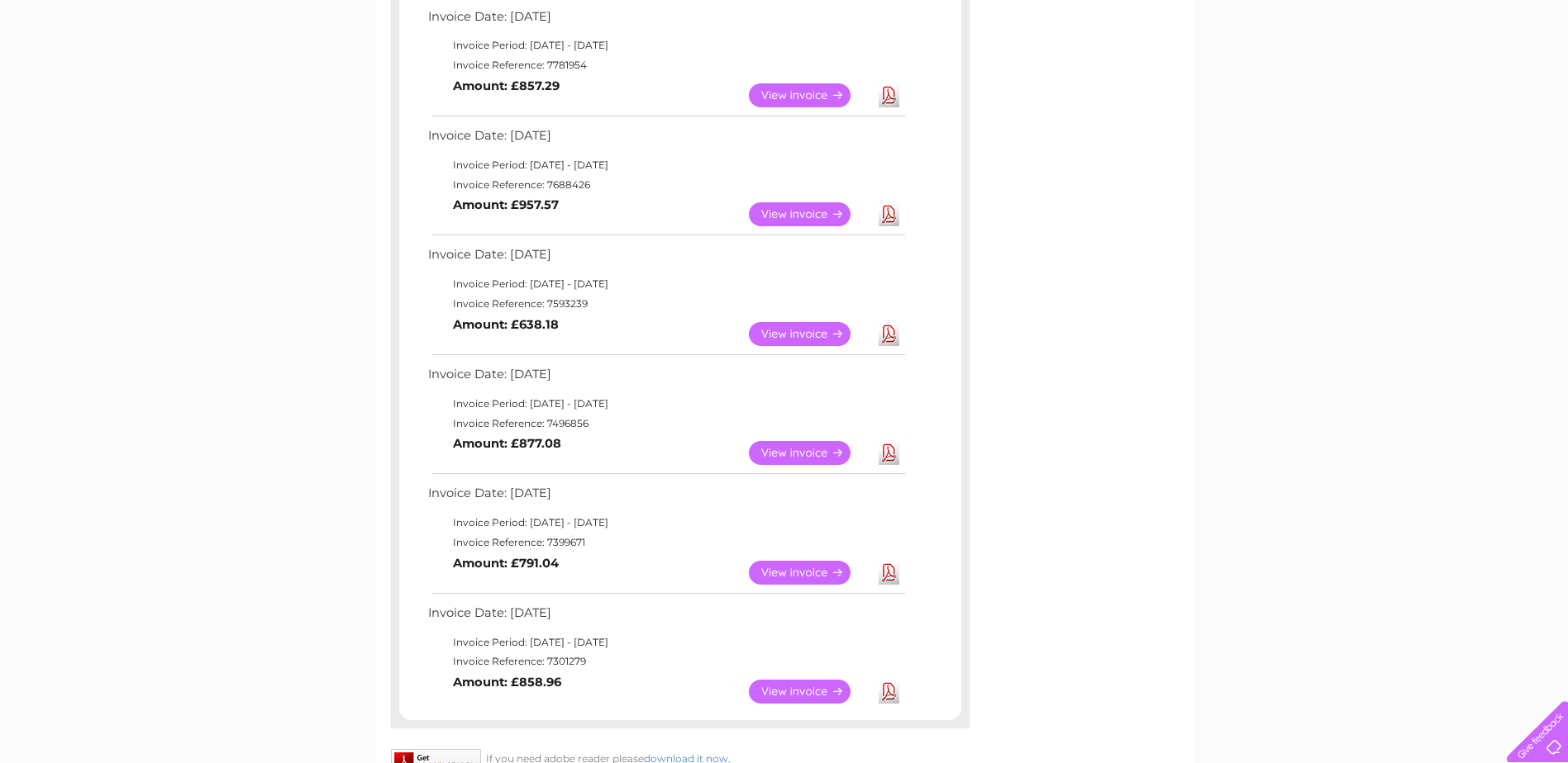
scroll to position [661, 0]
click at [821, 221] on link "View" at bounding box center [809, 215] width 122 height 24
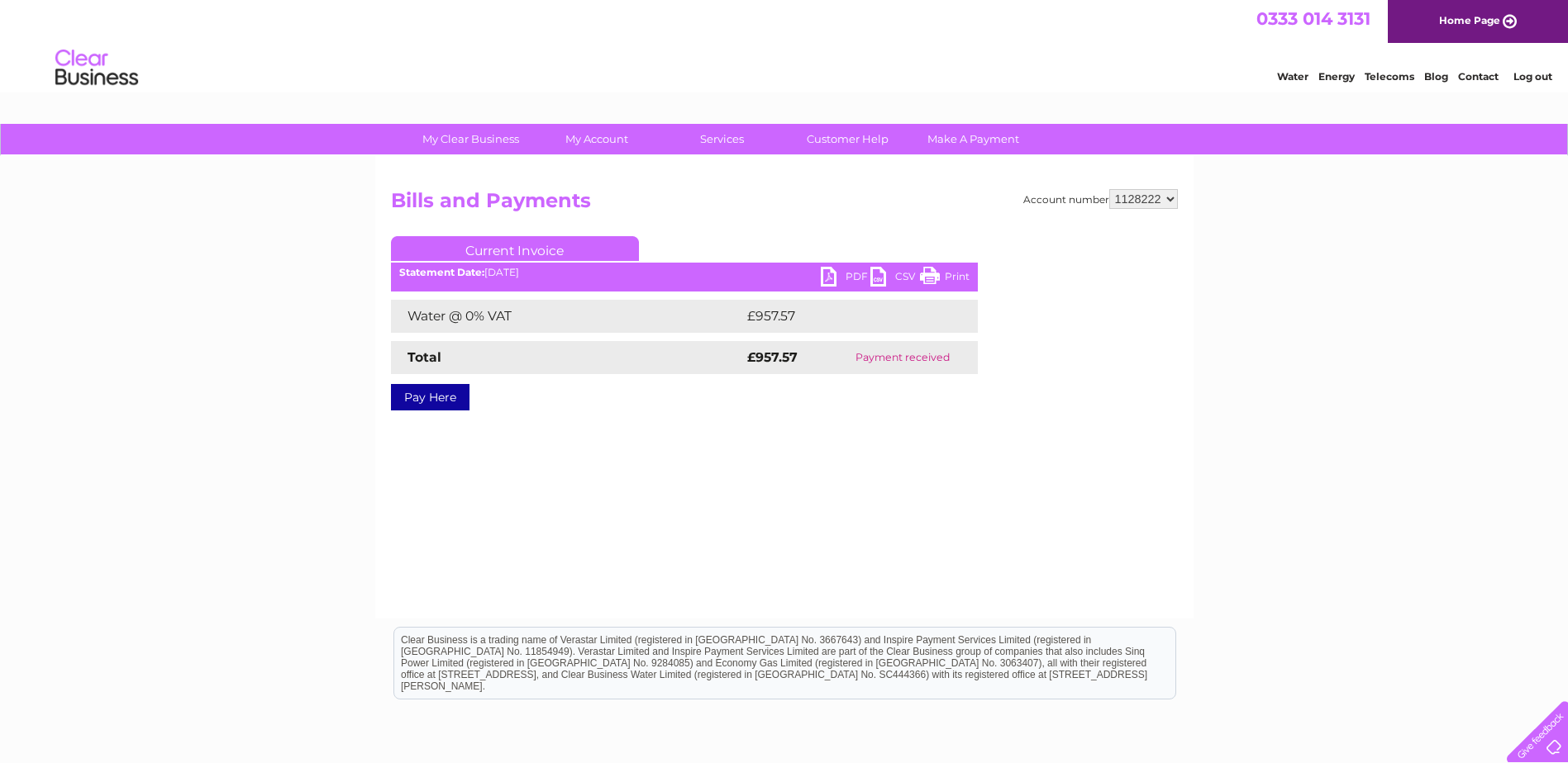
click at [853, 283] on link "PDF" at bounding box center [845, 279] width 50 height 24
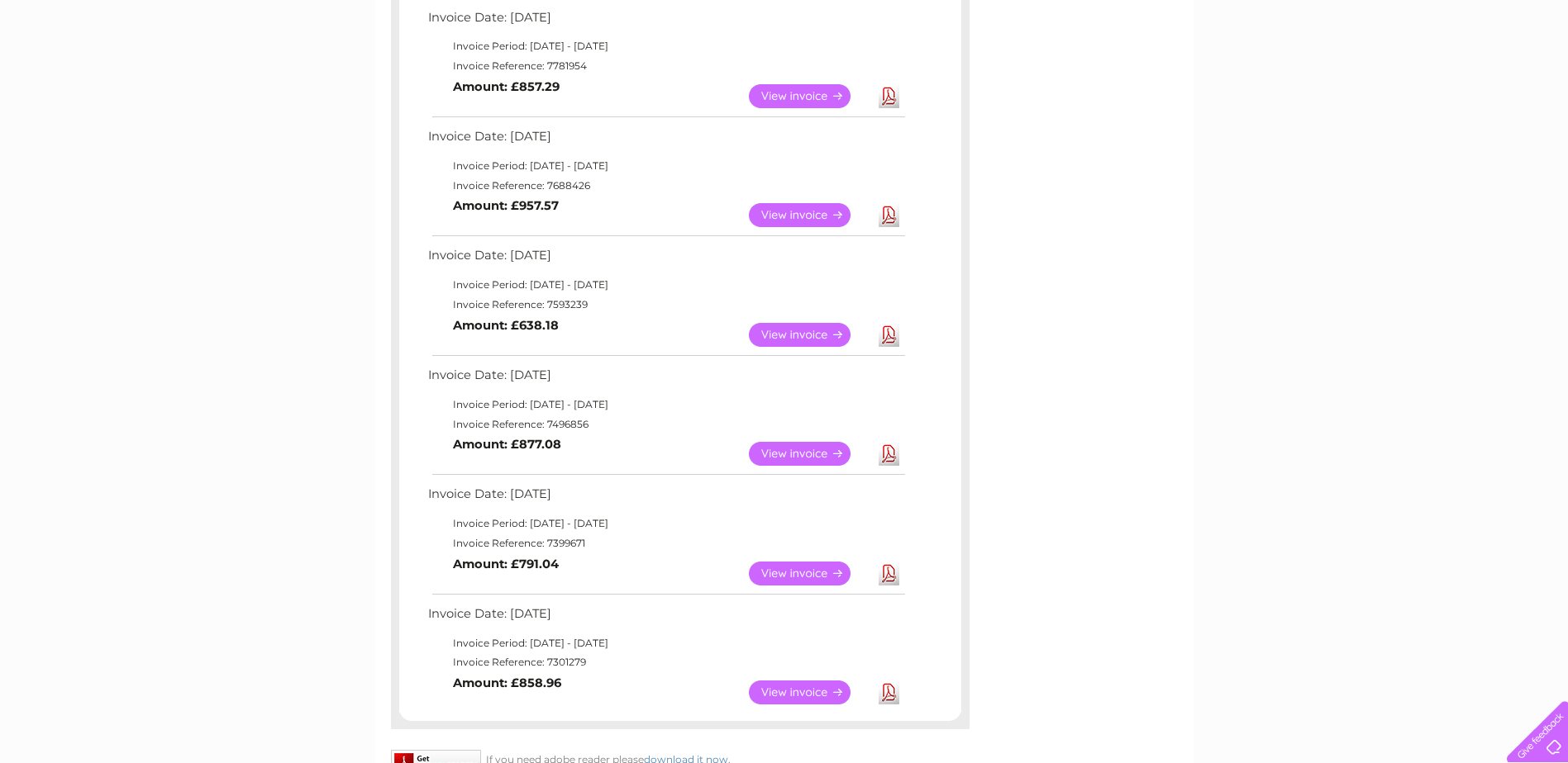
click at [810, 95] on link "View" at bounding box center [809, 96] width 122 height 24
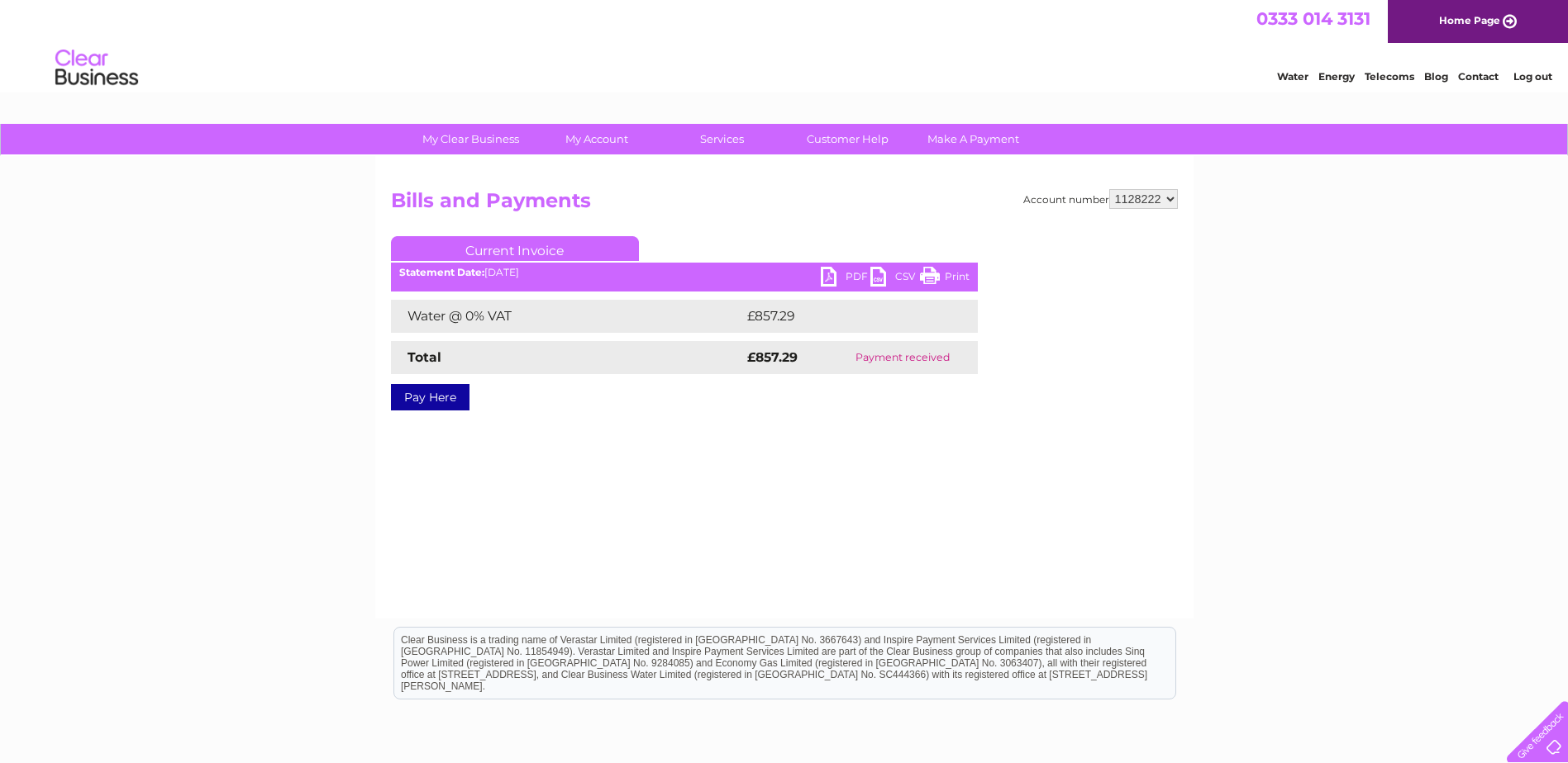
click at [853, 279] on link "PDF" at bounding box center [845, 279] width 50 height 24
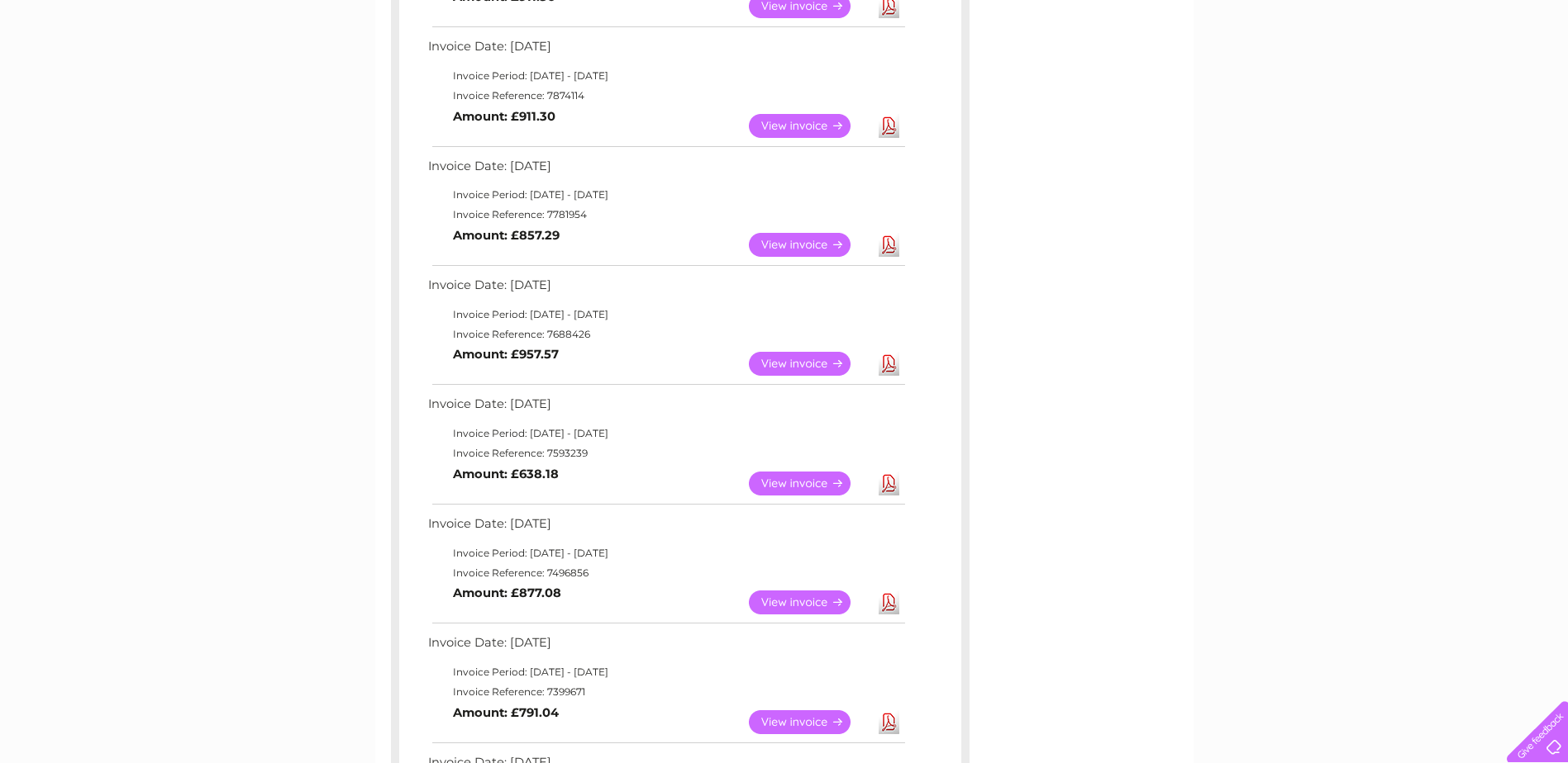
scroll to position [496, 0]
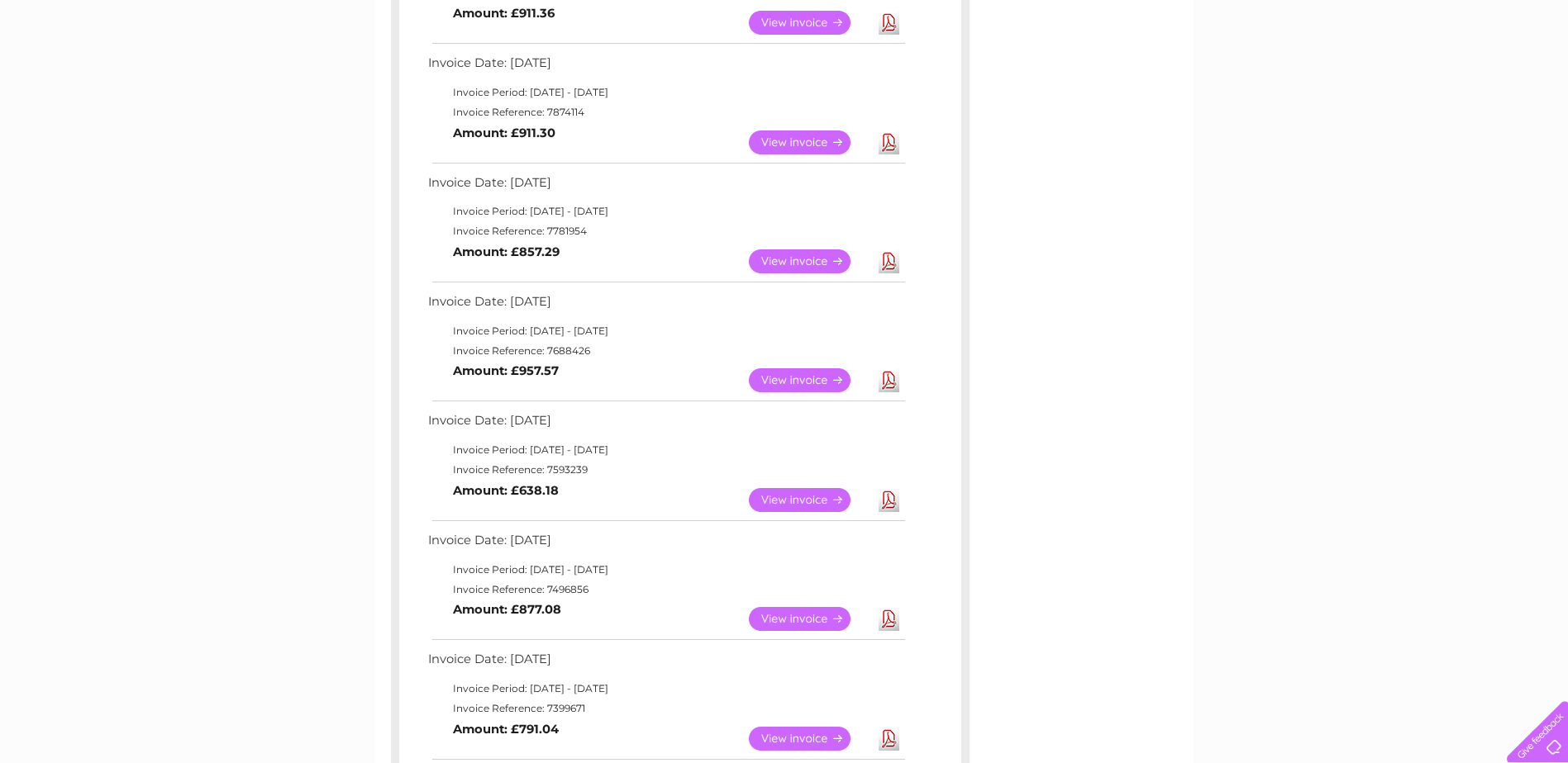
click at [758, 141] on link "View" at bounding box center [809, 142] width 122 height 24
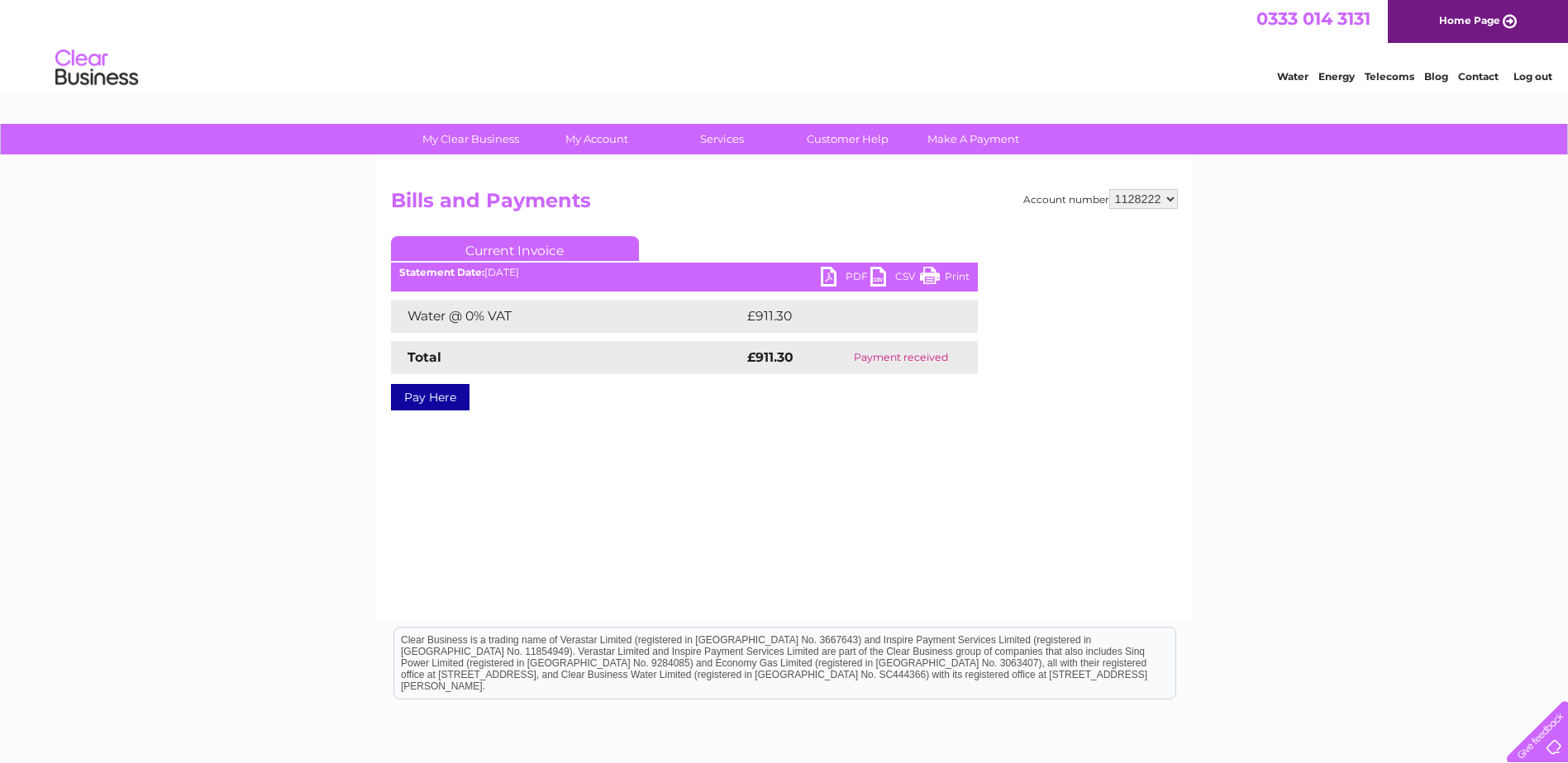
click at [836, 284] on link "PDF" at bounding box center [845, 279] width 50 height 24
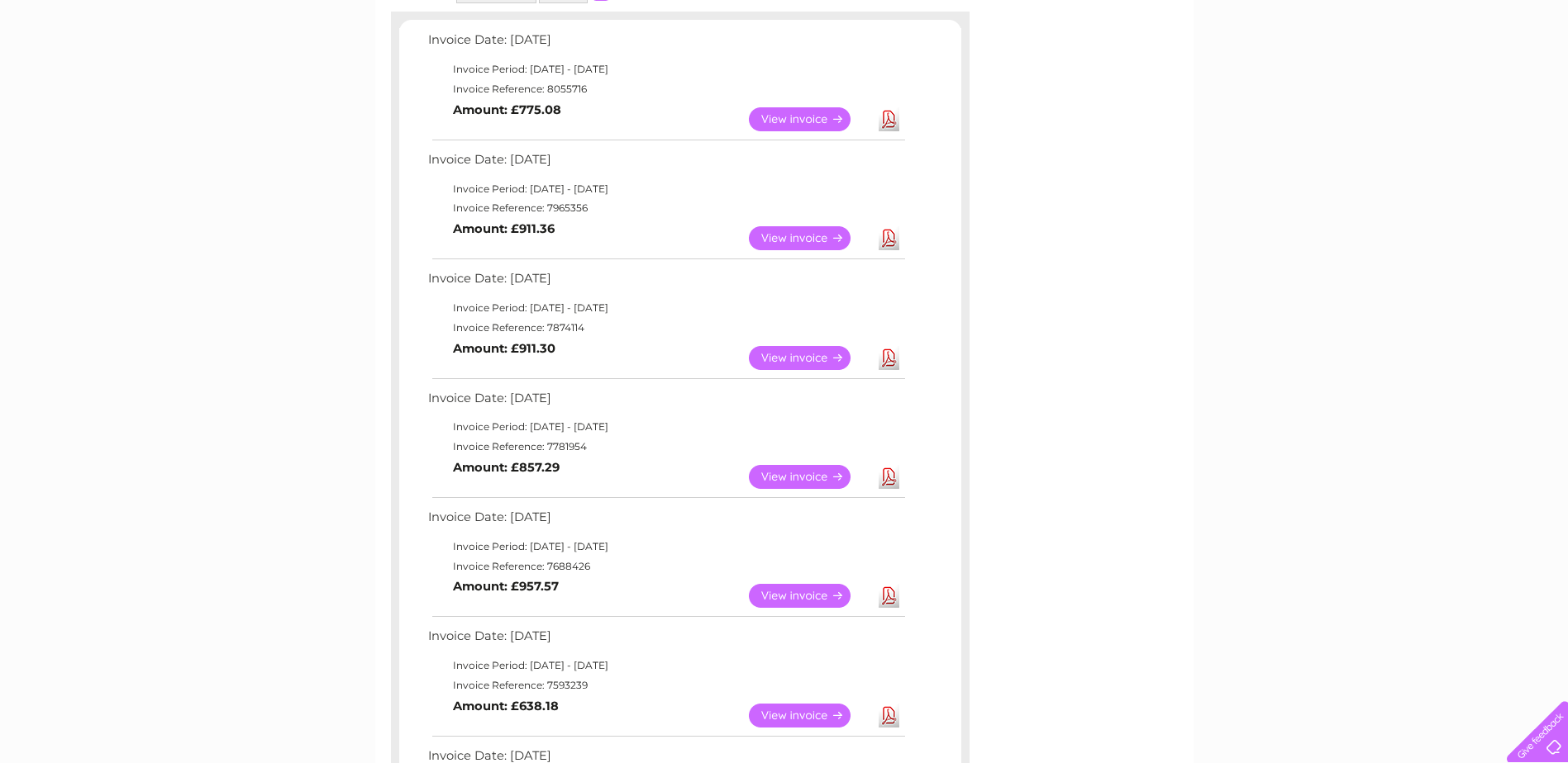
scroll to position [248, 0]
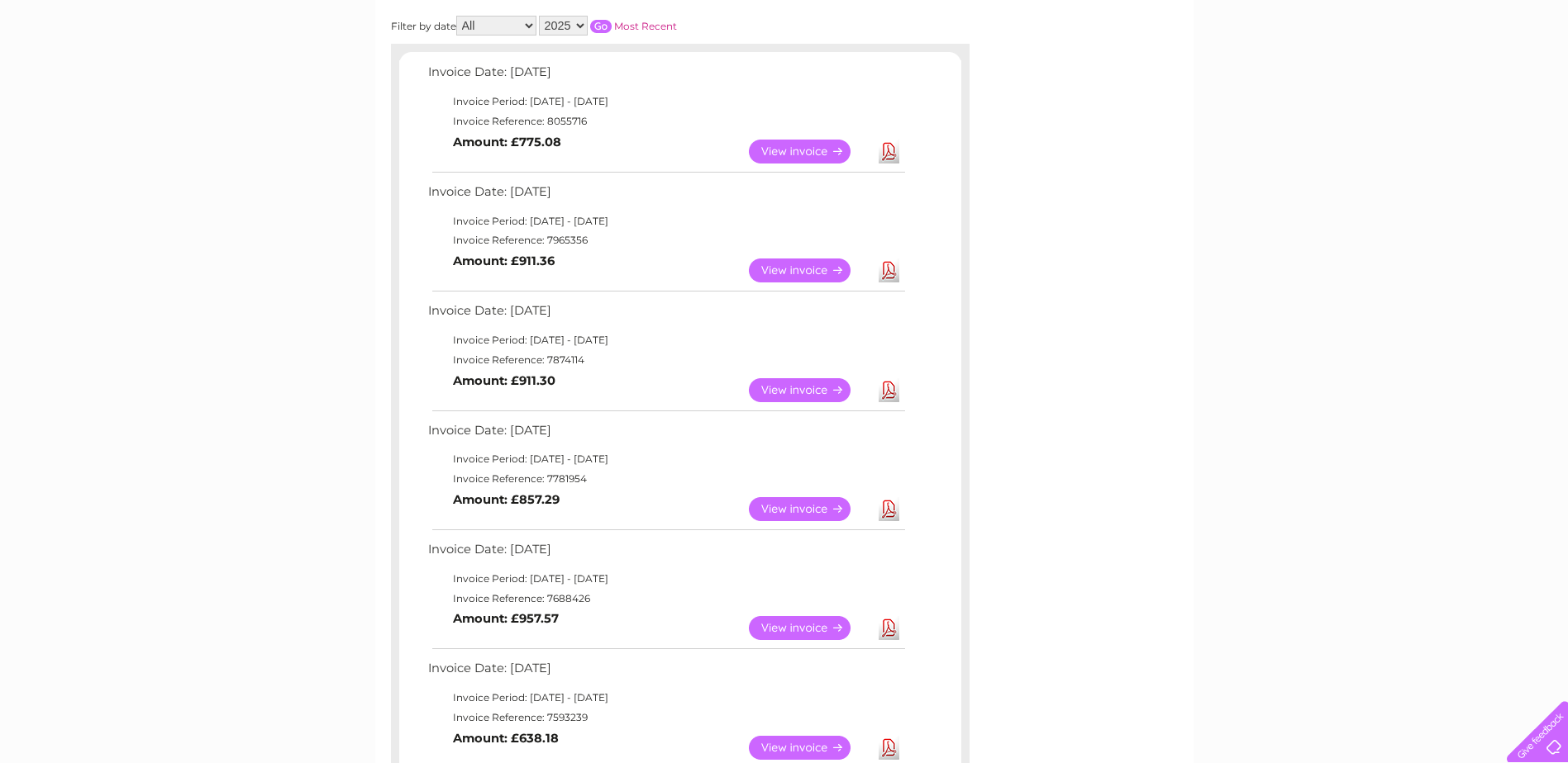
click at [800, 274] on link "View" at bounding box center [809, 270] width 122 height 24
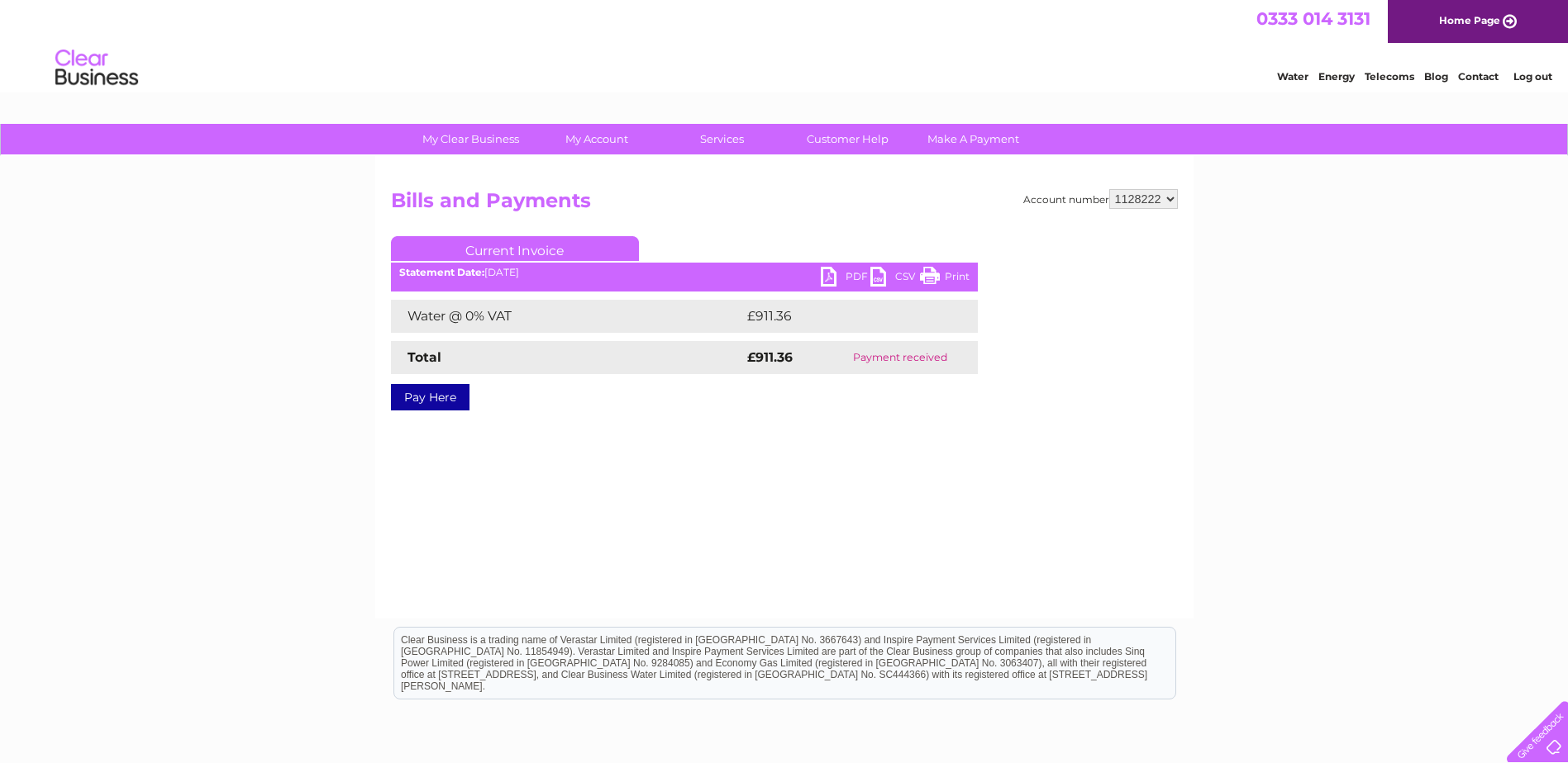
click at [840, 280] on link "PDF" at bounding box center [845, 279] width 50 height 24
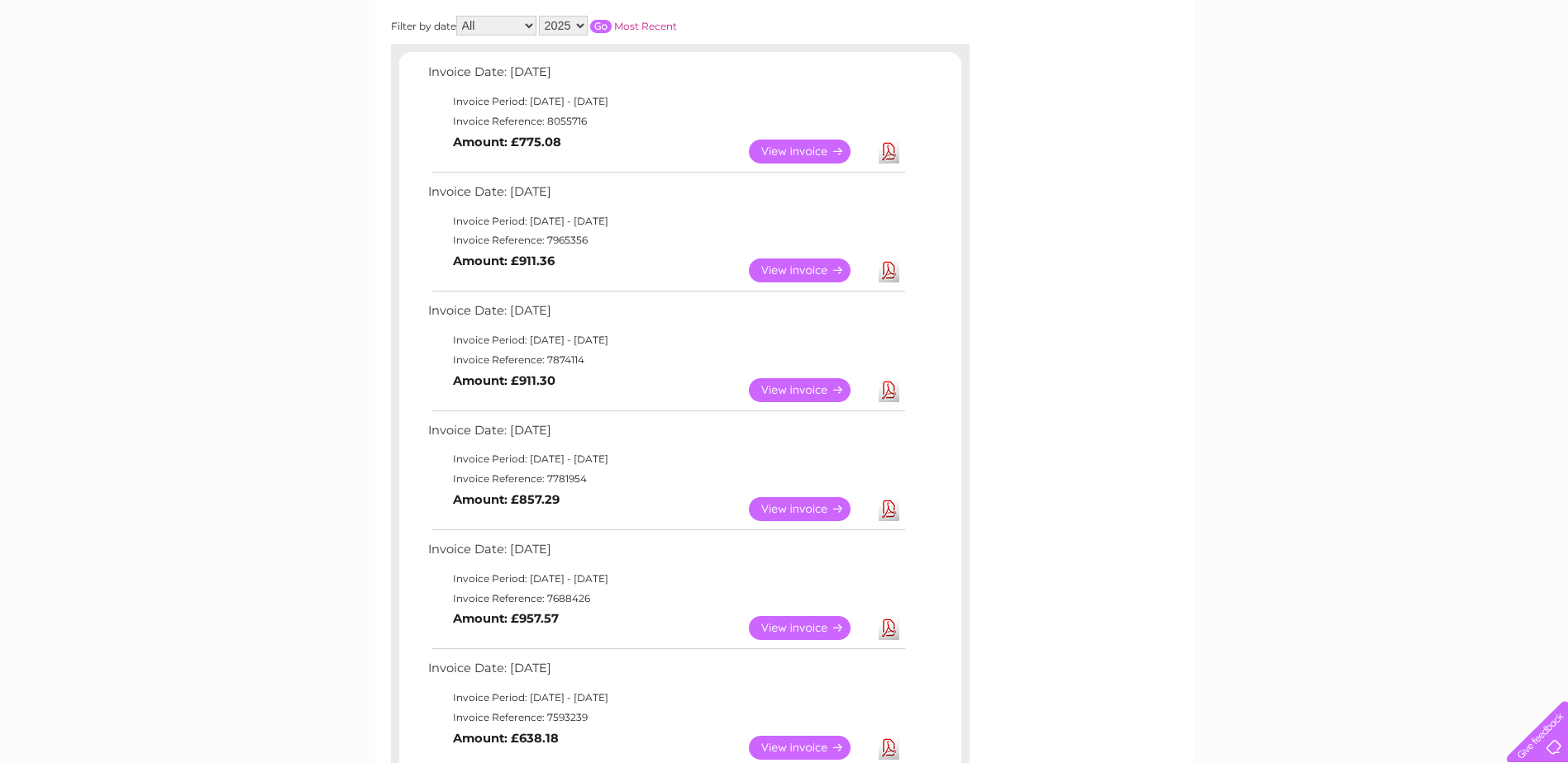
click at [795, 148] on link "View" at bounding box center [809, 151] width 122 height 24
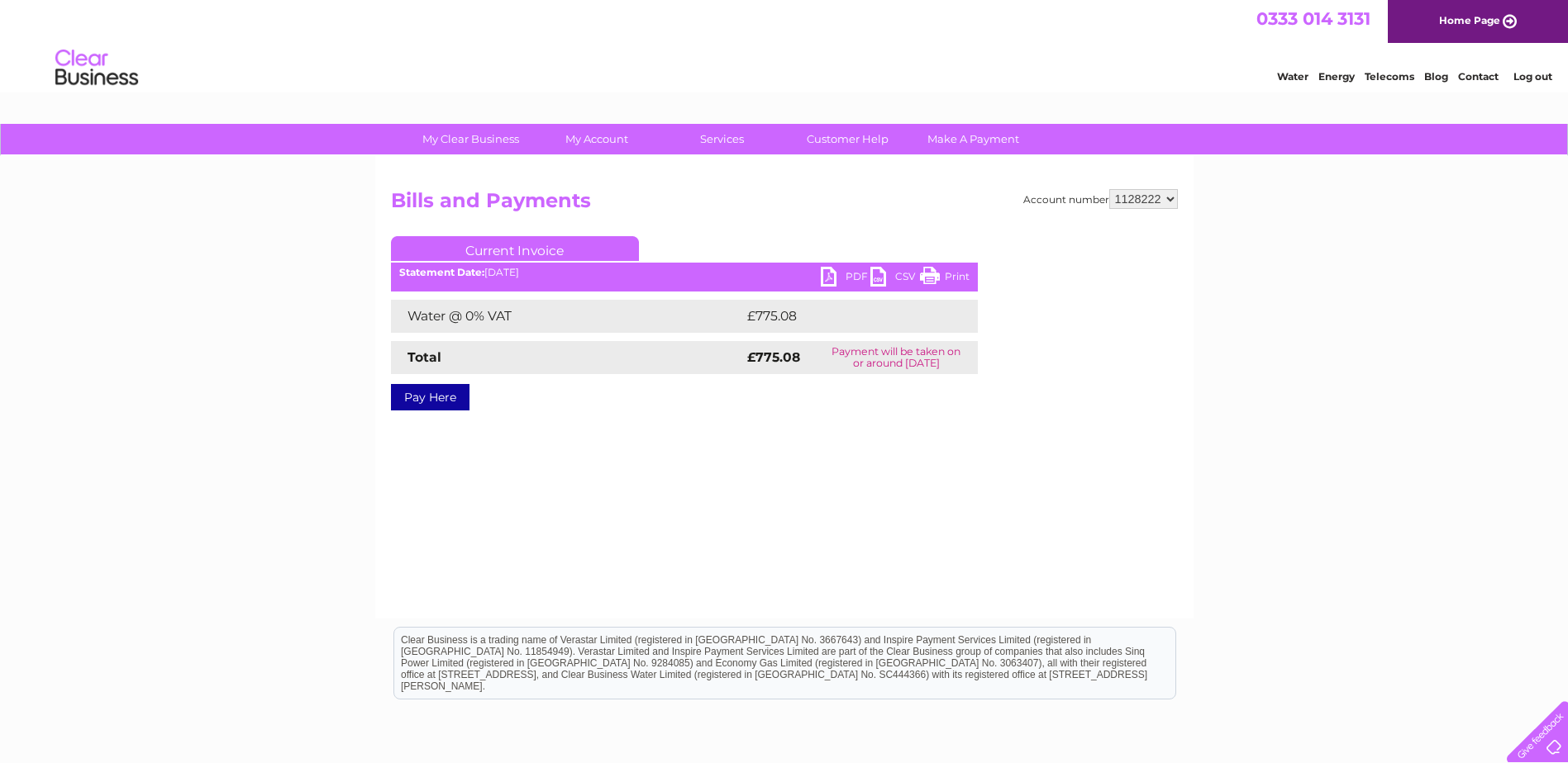
click at [837, 270] on link "PDF" at bounding box center [845, 279] width 50 height 24
click at [1545, 76] on link "Log out" at bounding box center [1533, 76] width 39 height 13
